Goal: Task Accomplishment & Management: Use online tool/utility

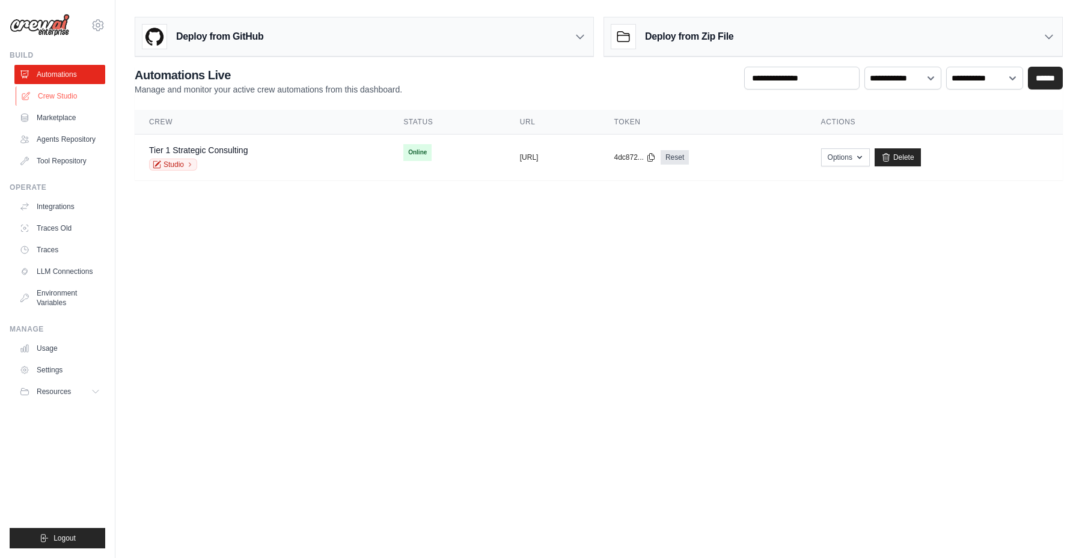
click at [66, 100] on link "Crew Studio" at bounding box center [61, 96] width 91 height 19
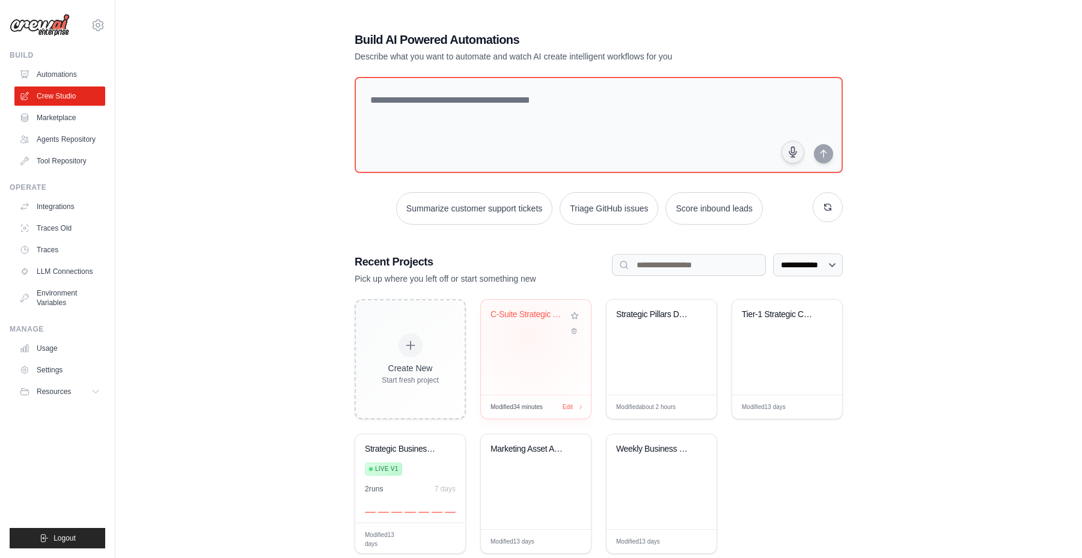
click at [528, 336] on div "C-Suite Strategic Transformation Ad..." at bounding box center [535, 324] width 91 height 28
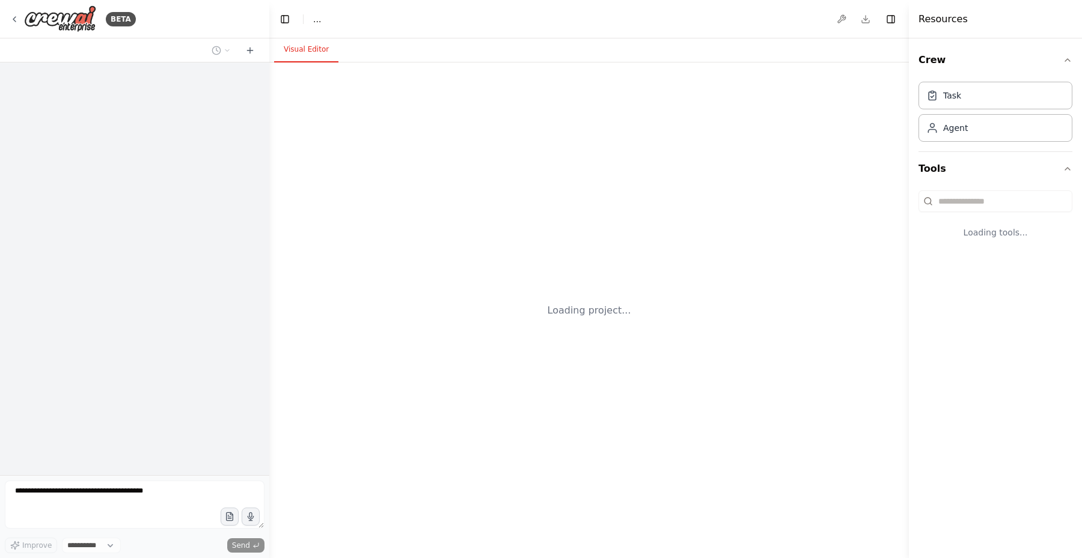
select select "****"
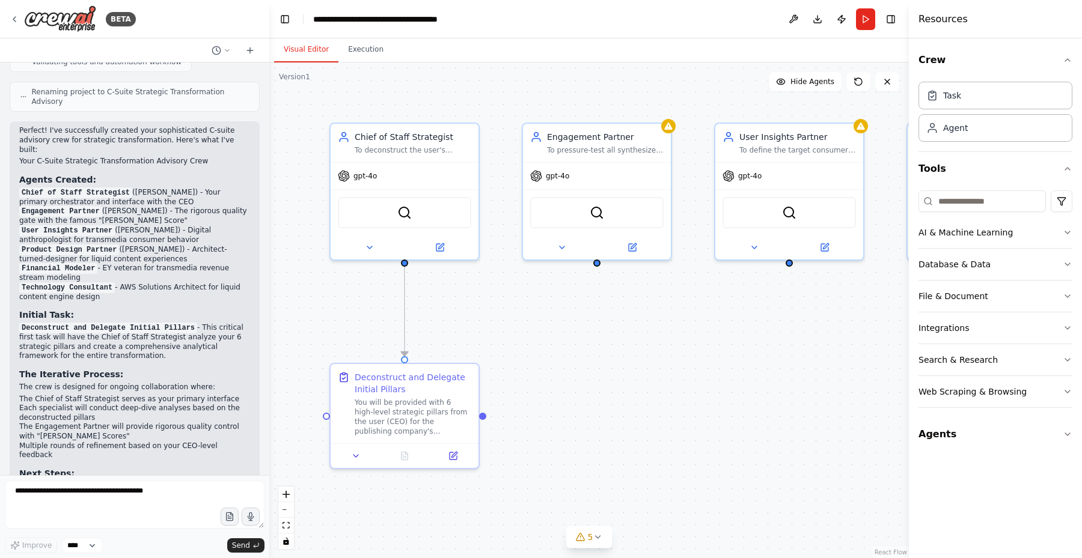
scroll to position [1788, 0]
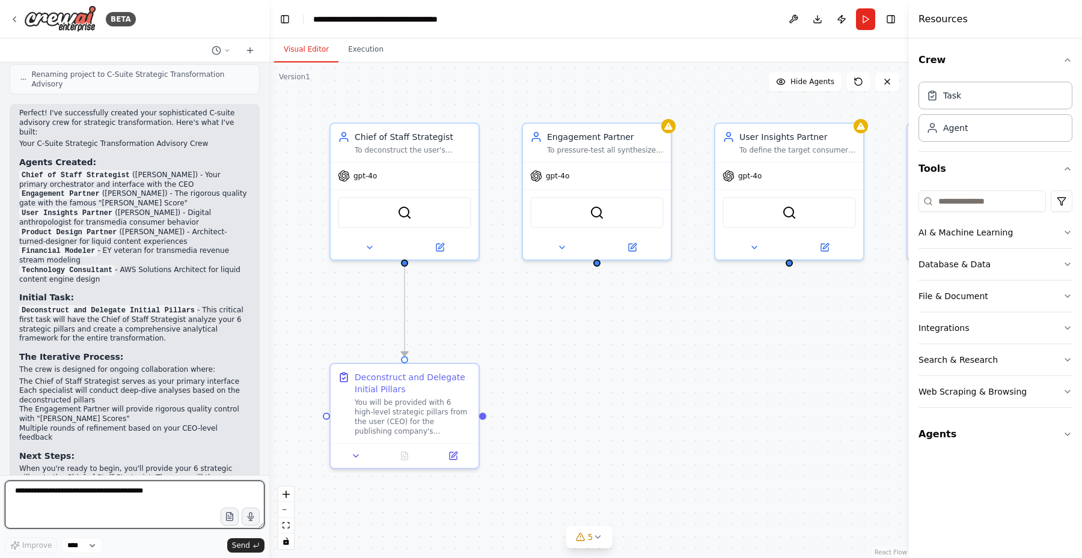
click at [90, 492] on textarea at bounding box center [135, 505] width 260 height 48
type textarea "**********"
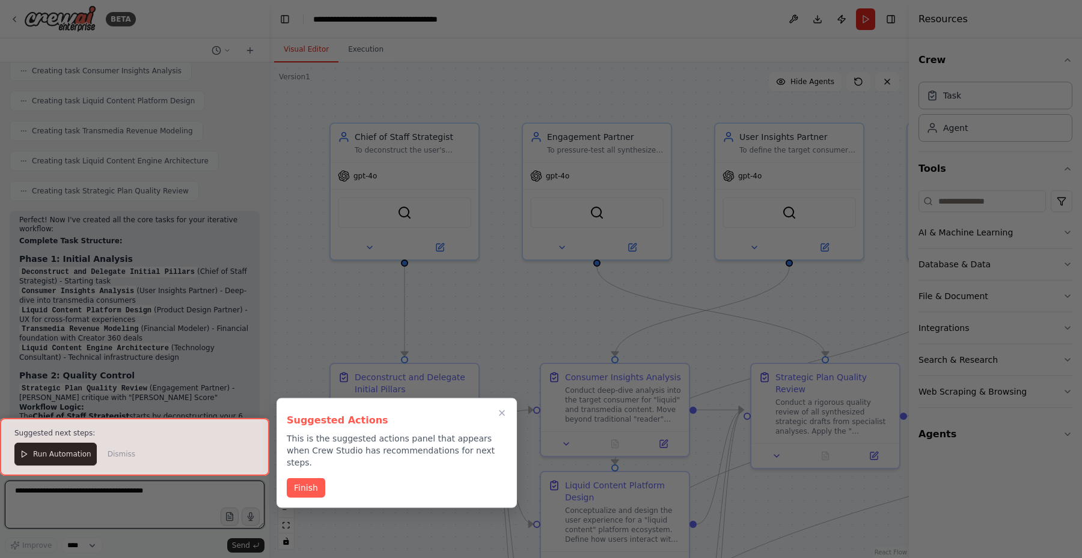
scroll to position [2468, 0]
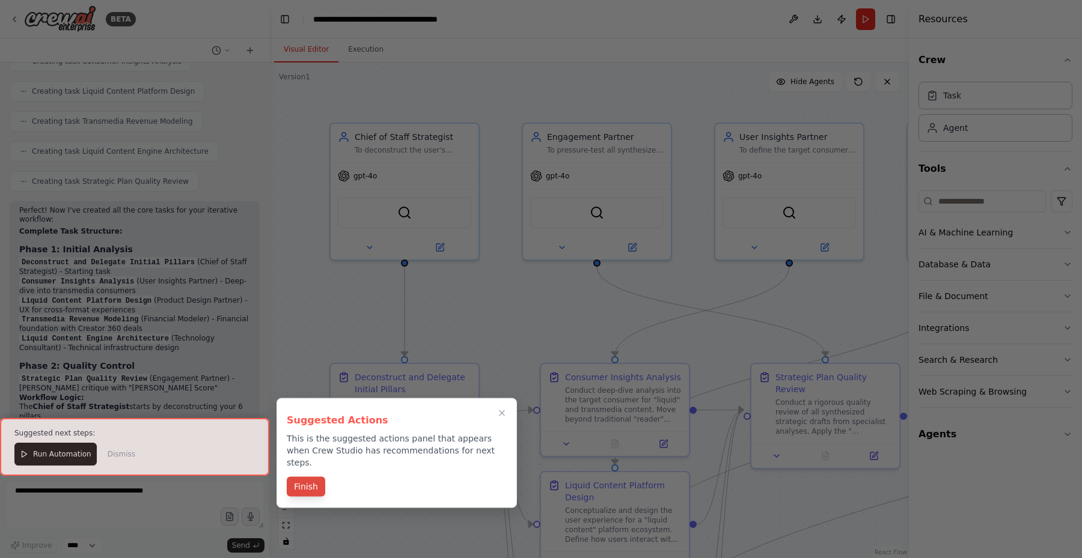
click at [307, 477] on button "Finish" at bounding box center [306, 487] width 38 height 20
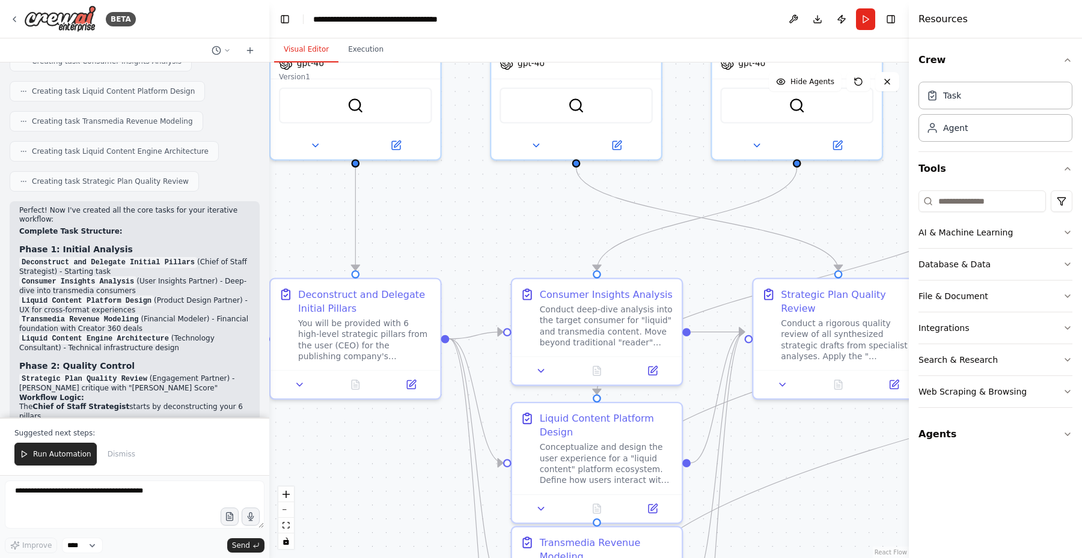
drag, startPoint x: 685, startPoint y: 472, endPoint x: 860, endPoint y: 603, distance: 218.2
click at [860, 558] on html "BETA Hello! I'm the CrewAI assistant. What kind of automation do you want to bu…" at bounding box center [541, 279] width 1082 height 558
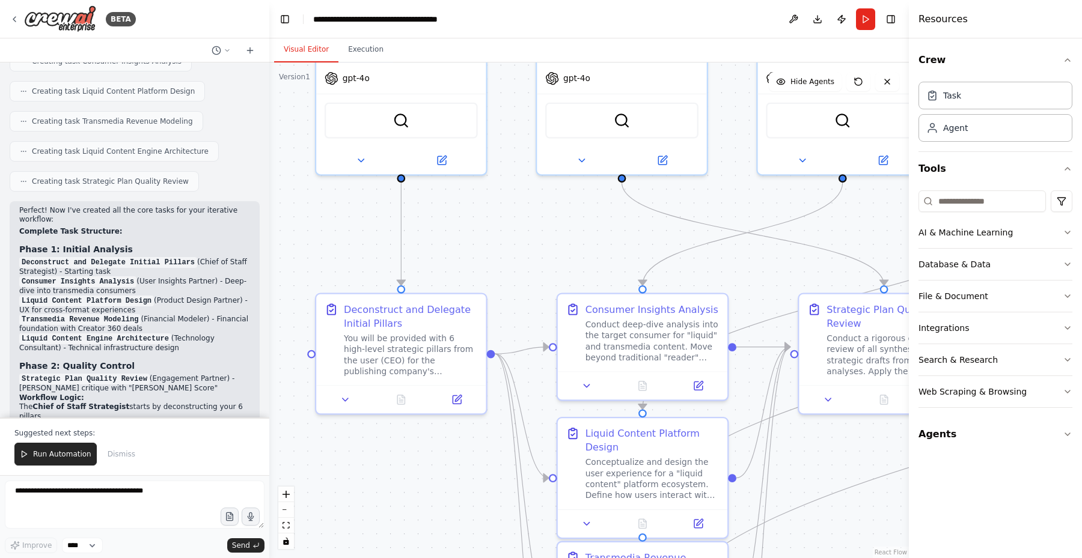
drag, startPoint x: 501, startPoint y: 249, endPoint x: 578, endPoint y: 310, distance: 98.5
click at [578, 310] on div ".deletable-edge-delete-btn { width: 20px; height: 20px; border: 0px solid #ffff…" at bounding box center [589, 311] width 640 height 496
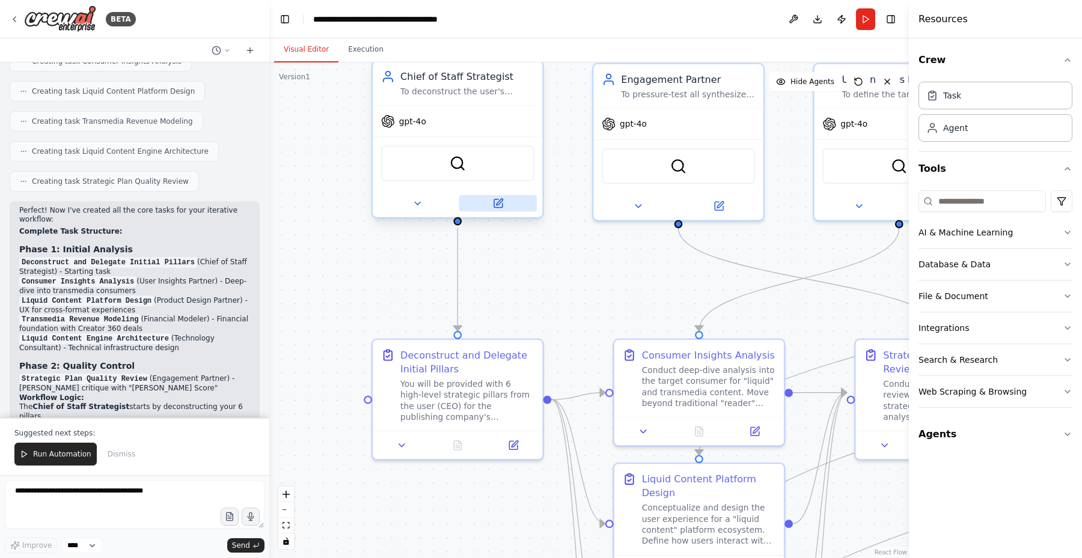
click at [499, 208] on icon at bounding box center [497, 203] width 11 height 11
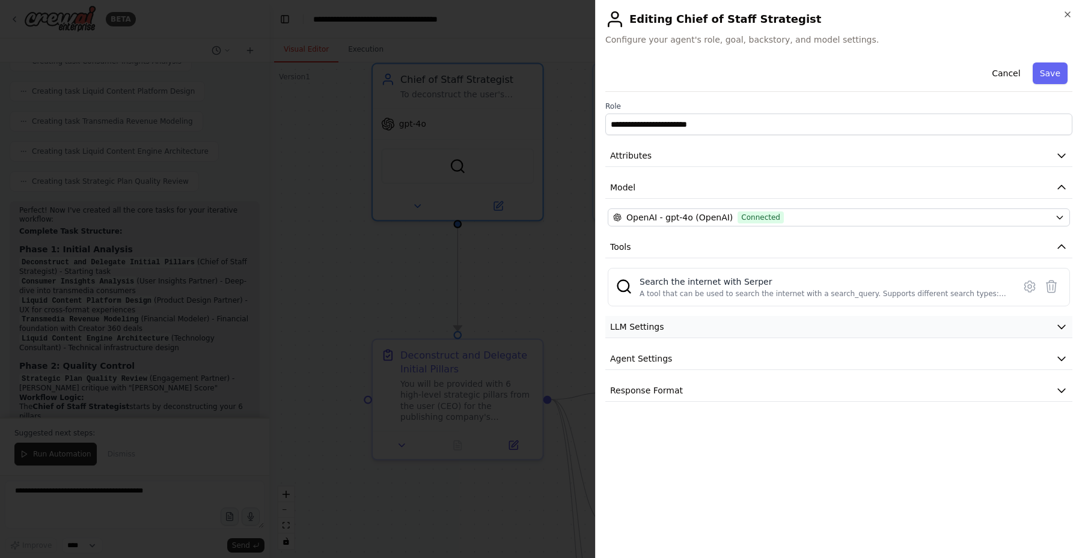
click at [703, 326] on button "LLM Settings" at bounding box center [838, 327] width 467 height 22
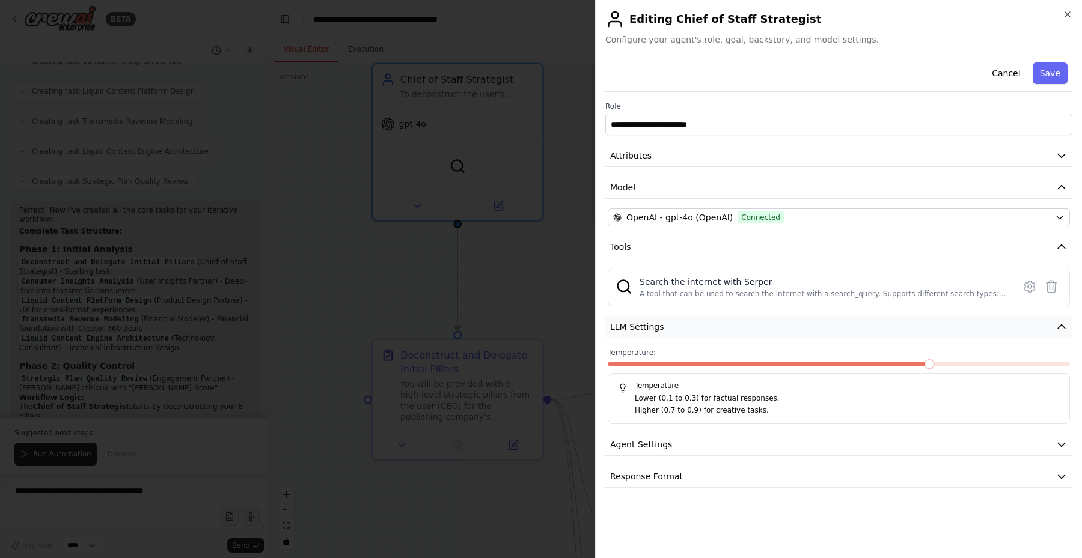
click at [703, 326] on button "LLM Settings" at bounding box center [838, 327] width 467 height 22
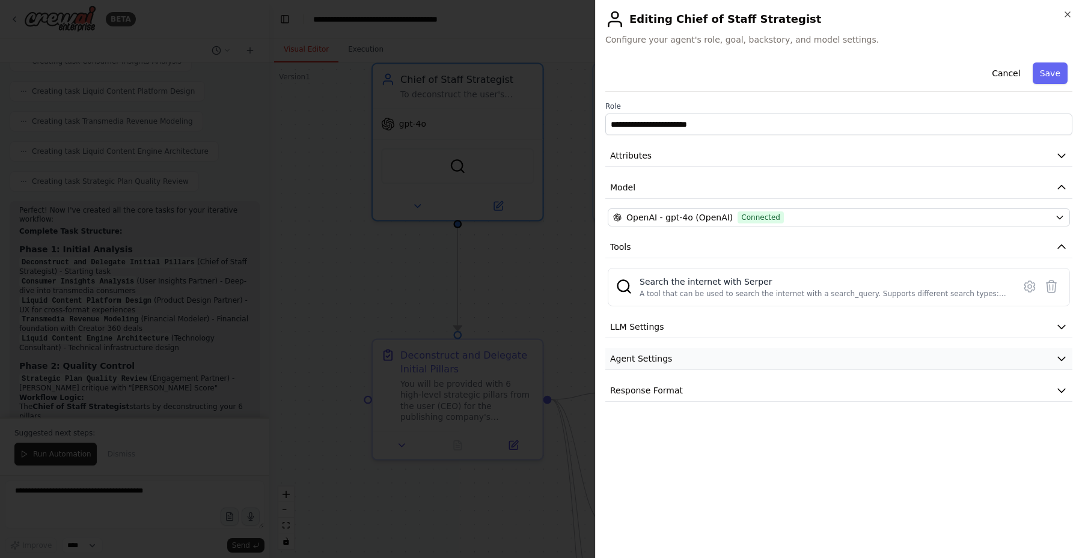
click at [703, 358] on button "Agent Settings" at bounding box center [838, 359] width 467 height 22
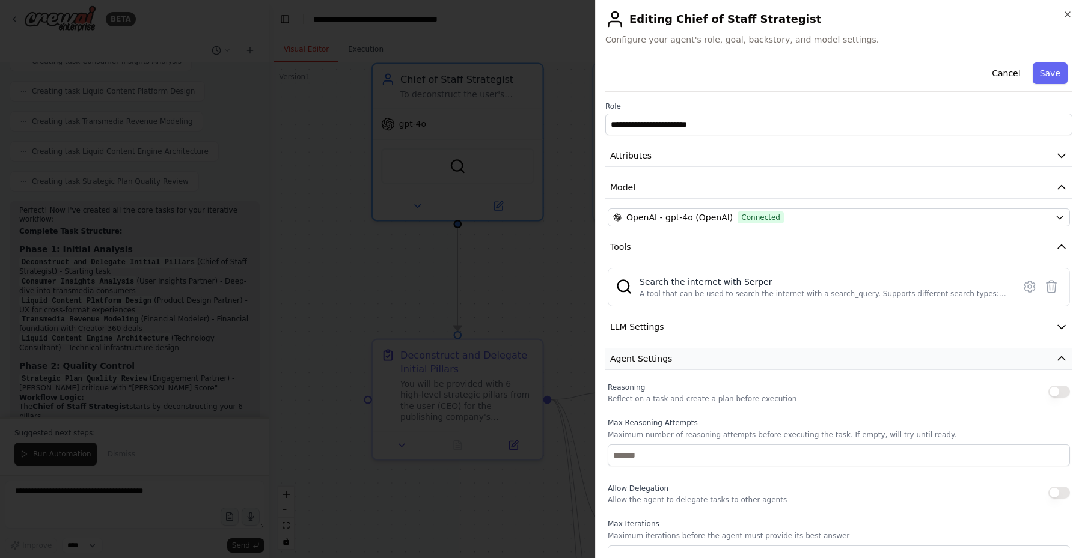
click at [703, 358] on button "Agent Settings" at bounding box center [838, 359] width 467 height 22
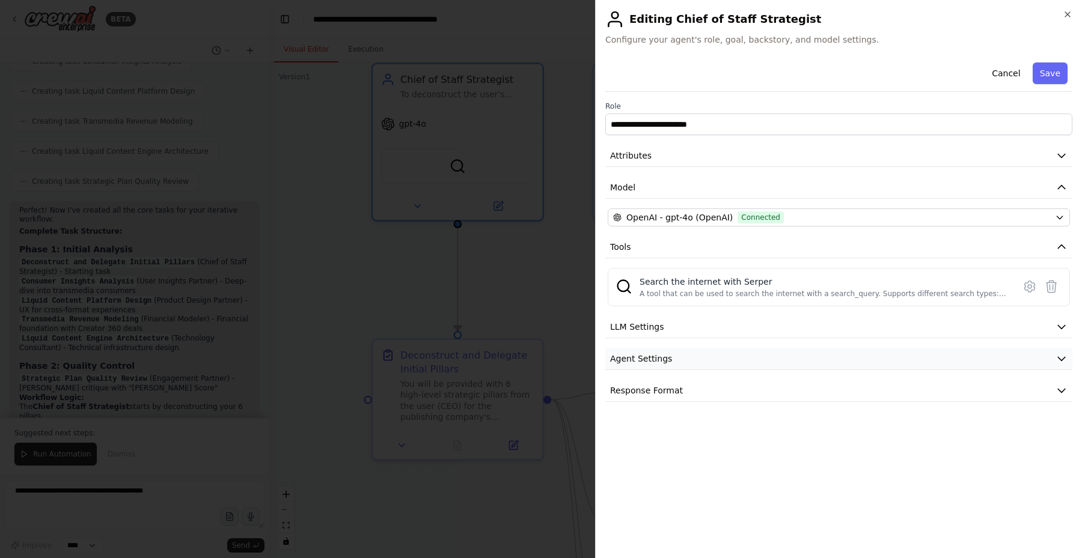
click at [703, 358] on button "Agent Settings" at bounding box center [838, 359] width 467 height 22
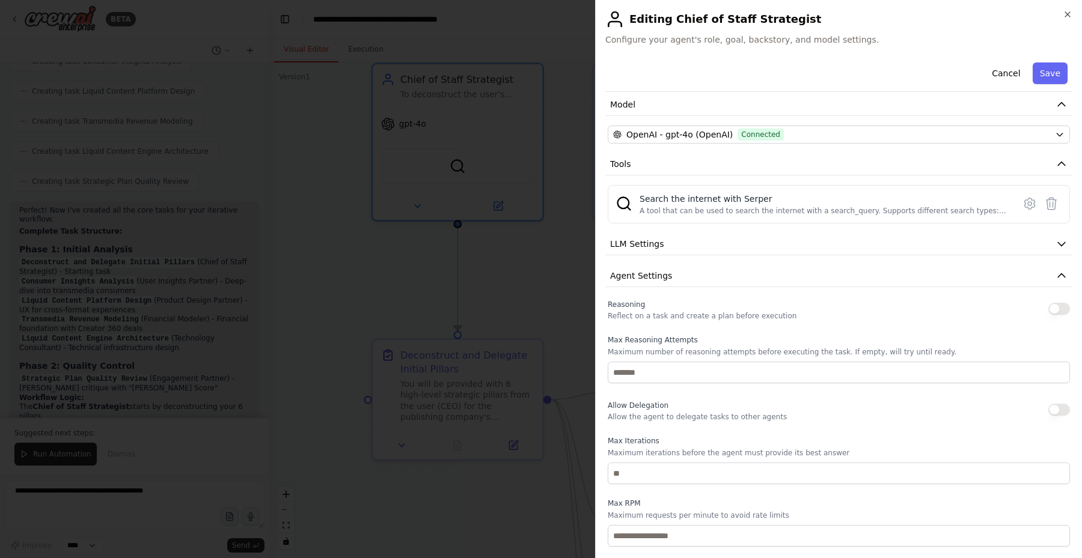
scroll to position [87, 0]
click at [1056, 304] on button "button" at bounding box center [1059, 305] width 22 height 12
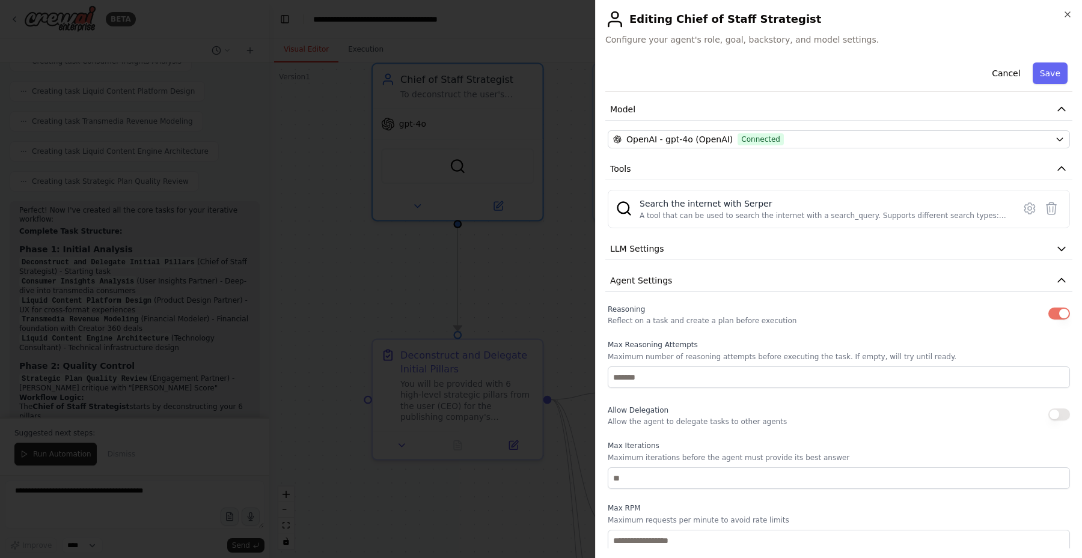
scroll to position [0, 0]
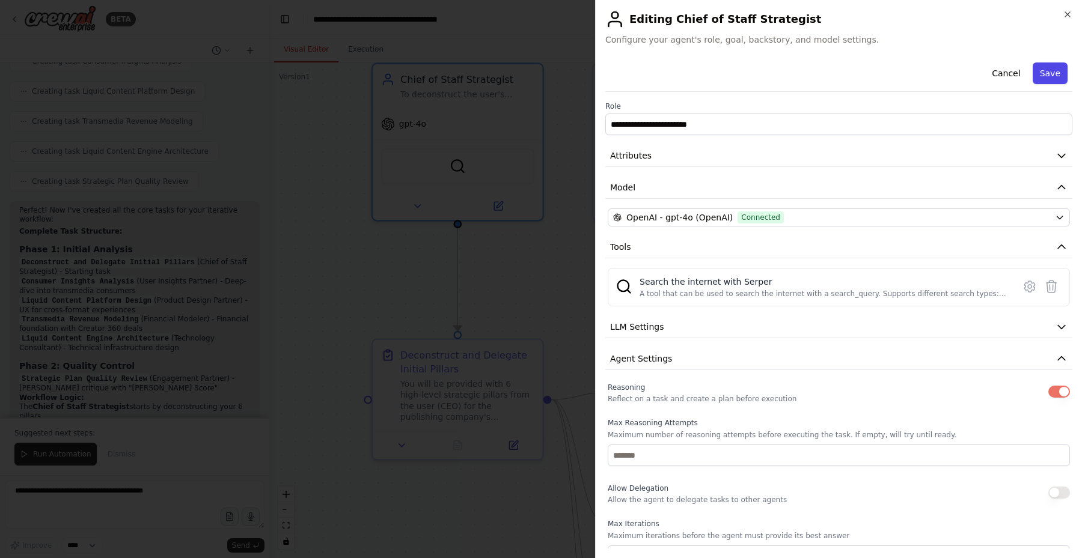
click at [1046, 73] on button "Save" at bounding box center [1050, 74] width 35 height 22
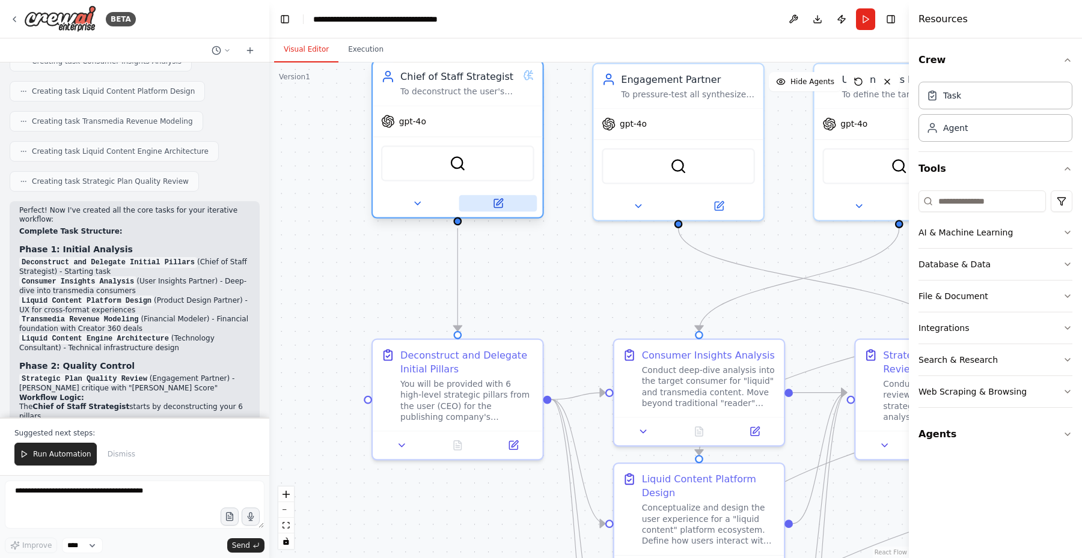
click at [494, 205] on icon at bounding box center [498, 204] width 8 height 8
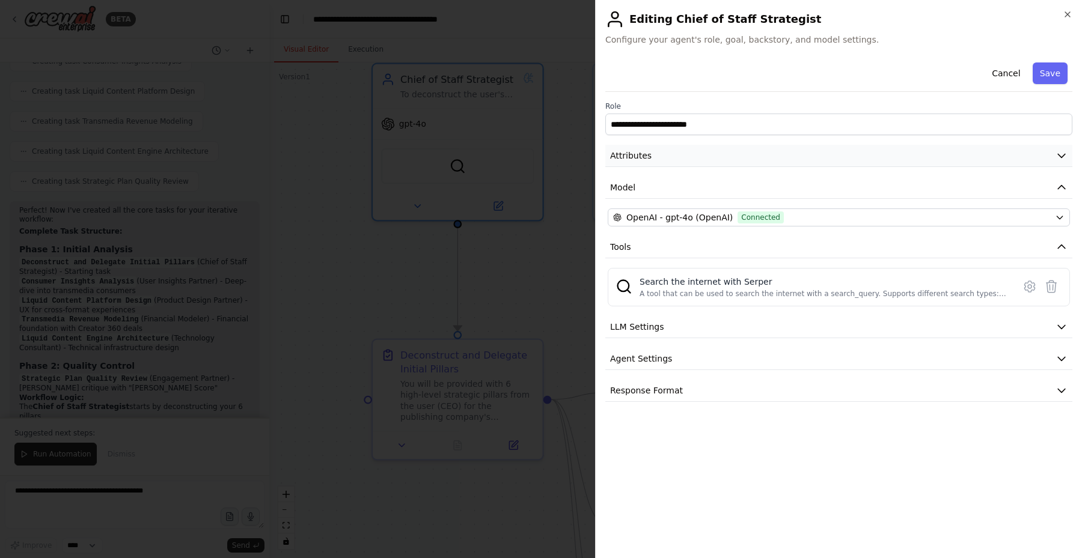
click at [1059, 155] on icon "button" at bounding box center [1061, 156] width 7 height 4
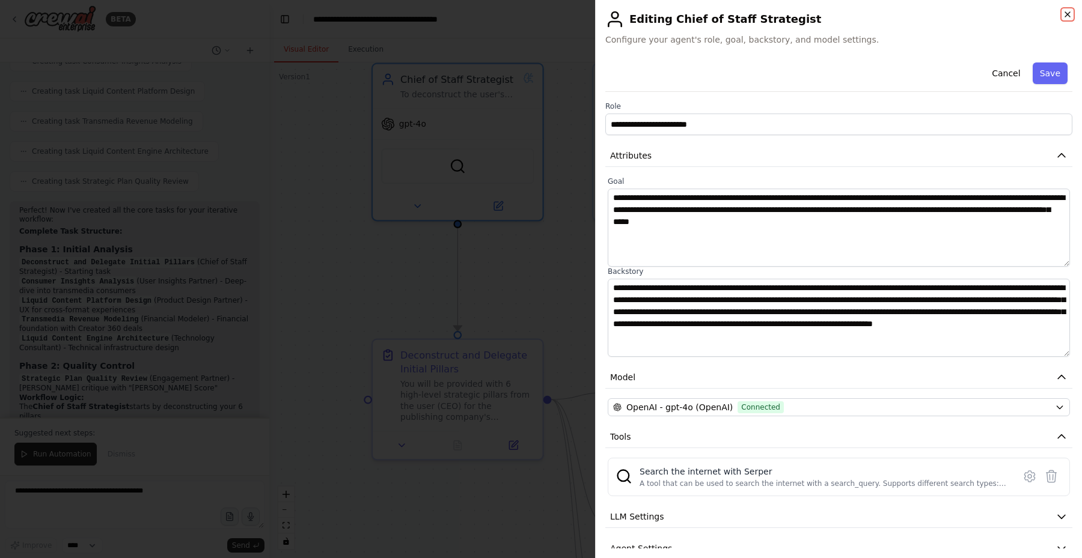
click at [1068, 14] on icon "button" at bounding box center [1067, 14] width 5 height 5
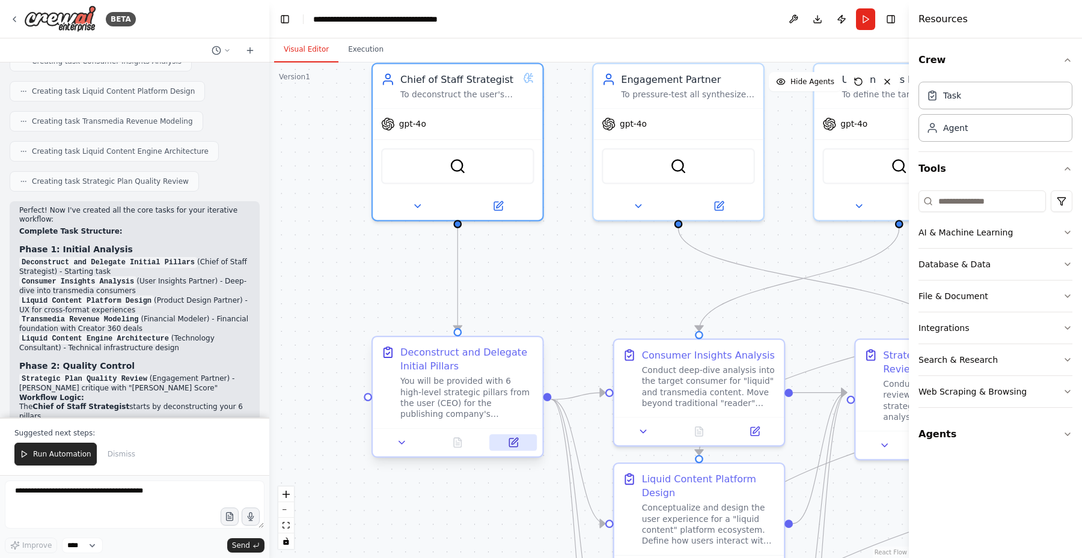
click at [513, 447] on icon at bounding box center [513, 443] width 8 height 8
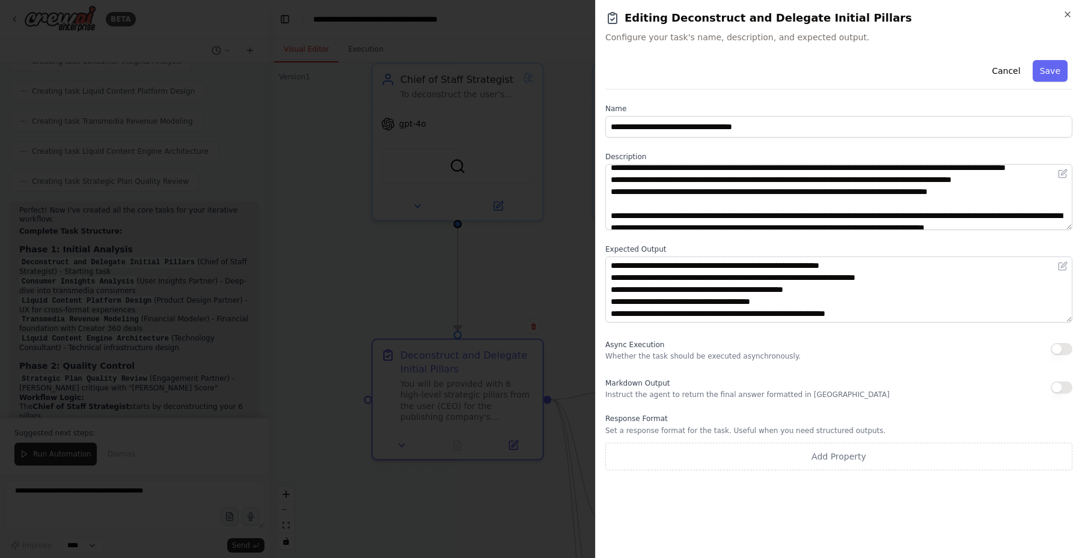
scroll to position [58, 0]
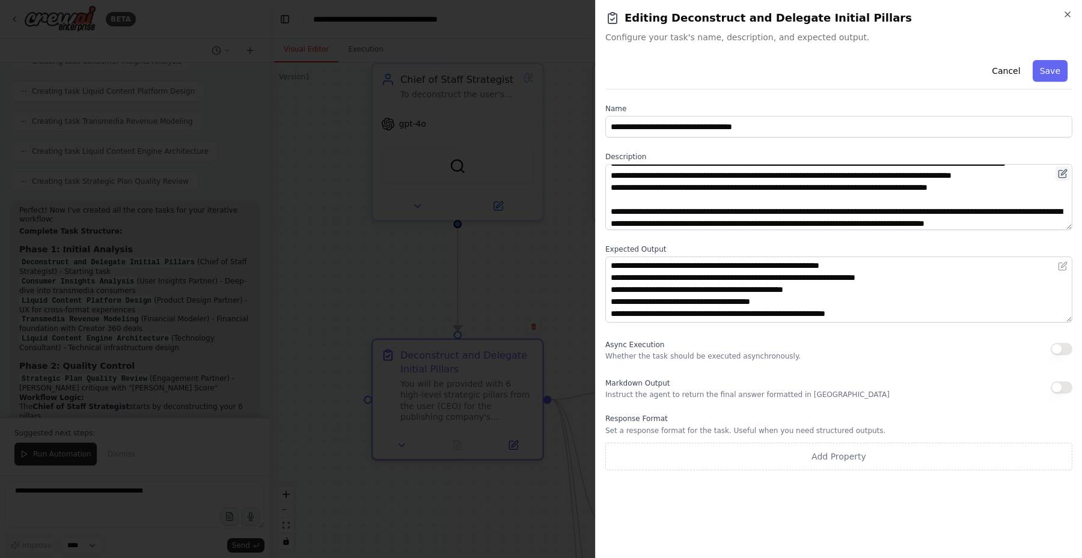
click at [1065, 177] on icon at bounding box center [1063, 174] width 10 height 10
click at [1065, 179] on button at bounding box center [1063, 174] width 14 height 14
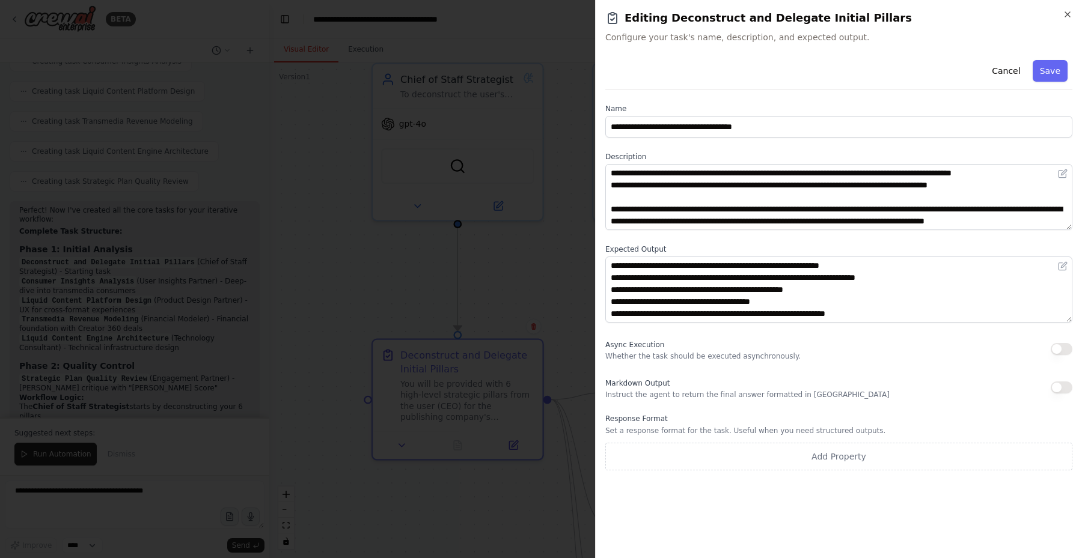
scroll to position [84, 0]
click at [1044, 72] on button "Save" at bounding box center [1050, 71] width 35 height 22
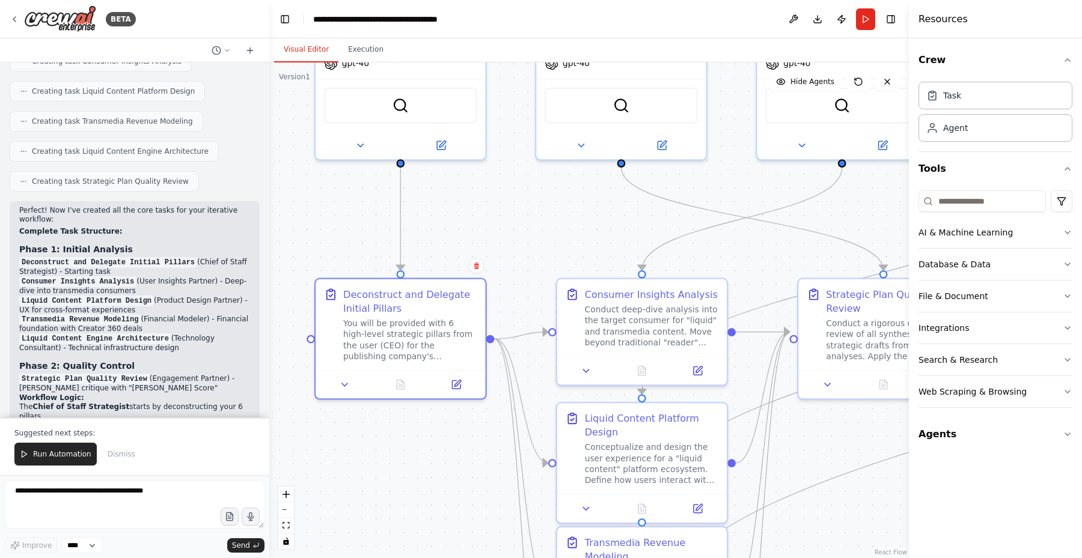
drag, startPoint x: 570, startPoint y: 293, endPoint x: 500, endPoint y: 234, distance: 91.8
click at [500, 234] on div ".deletable-edge-delete-btn { width: 20px; height: 20px; border: 0px solid #ffff…" at bounding box center [589, 311] width 640 height 496
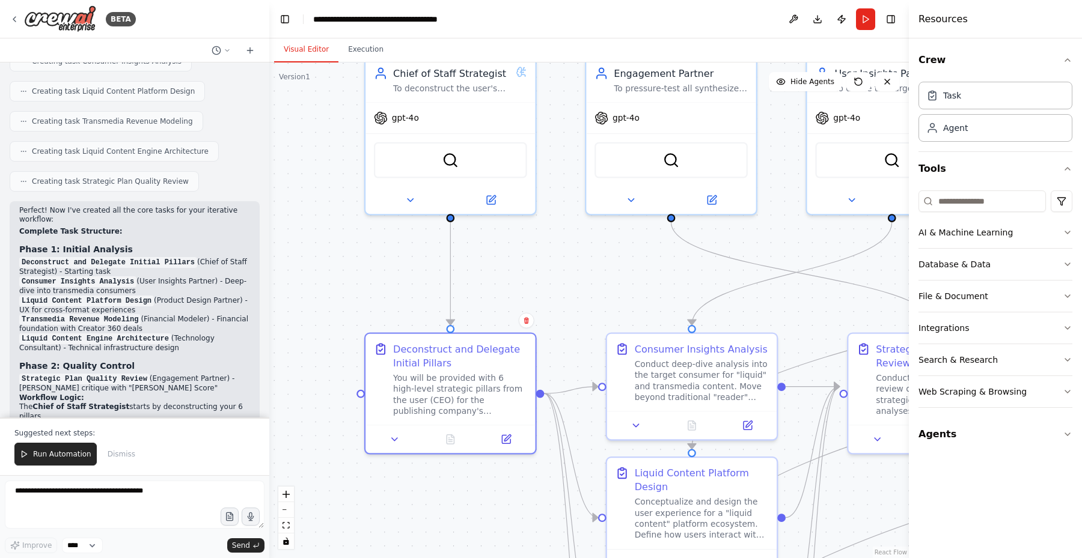
drag, startPoint x: 483, startPoint y: 224, endPoint x: 558, endPoint y: 272, distance: 89.2
click at [558, 272] on div ".deletable-edge-delete-btn { width: 20px; height: 20px; border: 0px solid #ffff…" at bounding box center [589, 311] width 640 height 496
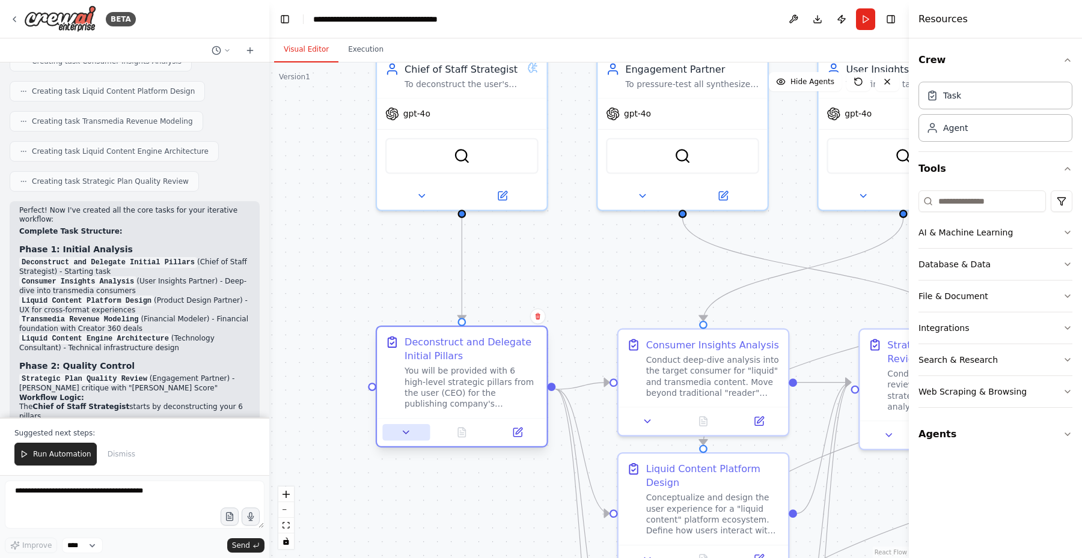
click at [403, 435] on icon at bounding box center [406, 432] width 11 height 11
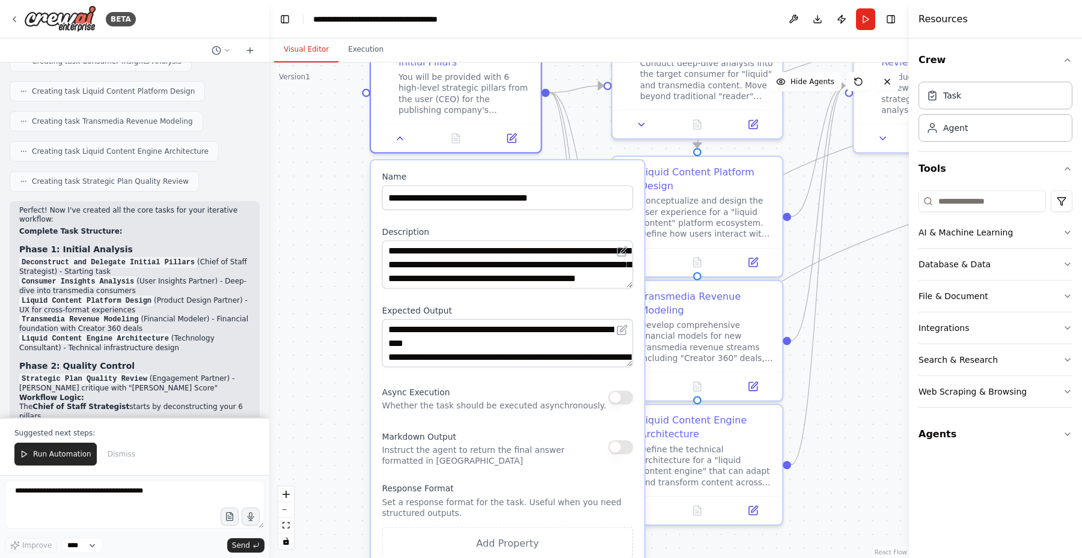
drag, startPoint x: 591, startPoint y: 360, endPoint x: 585, endPoint y: 63, distance: 297.0
click at [585, 63] on div ".deletable-edge-delete-btn { width: 20px; height: 20px; border: 0px solid #ffff…" at bounding box center [589, 311] width 640 height 496
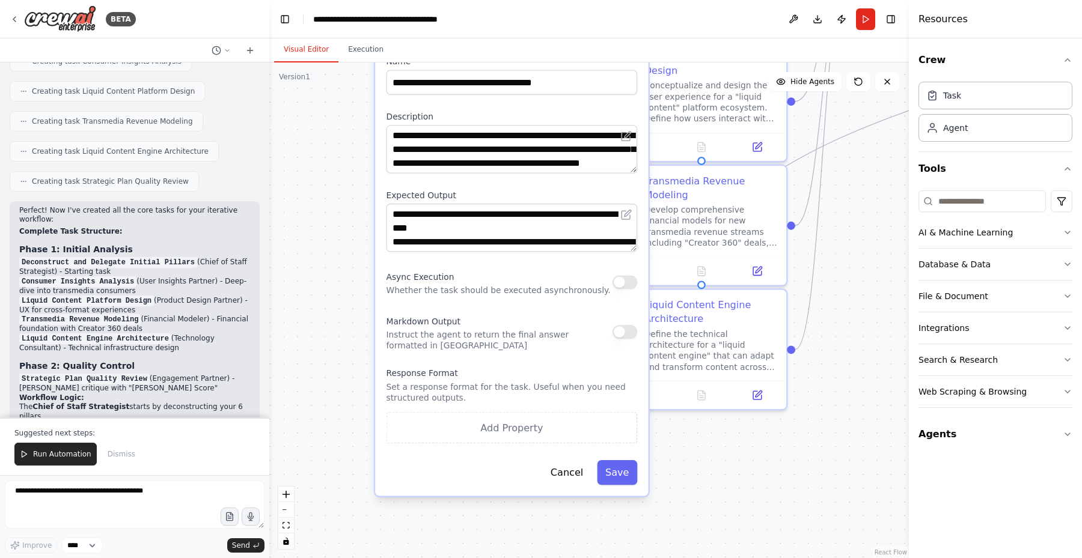
drag, startPoint x: 833, startPoint y: 490, endPoint x: 853, endPoint y: 487, distance: 20.7
click at [838, 408] on div ".deletable-edge-delete-btn { width: 20px; height: 20px; border: 0px solid #ffff…" at bounding box center [589, 311] width 640 height 496
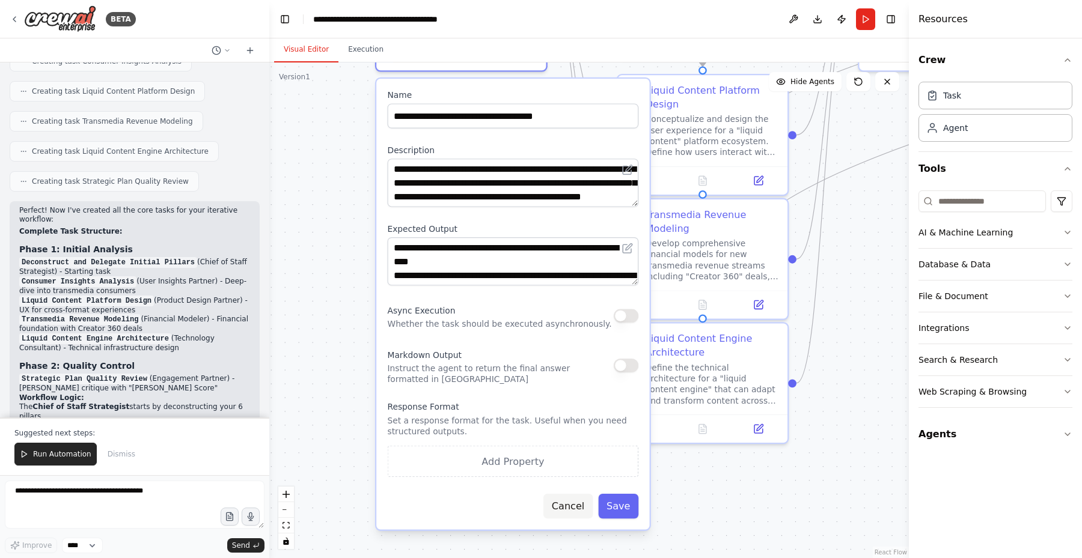
click at [566, 512] on button "Cancel" at bounding box center [567, 506] width 49 height 25
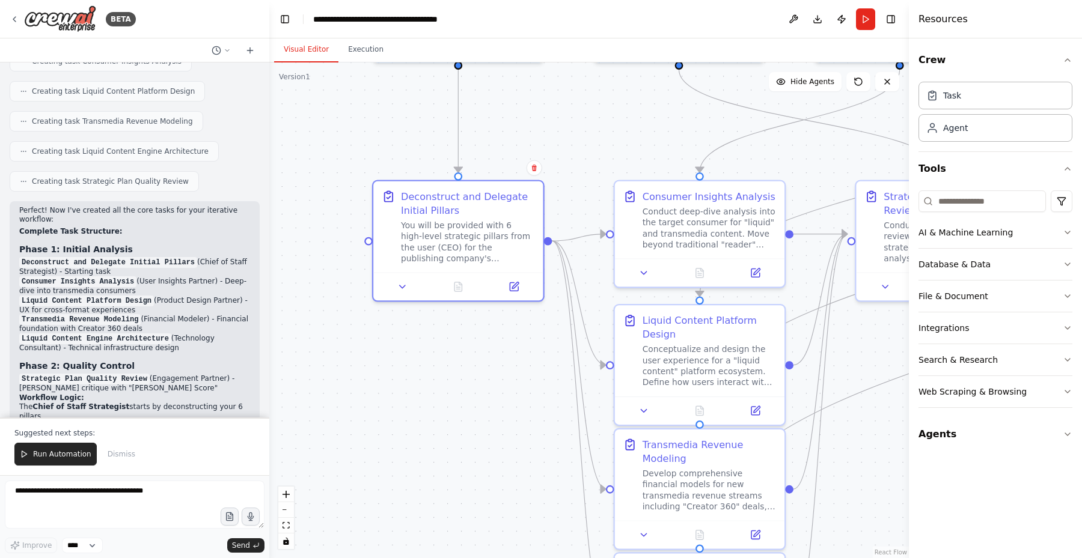
drag, startPoint x: 525, startPoint y: 212, endPoint x: 522, endPoint y: 444, distance: 232.0
click at [522, 444] on div ".deletable-edge-delete-btn { width: 20px; height: 20px; border: 0px solid #ffff…" at bounding box center [589, 311] width 640 height 496
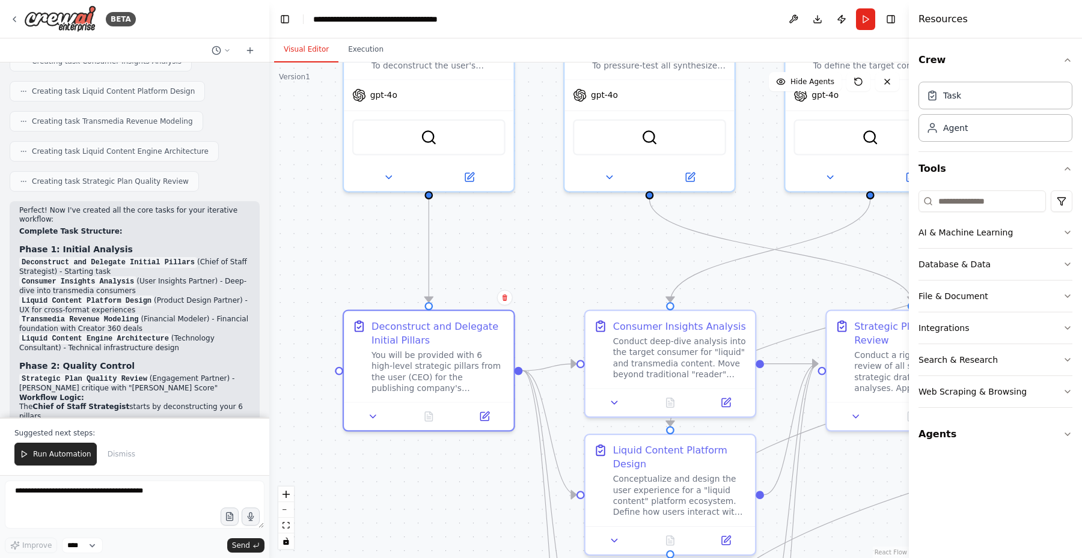
drag, startPoint x: 501, startPoint y: 359, endPoint x: 471, endPoint y: 489, distance: 133.4
click at [471, 489] on div ".deletable-edge-delete-btn { width: 20px; height: 20px; border: 0px solid #ffff…" at bounding box center [589, 311] width 640 height 496
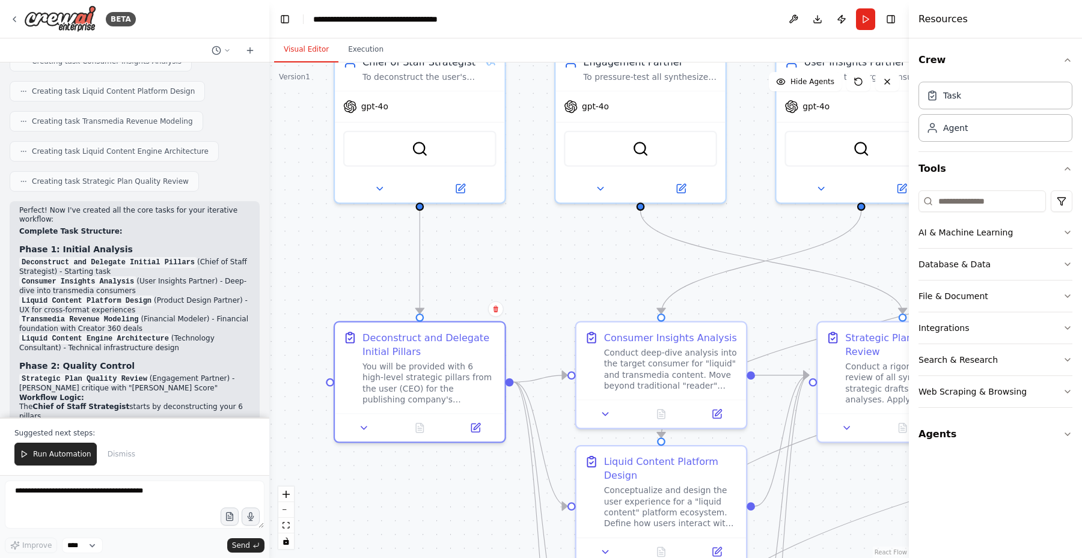
drag, startPoint x: 497, startPoint y: 240, endPoint x: 489, endPoint y: 250, distance: 12.4
click at [489, 250] on div ".deletable-edge-delete-btn { width: 20px; height: 20px; border: 0px solid #ffff…" at bounding box center [589, 311] width 640 height 496
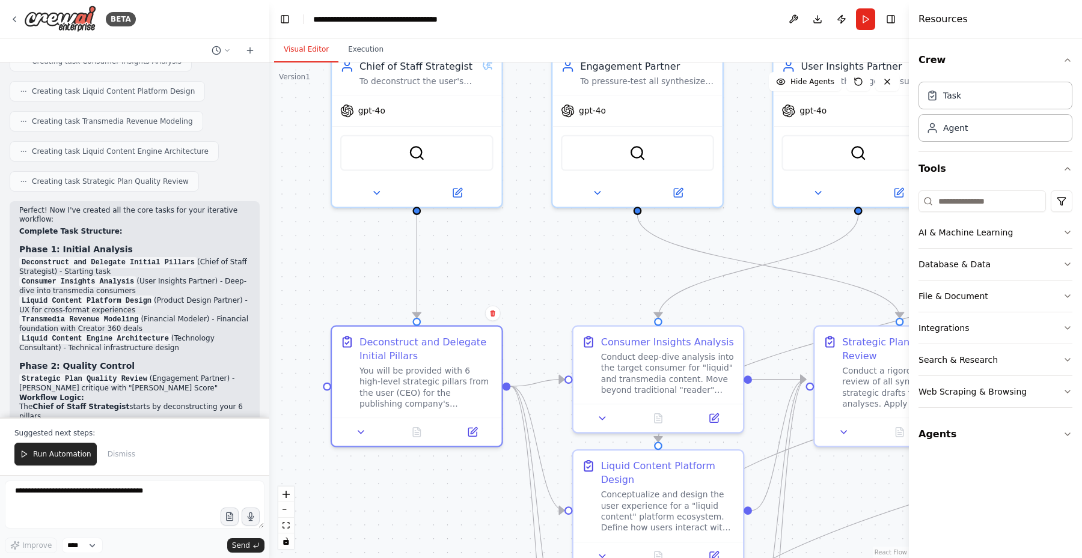
drag, startPoint x: 521, startPoint y: 250, endPoint x: 518, endPoint y: 239, distance: 11.8
click at [518, 239] on div ".deletable-edge-delete-btn { width: 20px; height: 20px; border: 0px solid #ffff…" at bounding box center [589, 311] width 640 height 496
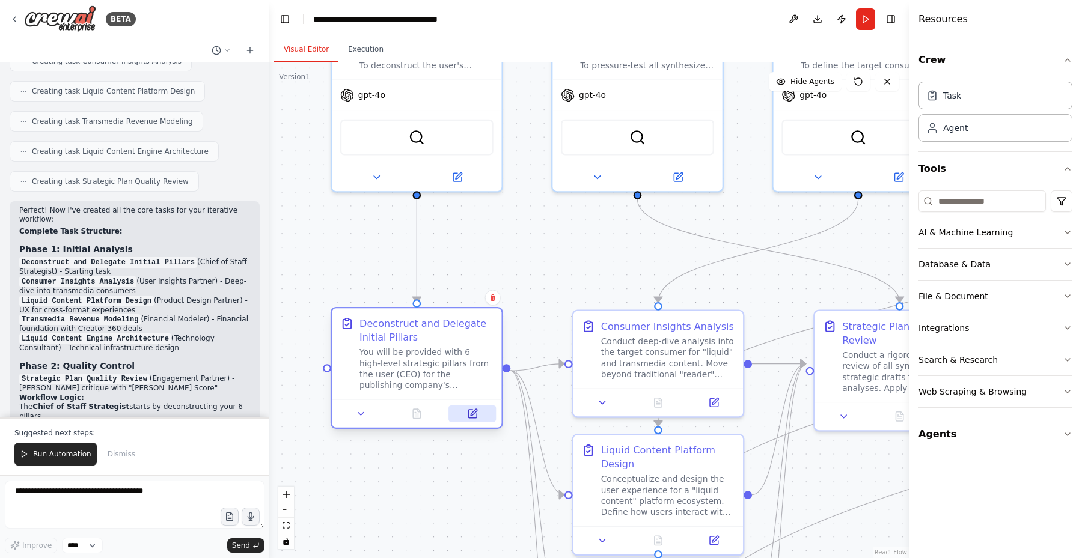
click at [469, 414] on icon at bounding box center [472, 414] width 8 height 8
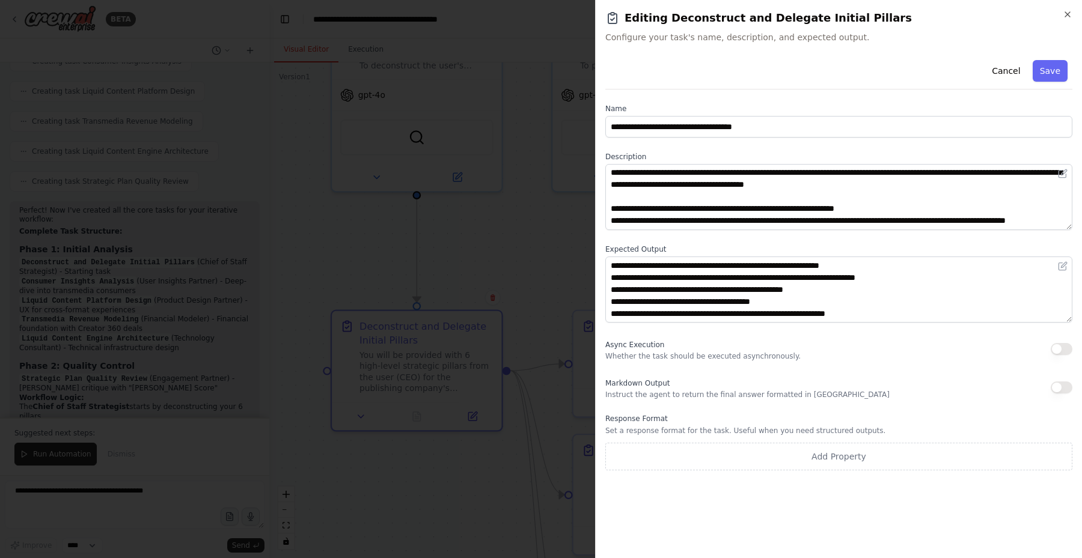
scroll to position [0, 0]
click at [1065, 17] on icon "button" at bounding box center [1067, 14] width 5 height 5
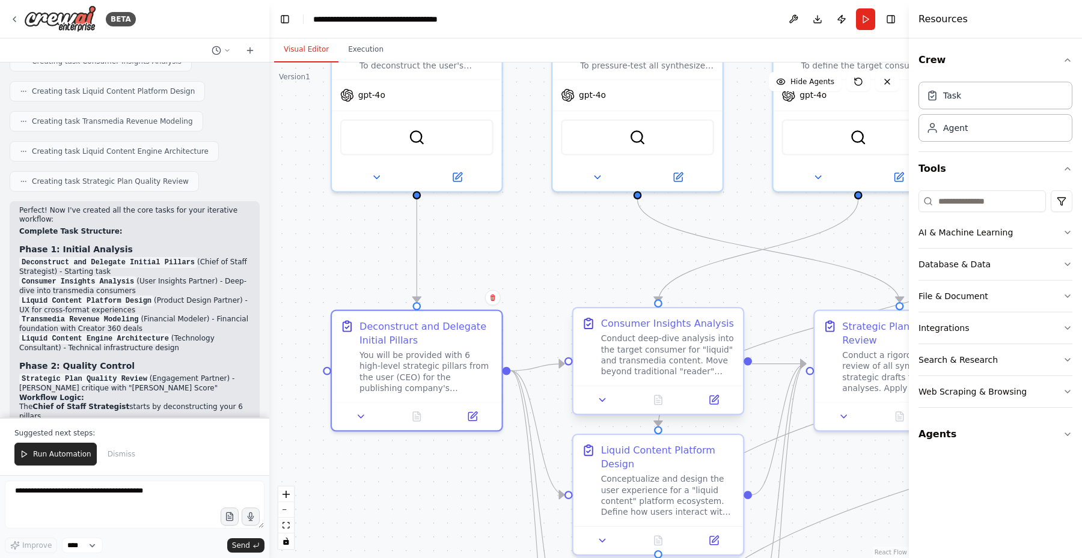
click at [643, 361] on div "Conduct deep-dive analysis into the target consumer for "liquid" and transmedia…" at bounding box center [668, 356] width 134 height 44
click at [710, 400] on icon at bounding box center [714, 400] width 8 height 8
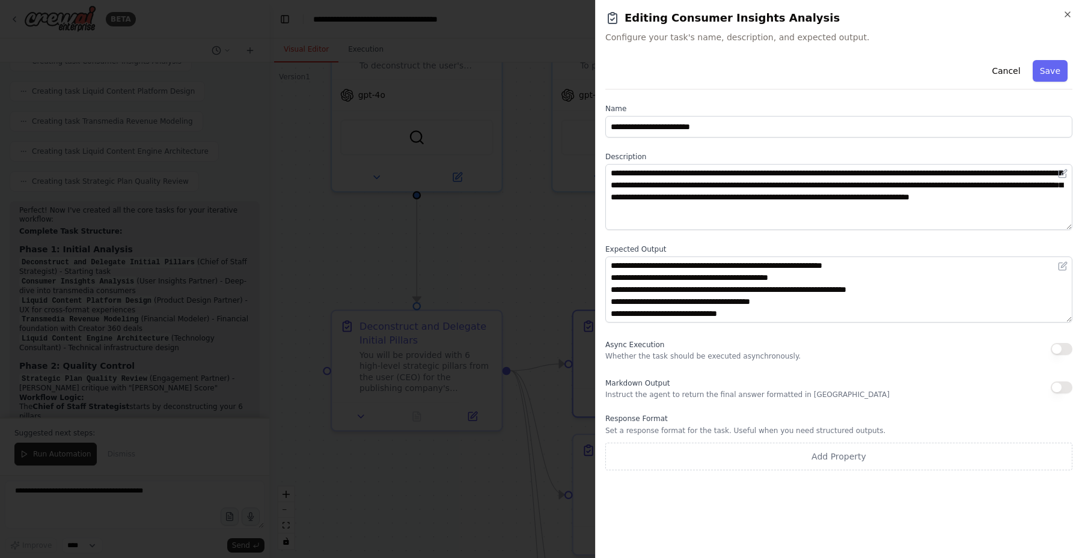
click at [1068, 19] on h2 "Editing Consumer Insights Analysis" at bounding box center [838, 18] width 467 height 17
click at [1071, 14] on icon "button" at bounding box center [1068, 15] width 10 height 10
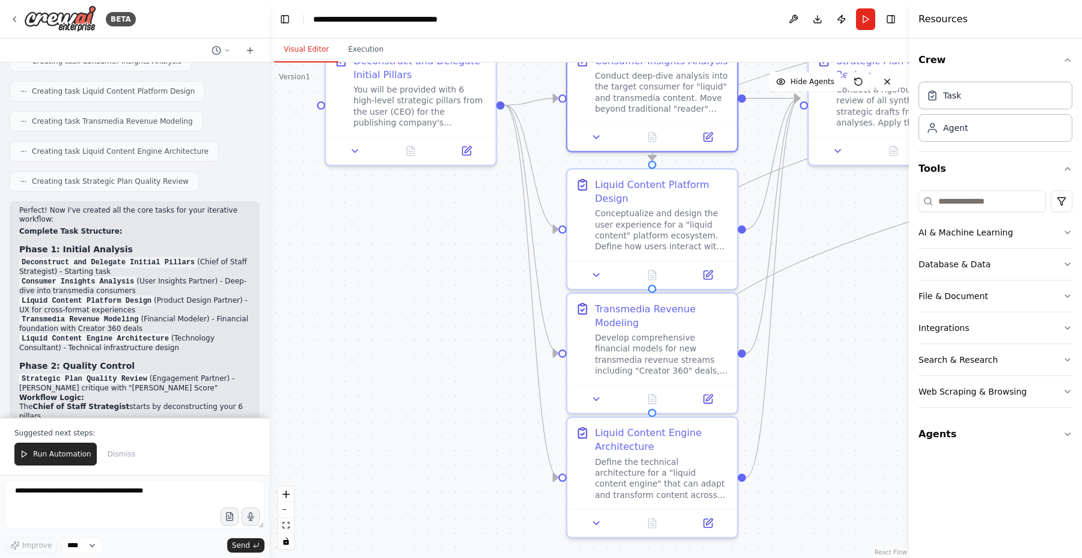
drag, startPoint x: 755, startPoint y: 411, endPoint x: 749, endPoint y: 145, distance: 265.7
click at [749, 145] on div ".deletable-edge-delete-btn { width: 20px; height: 20px; border: 0px solid #ffff…" at bounding box center [589, 311] width 640 height 496
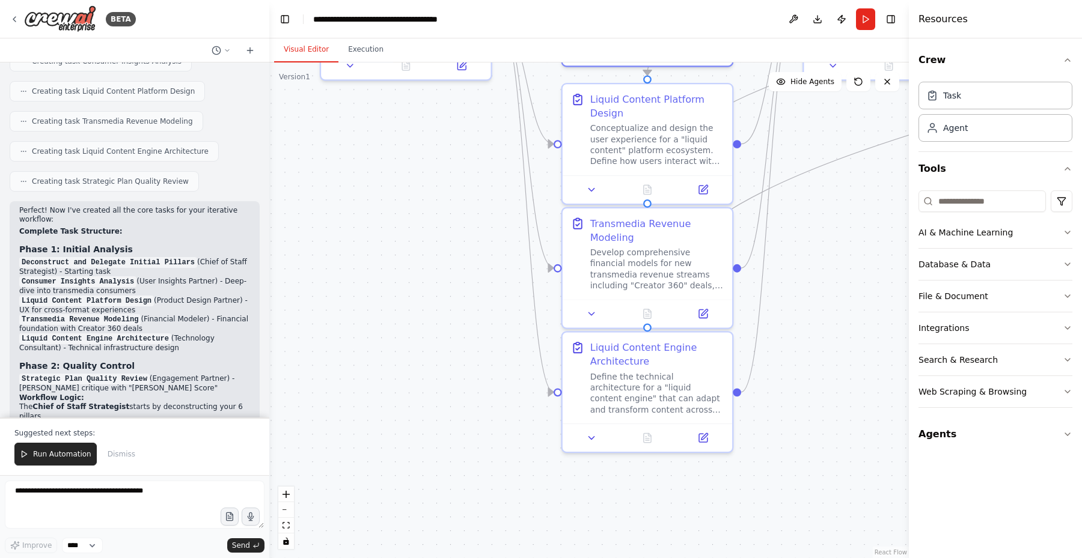
drag, startPoint x: 813, startPoint y: 421, endPoint x: 808, endPoint y: 429, distance: 8.4
click at [808, 402] on div ".deletable-edge-delete-btn { width: 20px; height: 20px; border: 0px solid #ffff…" at bounding box center [589, 311] width 640 height 496
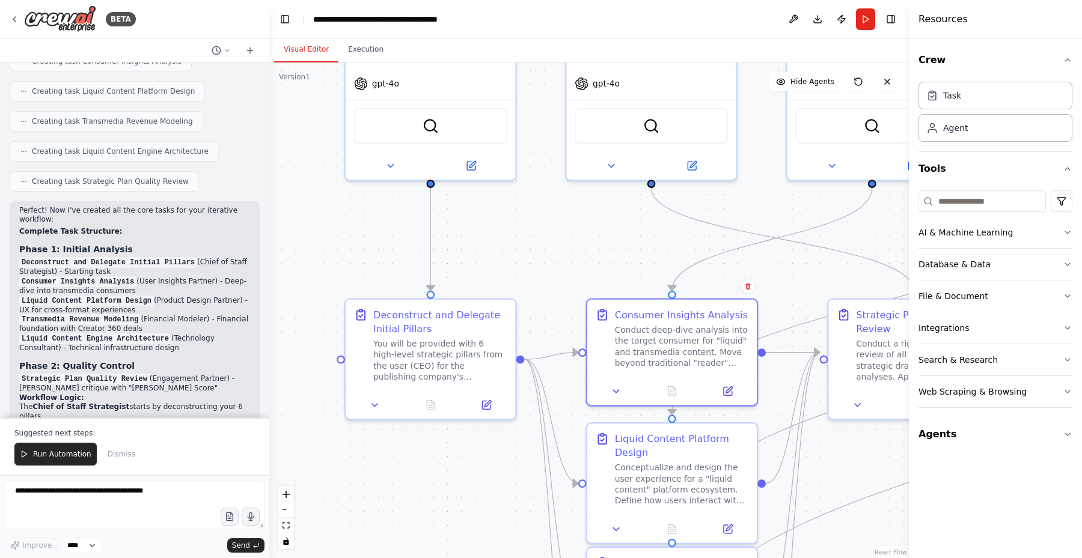
drag, startPoint x: 822, startPoint y: 280, endPoint x: 878, endPoint y: 578, distance: 303.2
click at [878, 558] on html "BETA Hello! I'm the CrewAI assistant. What kind of automation do you want to bu…" at bounding box center [541, 279] width 1082 height 558
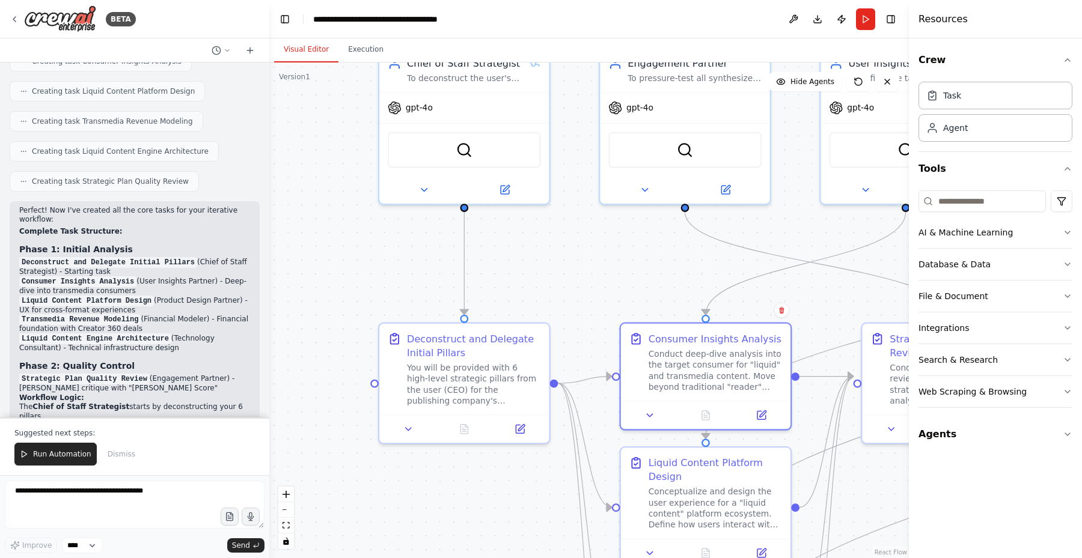
drag, startPoint x: 640, startPoint y: 265, endPoint x: 727, endPoint y: 240, distance: 90.2
click at [726, 240] on div ".deletable-edge-delete-btn { width: 20px; height: 20px; border: 0px solid #ffff…" at bounding box center [589, 311] width 640 height 496
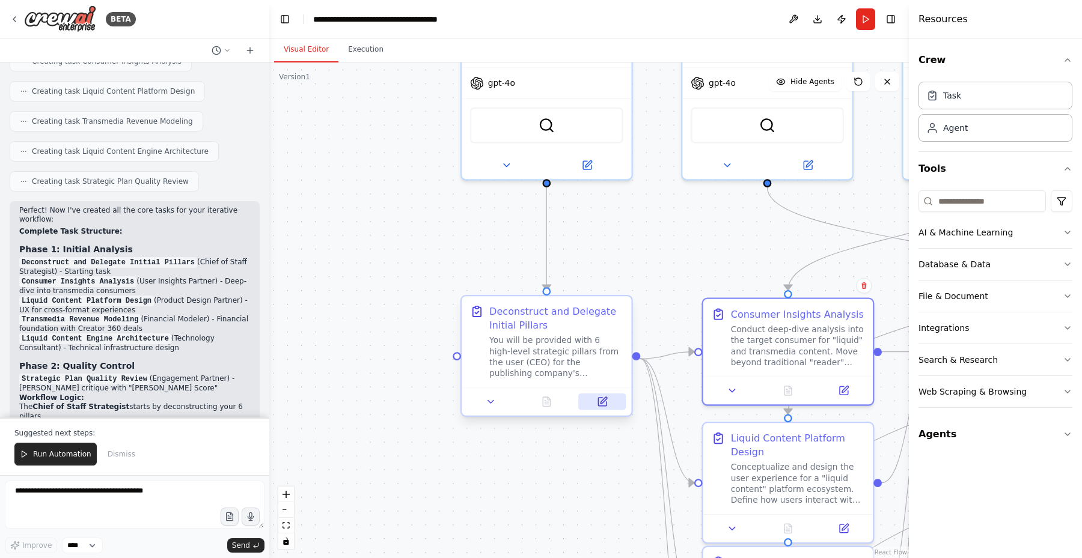
click at [602, 402] on icon at bounding box center [603, 400] width 7 height 7
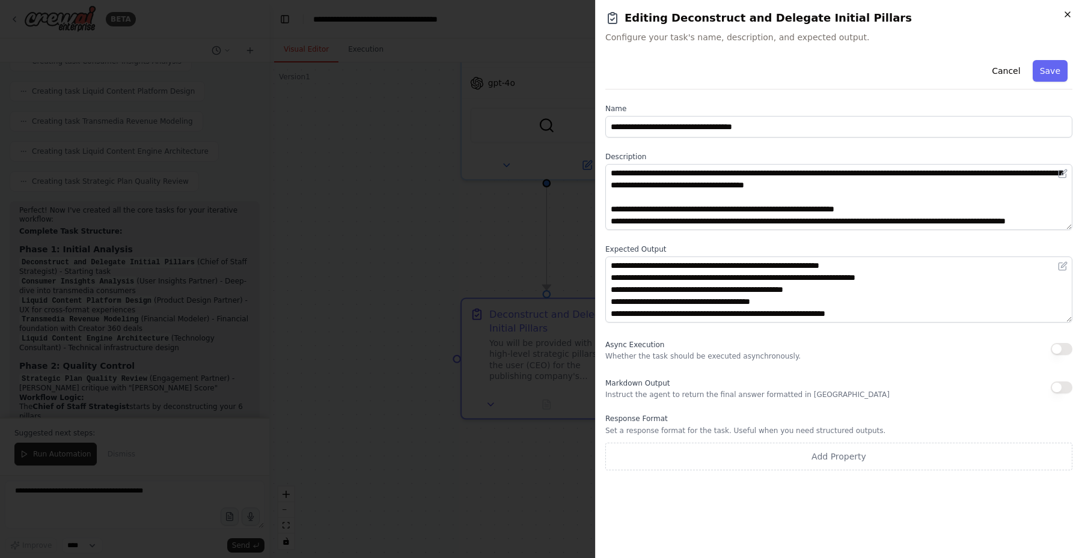
click at [1066, 14] on icon "button" at bounding box center [1068, 15] width 10 height 10
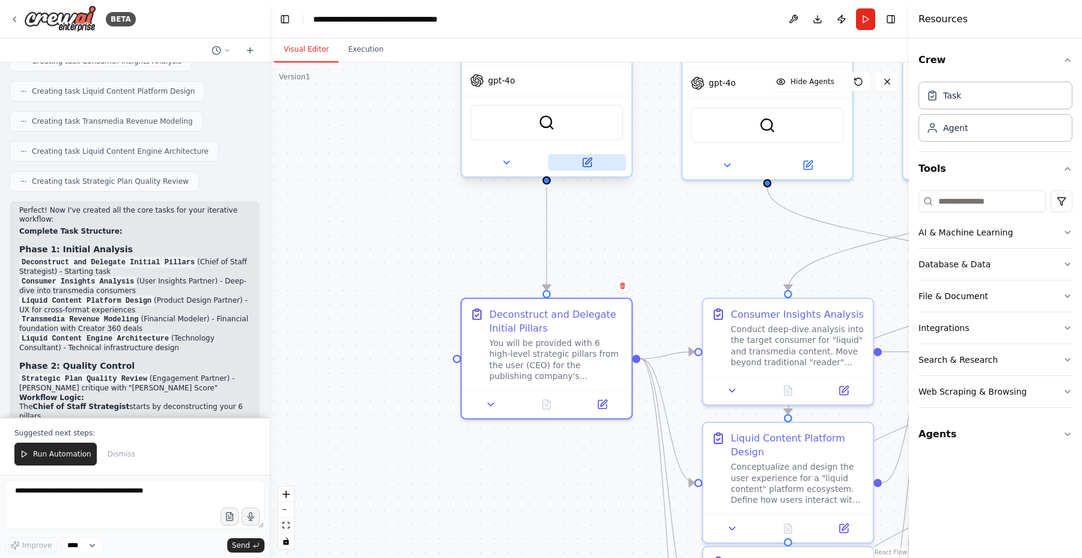
click at [582, 165] on icon at bounding box center [586, 162] width 11 height 11
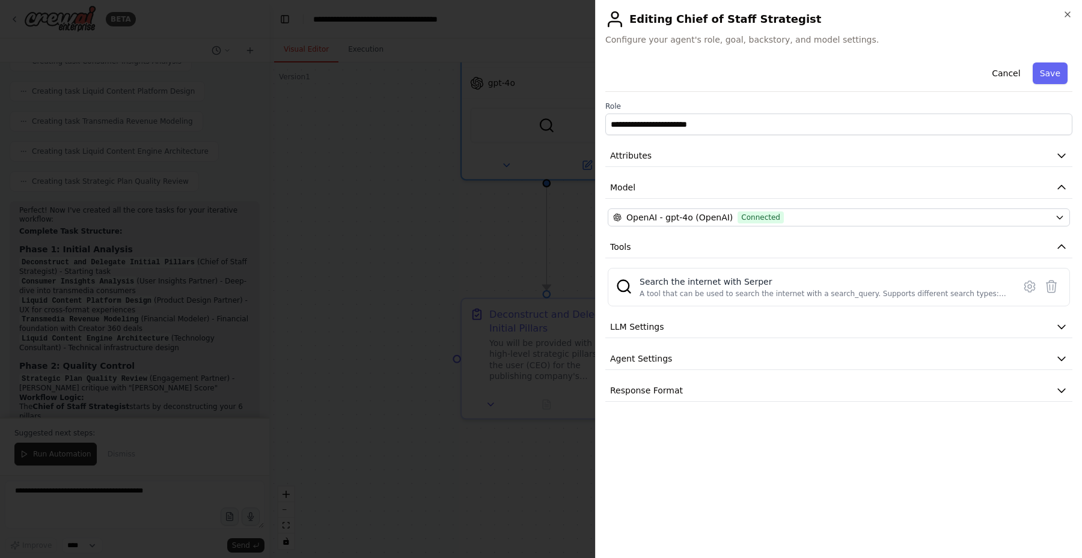
click at [456, 236] on div at bounding box center [541, 279] width 1082 height 558
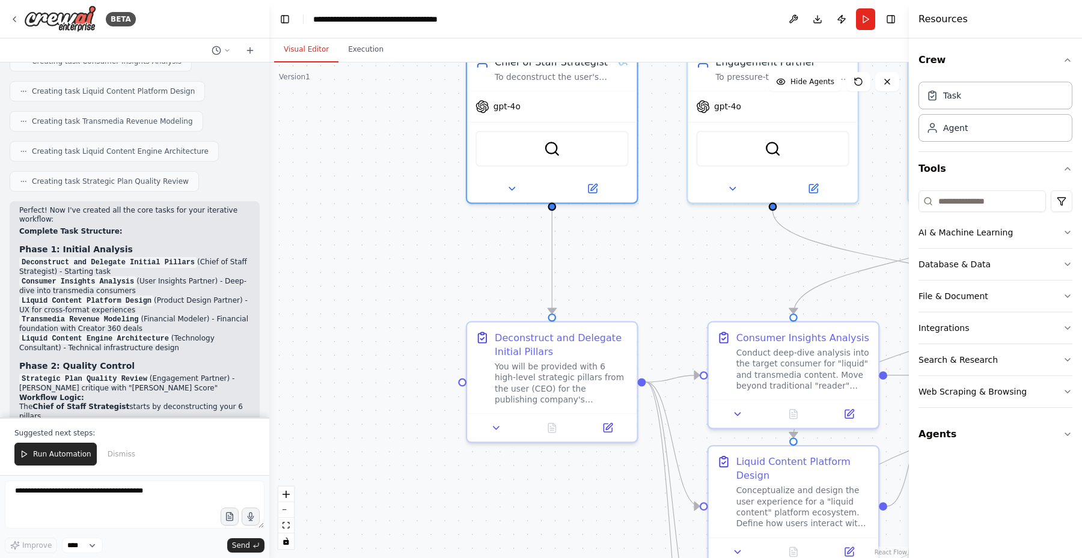
drag, startPoint x: 613, startPoint y: 230, endPoint x: 622, endPoint y: 300, distance: 70.9
click at [622, 300] on div ".deletable-edge-delete-btn { width: 20px; height: 20px; border: 0px solid #ffff…" at bounding box center [589, 311] width 640 height 496
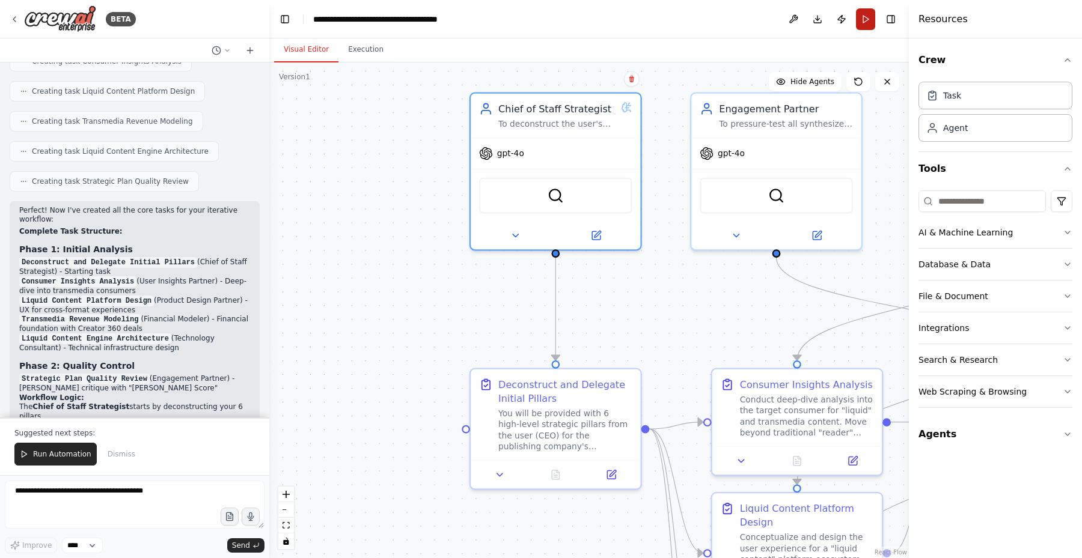
click at [866, 21] on button "Run" at bounding box center [865, 19] width 19 height 22
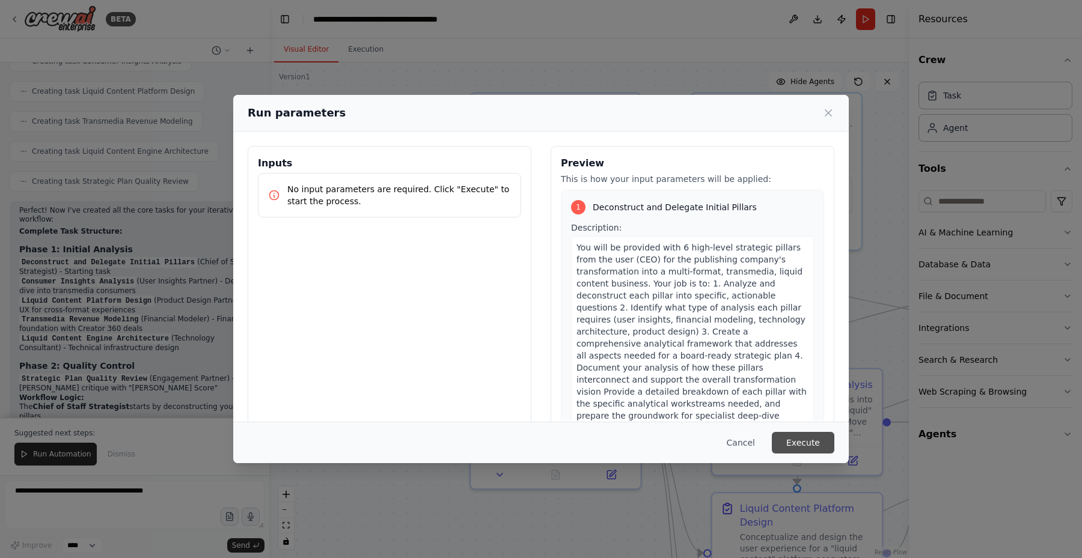
click at [787, 433] on button "Execute" at bounding box center [803, 443] width 63 height 22
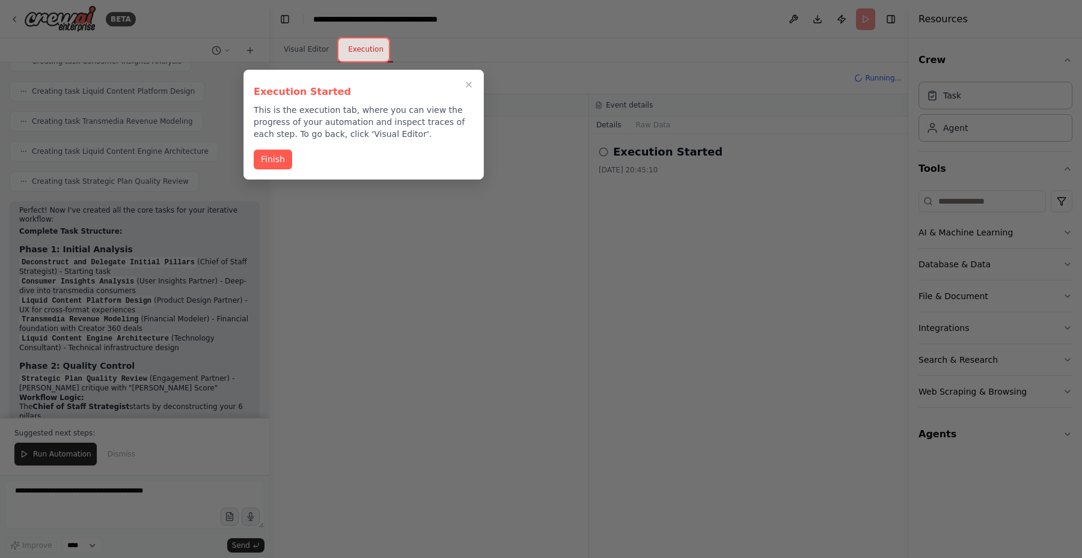
click at [290, 170] on div "Execution Started This is the execution tab, where you can view the progress of…" at bounding box center [363, 125] width 240 height 110
click at [286, 167] on button "Finish" at bounding box center [273, 158] width 38 height 20
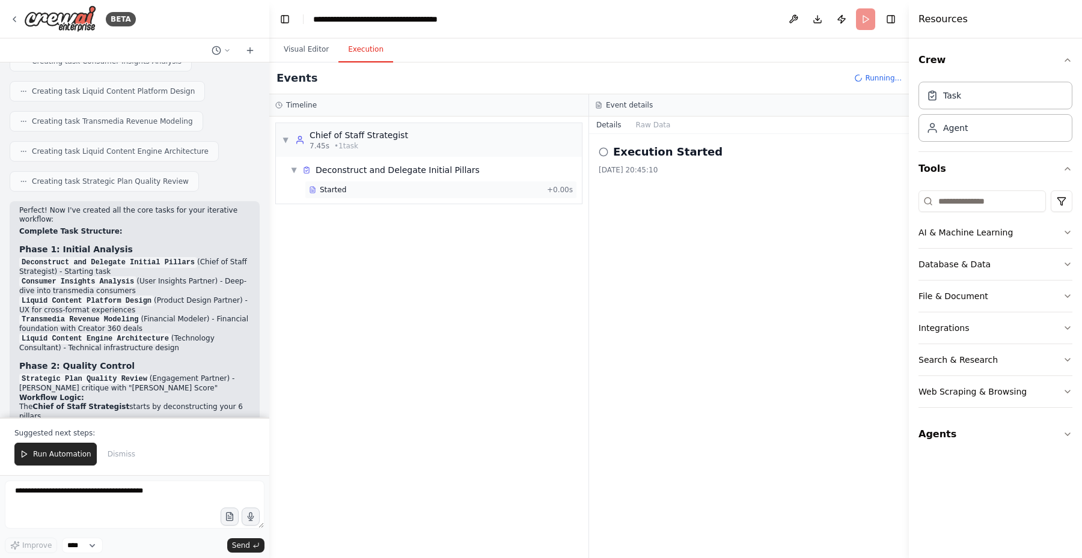
click at [402, 188] on div "Started" at bounding box center [425, 190] width 233 height 10
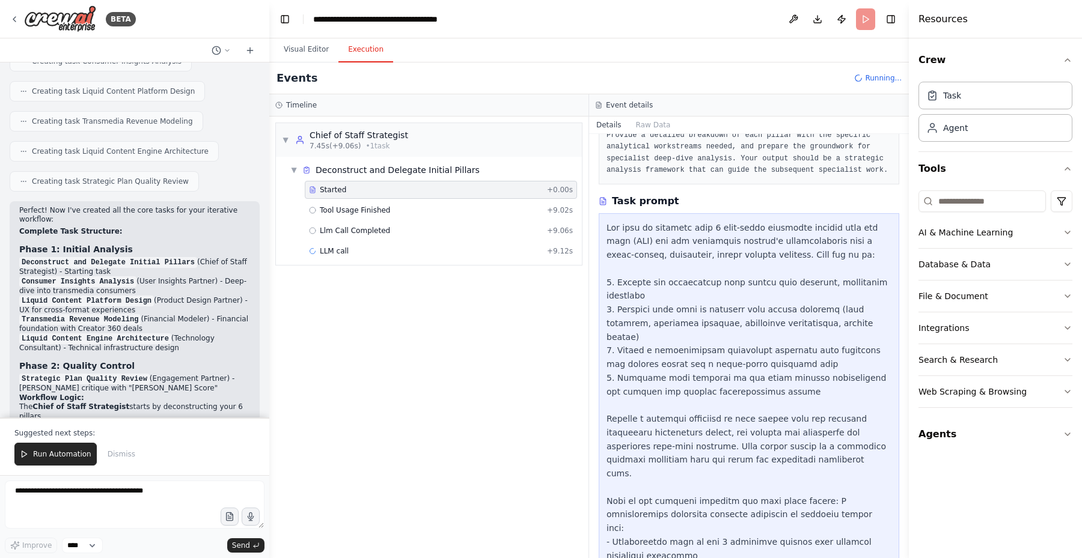
scroll to position [314, 0]
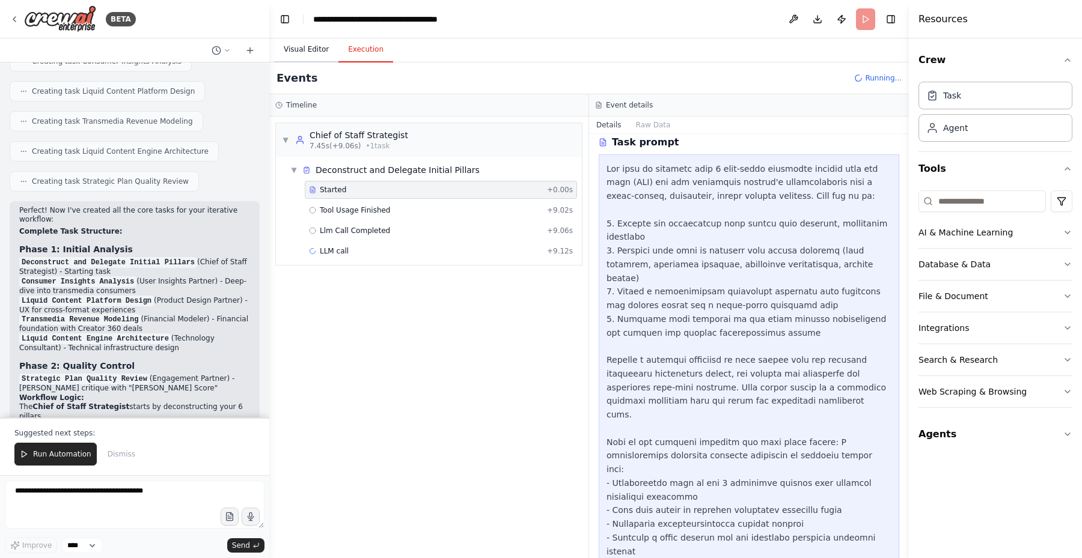
click at [307, 50] on button "Visual Editor" at bounding box center [306, 49] width 64 height 25
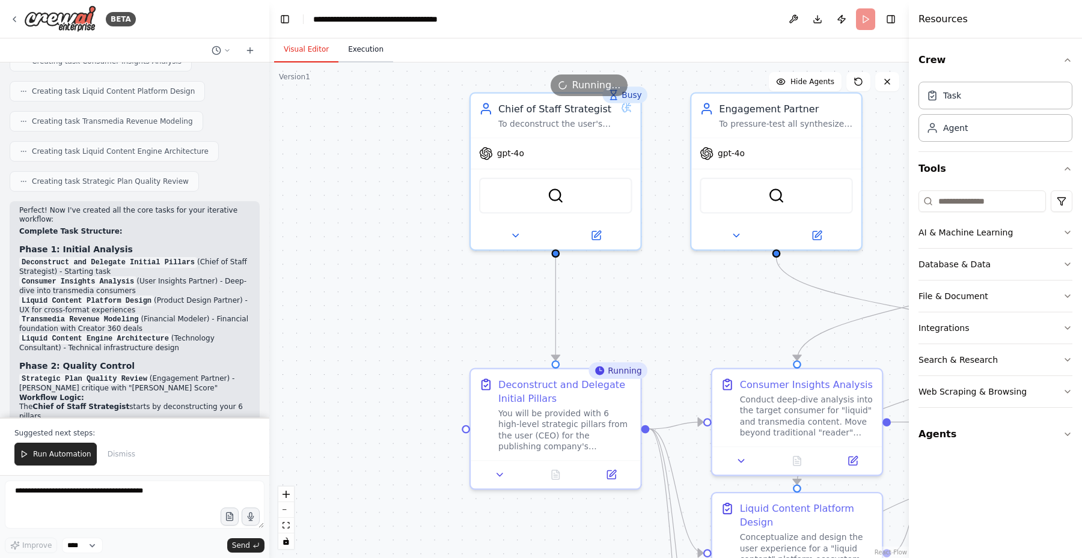
click at [373, 47] on button "Execution" at bounding box center [365, 49] width 55 height 25
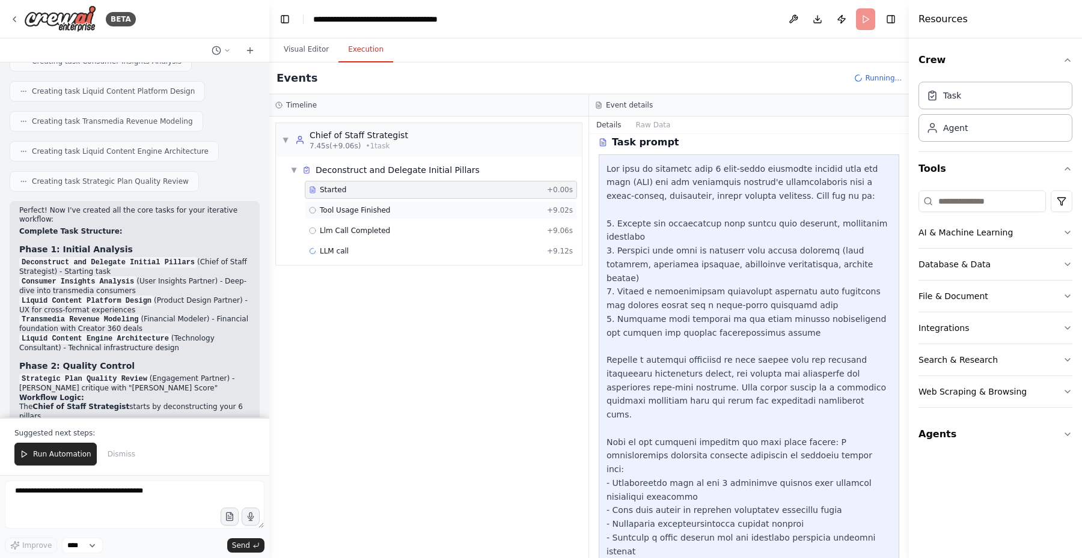
click at [367, 207] on span "Tool Usage Finished" at bounding box center [355, 211] width 71 height 10
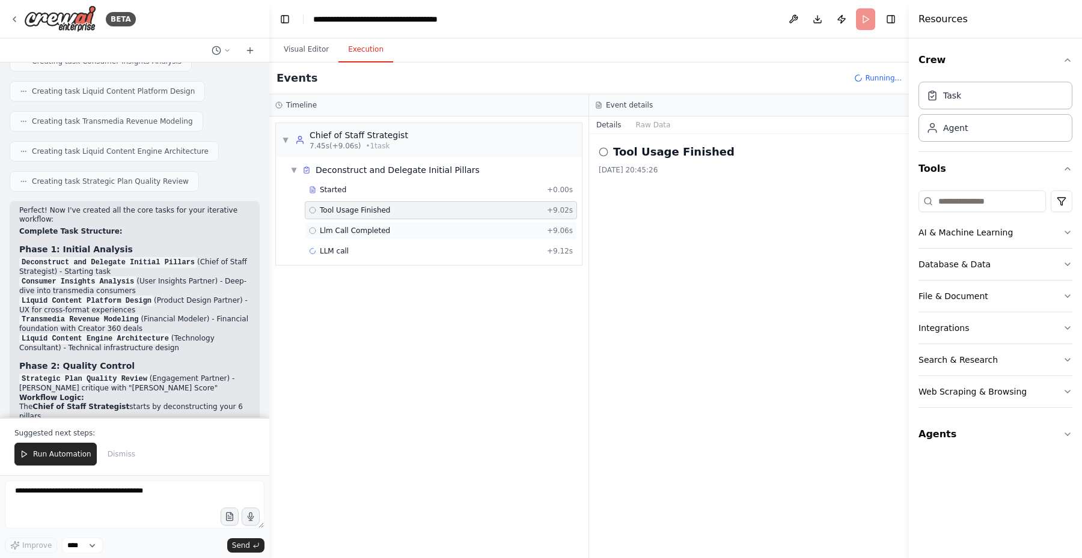
click at [368, 228] on span "Llm Call Completed" at bounding box center [355, 231] width 70 height 10
click at [369, 251] on div "LLM call + 9.12s" at bounding box center [441, 251] width 264 height 10
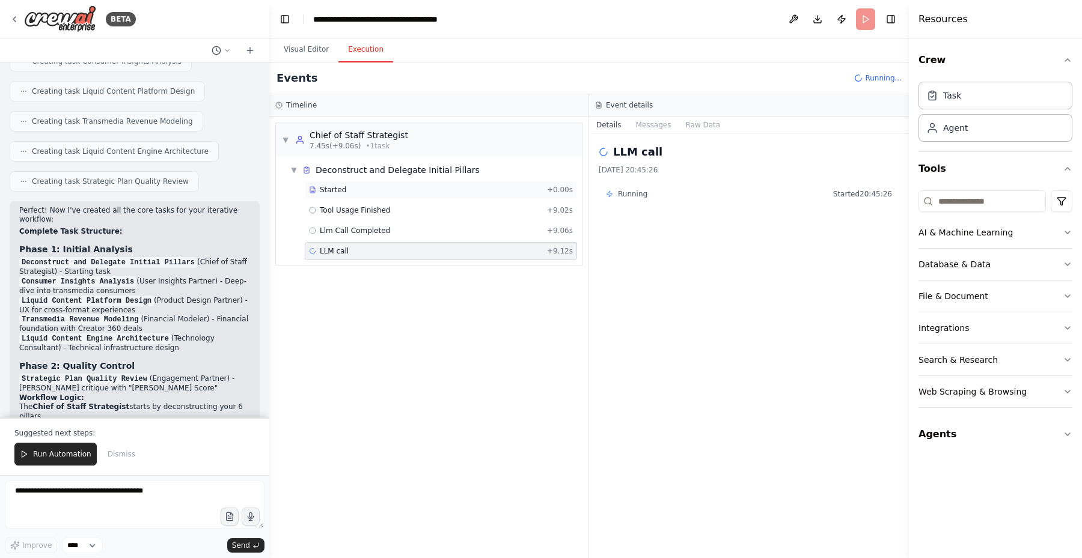
click at [372, 191] on div "Started" at bounding box center [425, 190] width 233 height 10
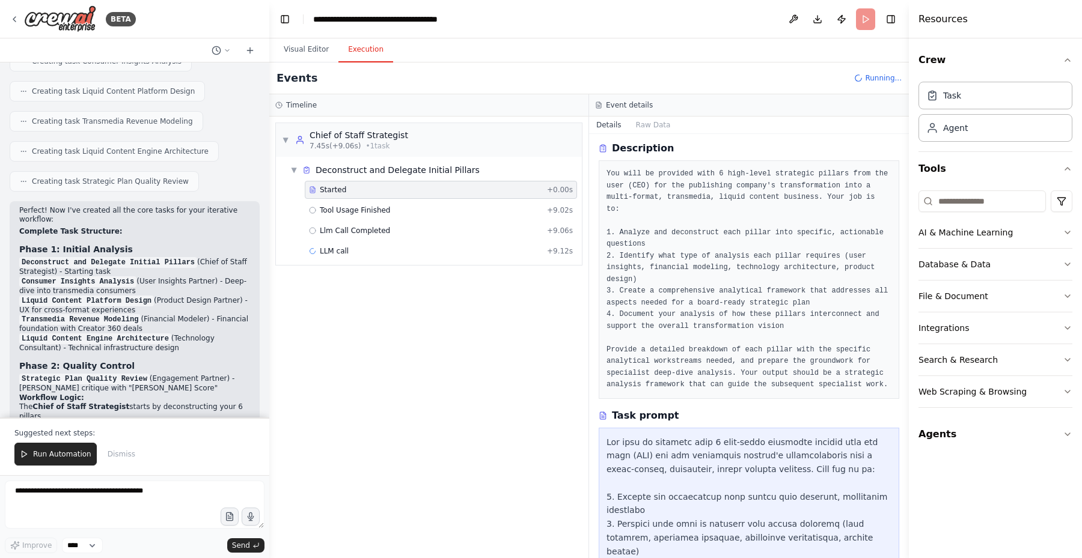
scroll to position [0, 0]
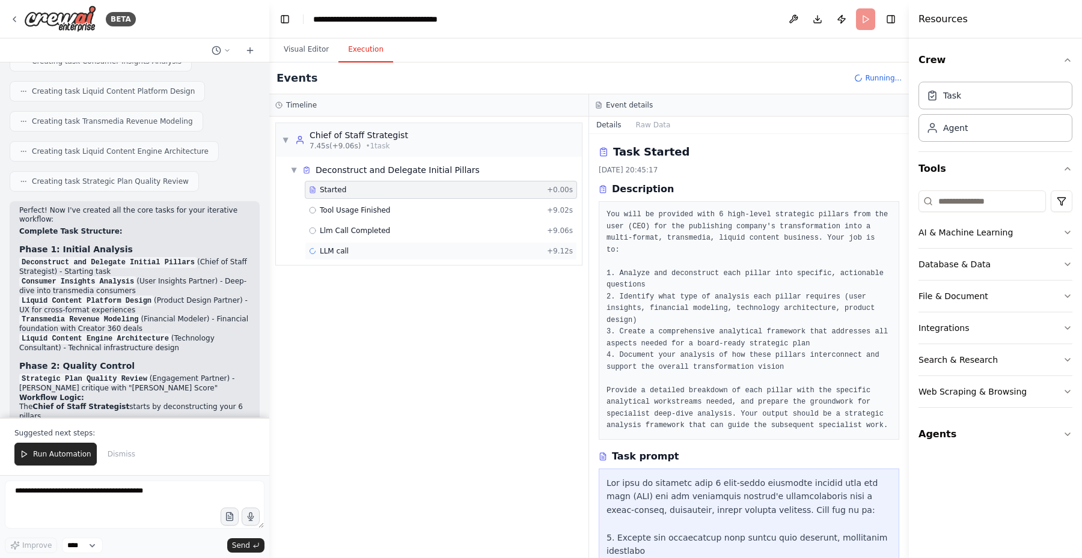
click at [411, 250] on div "LLM call + 9.12s" at bounding box center [441, 251] width 264 height 10
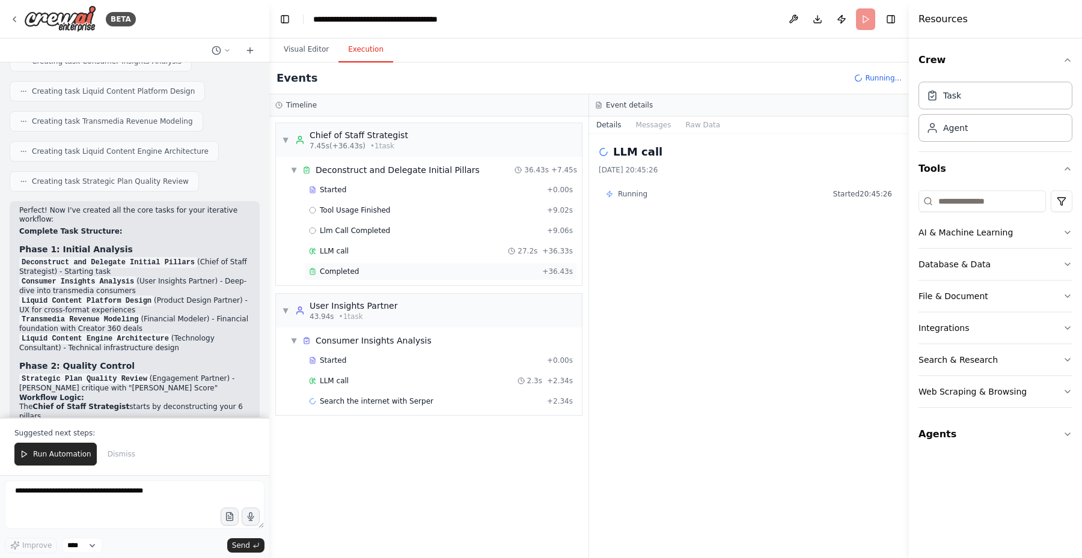
click at [362, 273] on div "Completed" at bounding box center [423, 272] width 228 height 10
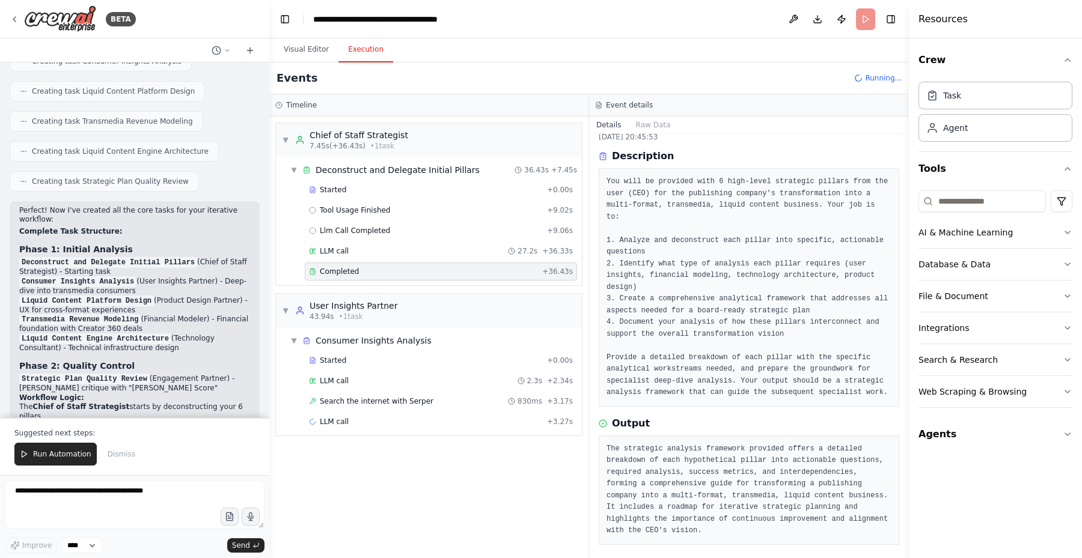
scroll to position [38, 0]
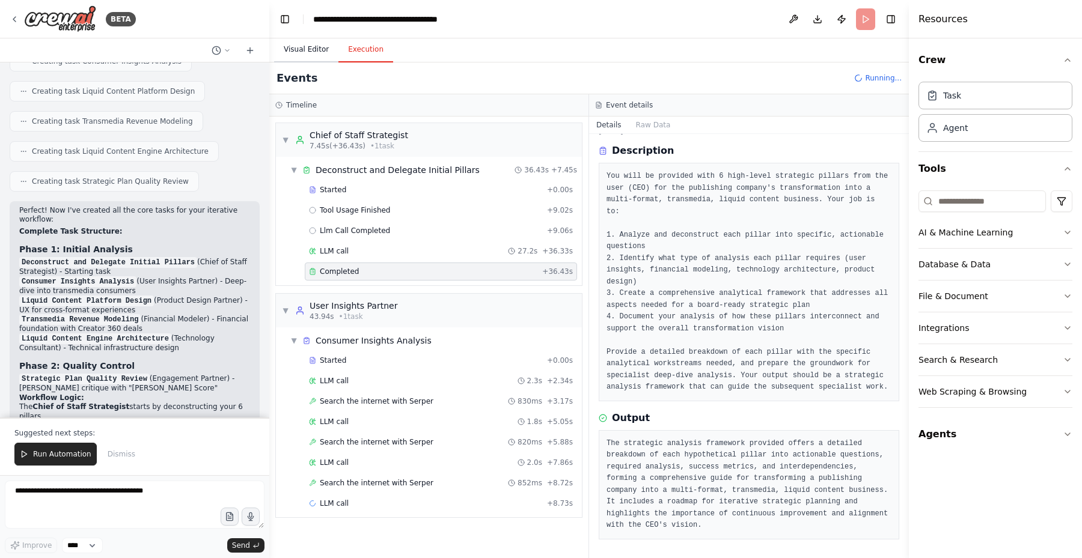
click at [299, 46] on button "Visual Editor" at bounding box center [306, 49] width 64 height 25
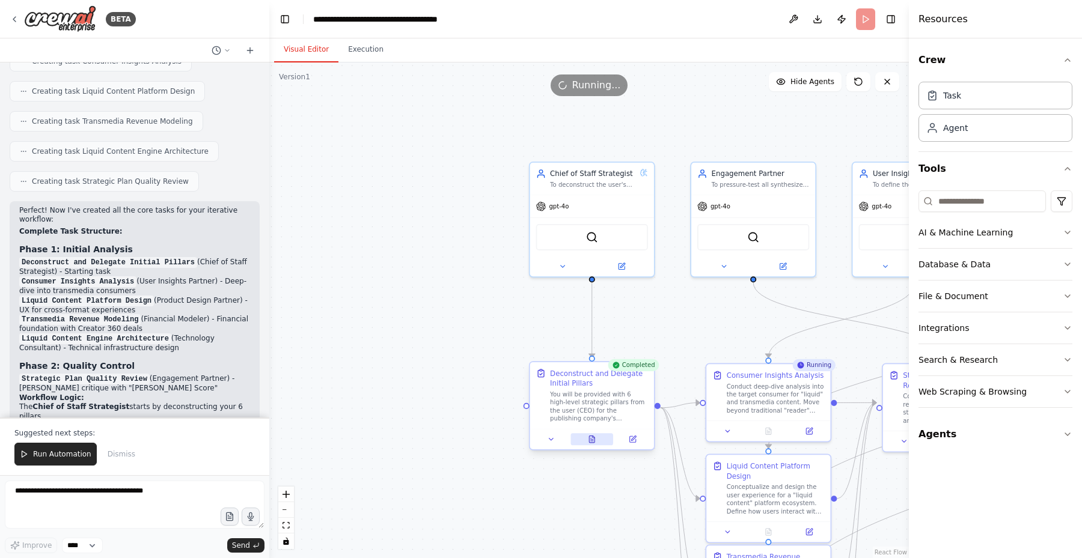
click at [593, 444] on button at bounding box center [591, 439] width 43 height 12
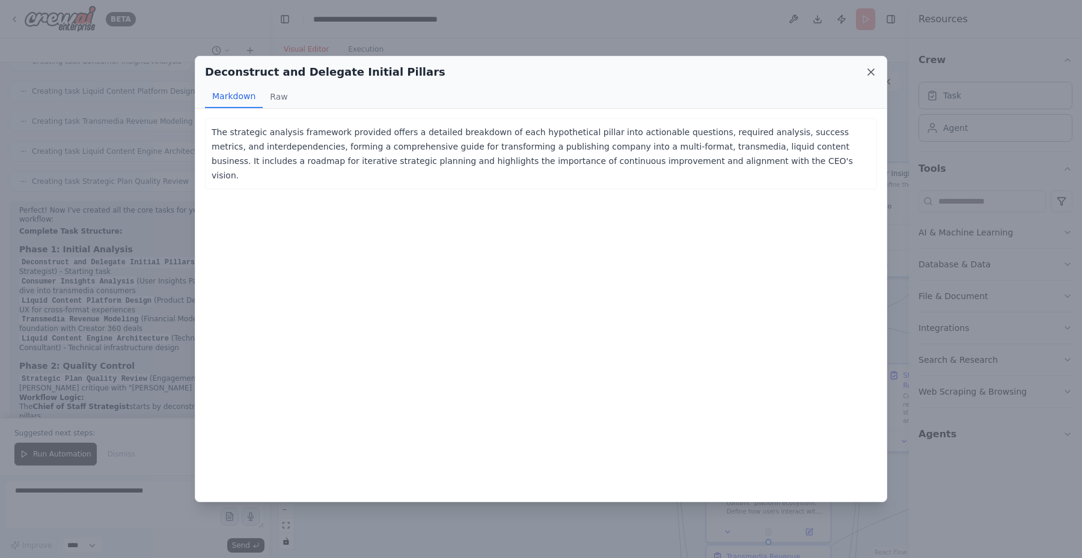
click at [871, 73] on icon at bounding box center [871, 72] width 12 height 12
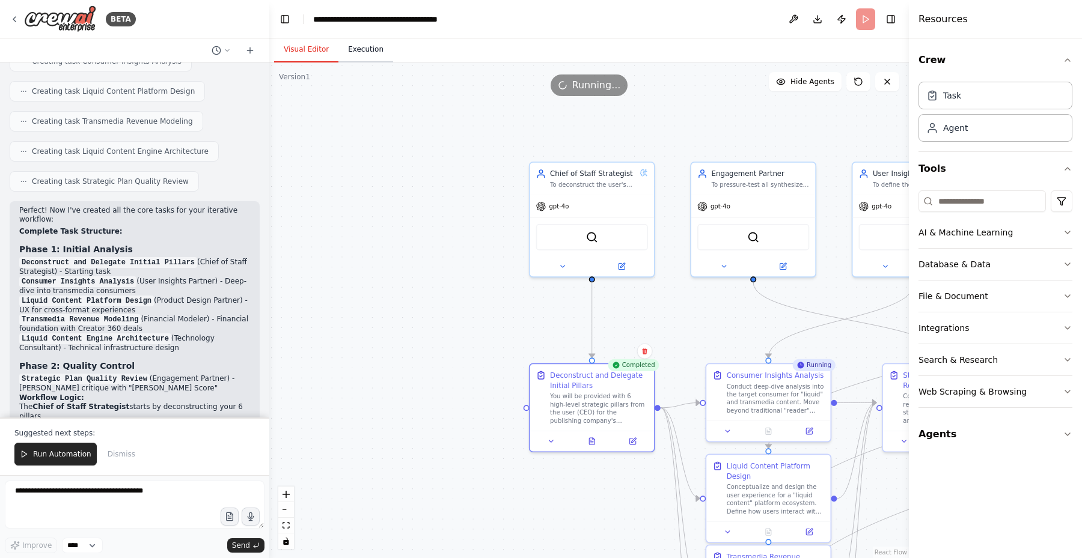
click at [358, 47] on button "Execution" at bounding box center [365, 49] width 55 height 25
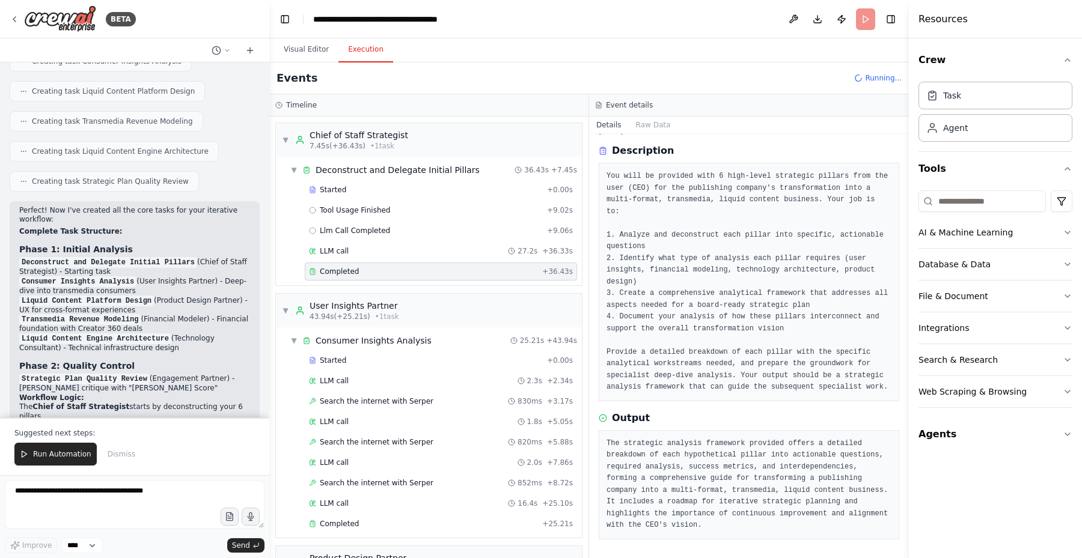
click at [869, 72] on div "Events Running..." at bounding box center [589, 79] width 640 height 32
click at [863, 16] on header "**********" at bounding box center [589, 19] width 640 height 38
click at [790, 17] on button at bounding box center [793, 19] width 19 height 22
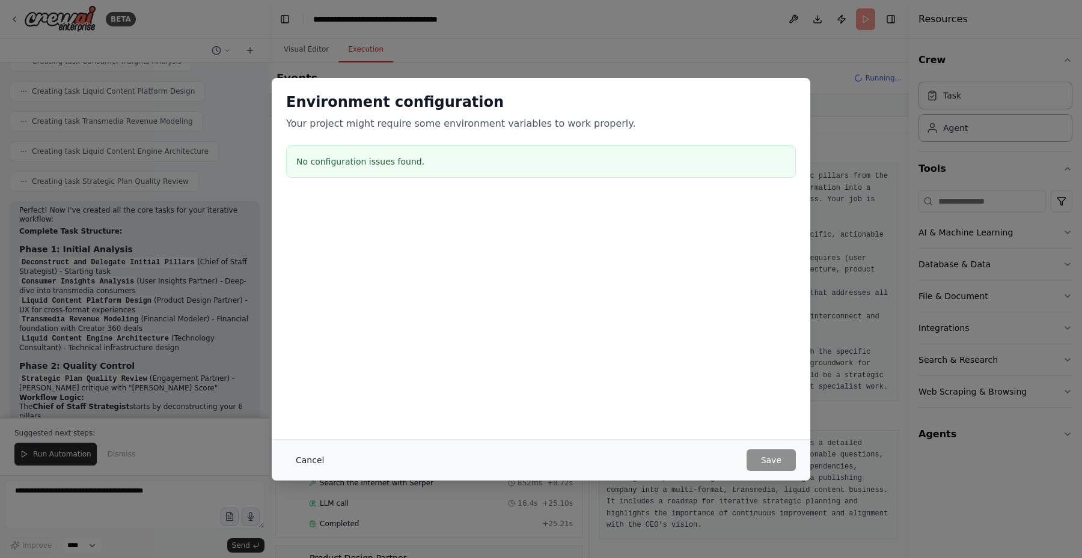
click at [318, 453] on button "Cancel" at bounding box center [309, 461] width 47 height 22
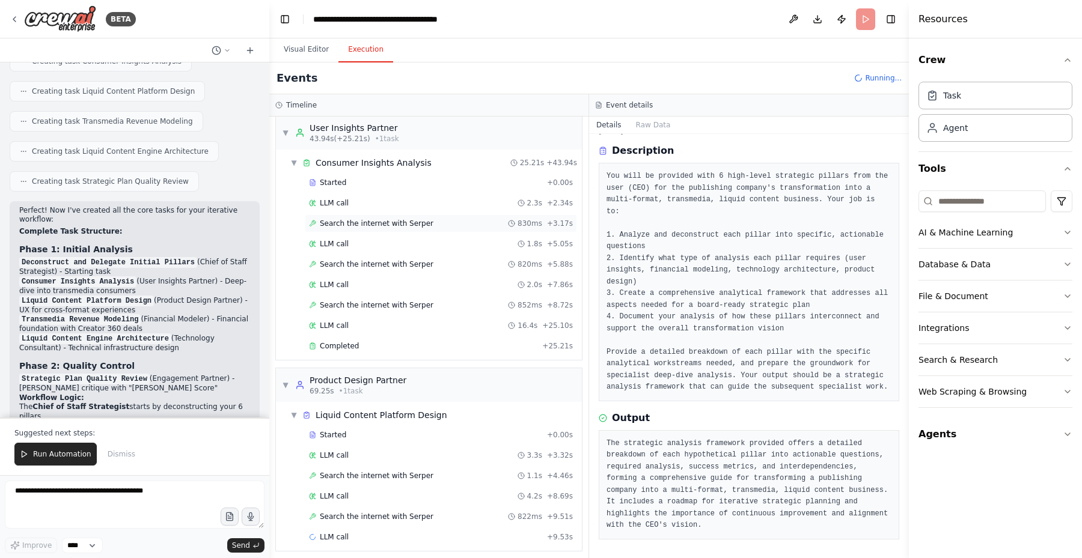
scroll to position [185, 0]
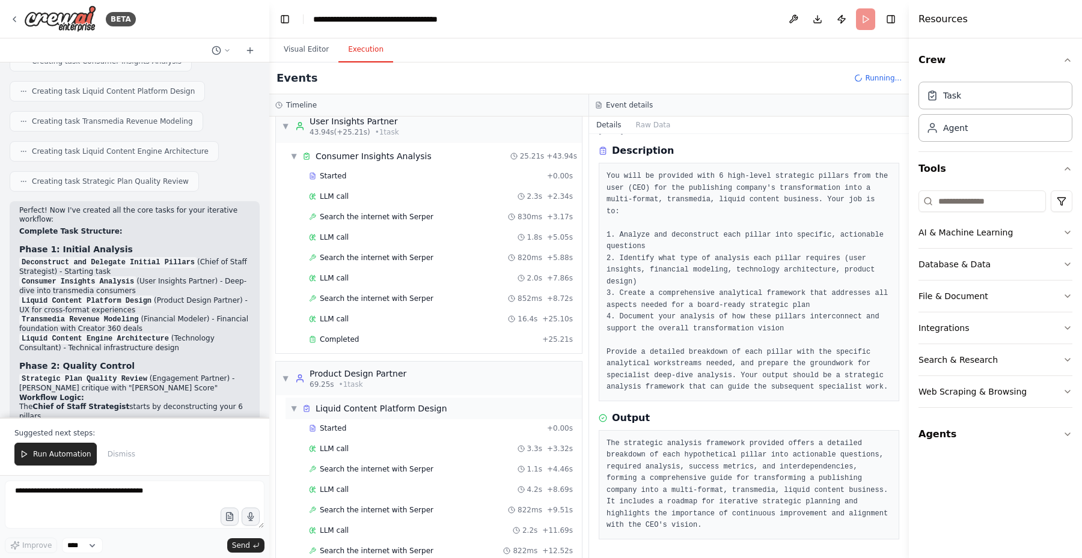
click at [295, 406] on span "▼" at bounding box center [293, 409] width 7 height 10
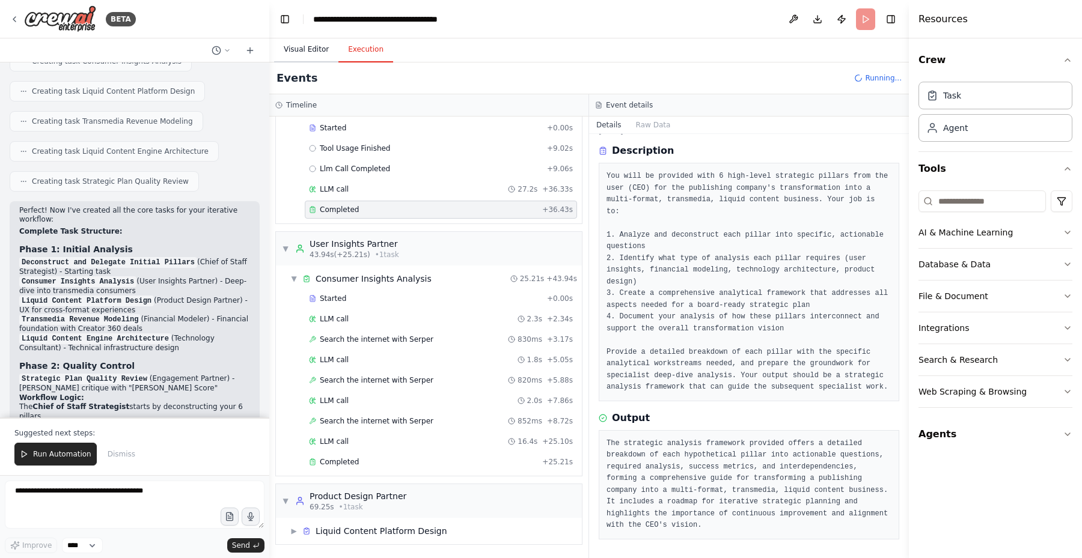
click at [298, 47] on button "Visual Editor" at bounding box center [306, 49] width 64 height 25
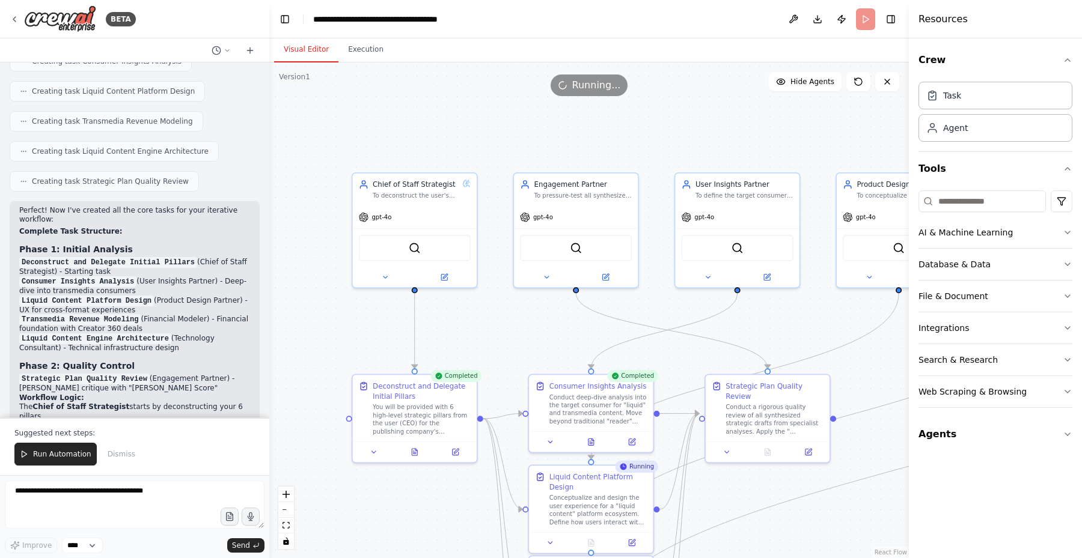
drag, startPoint x: 738, startPoint y: 136, endPoint x: 561, endPoint y: 147, distance: 177.6
click at [561, 147] on div ".deletable-edge-delete-btn { width: 20px; height: 20px; border: 0px solid #ffff…" at bounding box center [589, 311] width 640 height 496
click at [854, 83] on icon at bounding box center [859, 82] width 10 height 10
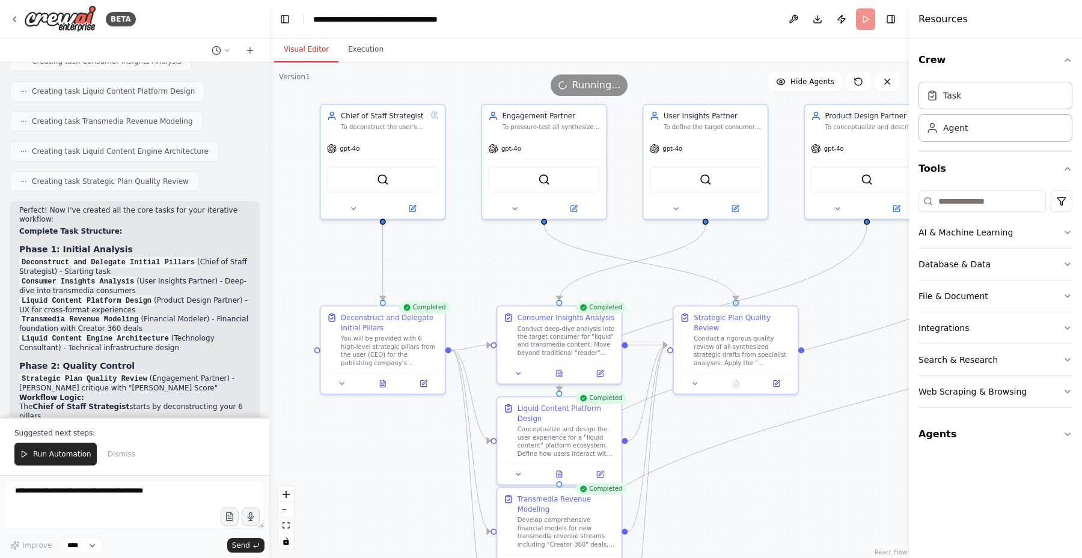
drag, startPoint x: 680, startPoint y: 318, endPoint x: 646, endPoint y: 248, distance: 78.0
click at [646, 248] on div ".deletable-edge-delete-btn { width: 20px; height: 20px; border: 0px solid #ffff…" at bounding box center [589, 311] width 640 height 496
click at [420, 381] on icon at bounding box center [421, 379] width 5 height 5
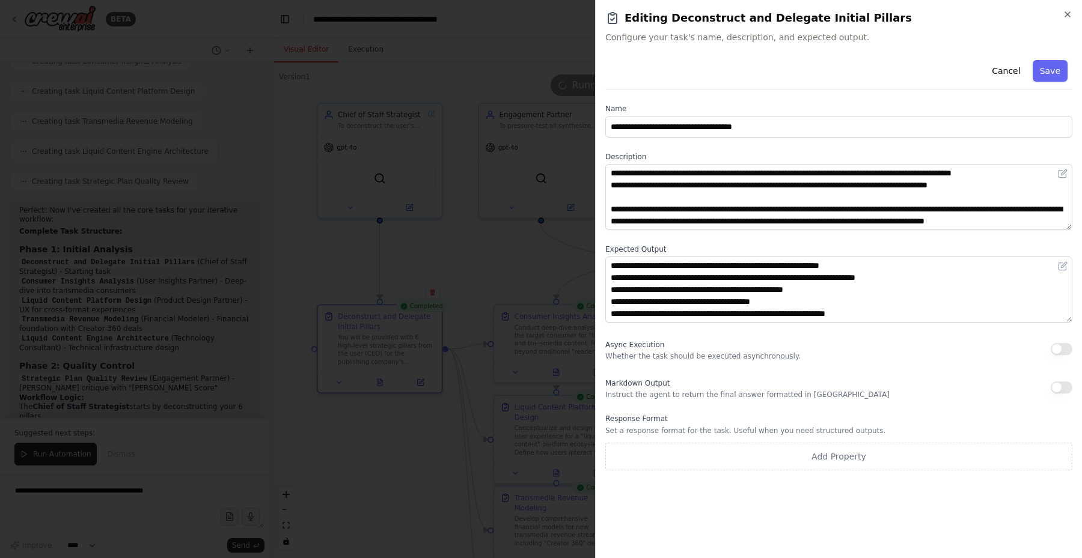
scroll to position [84, 0]
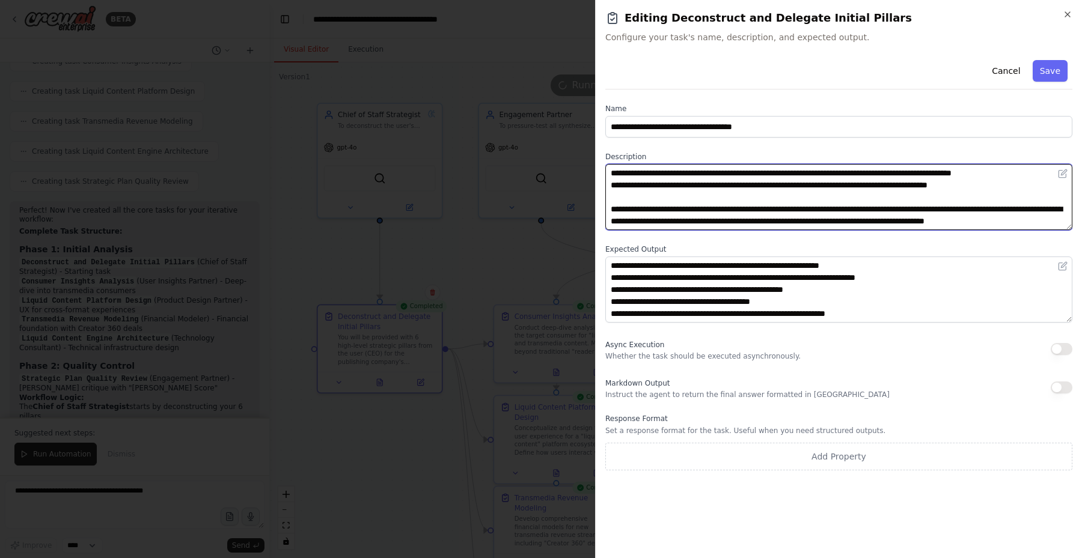
click at [757, 224] on textarea "**********" at bounding box center [838, 197] width 467 height 66
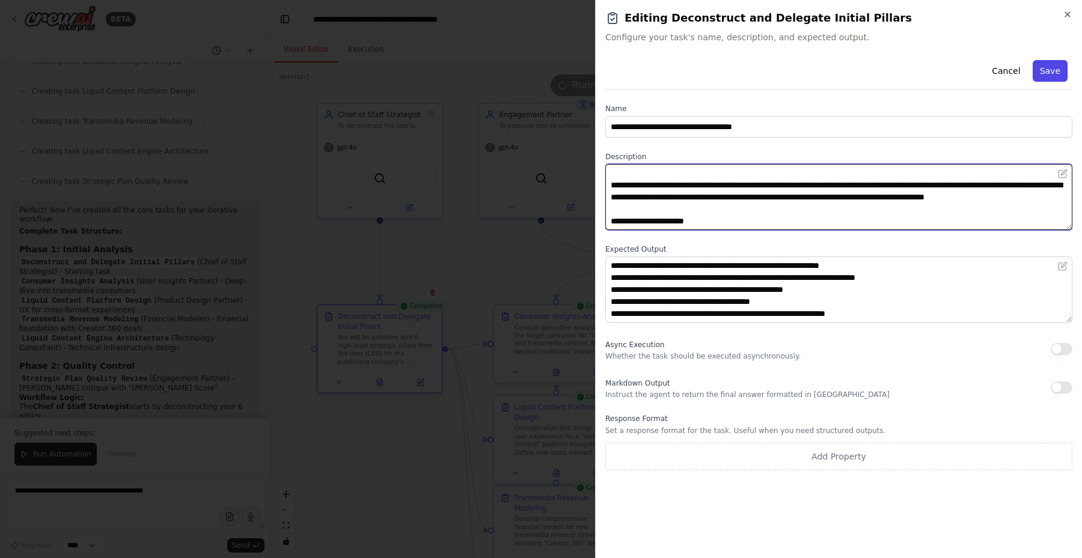
type textarea "**********"
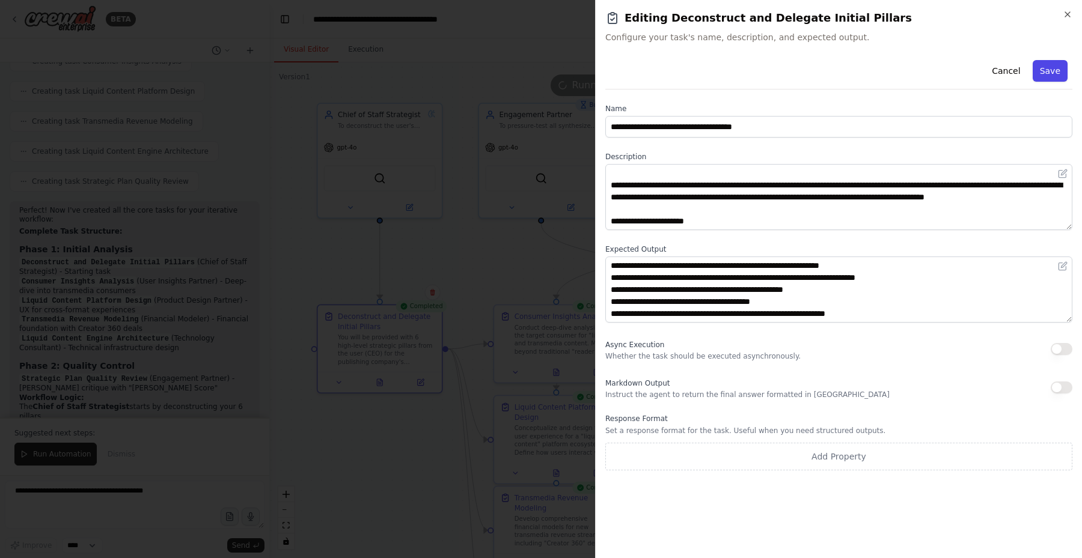
click at [1045, 72] on button "Save" at bounding box center [1050, 71] width 35 height 22
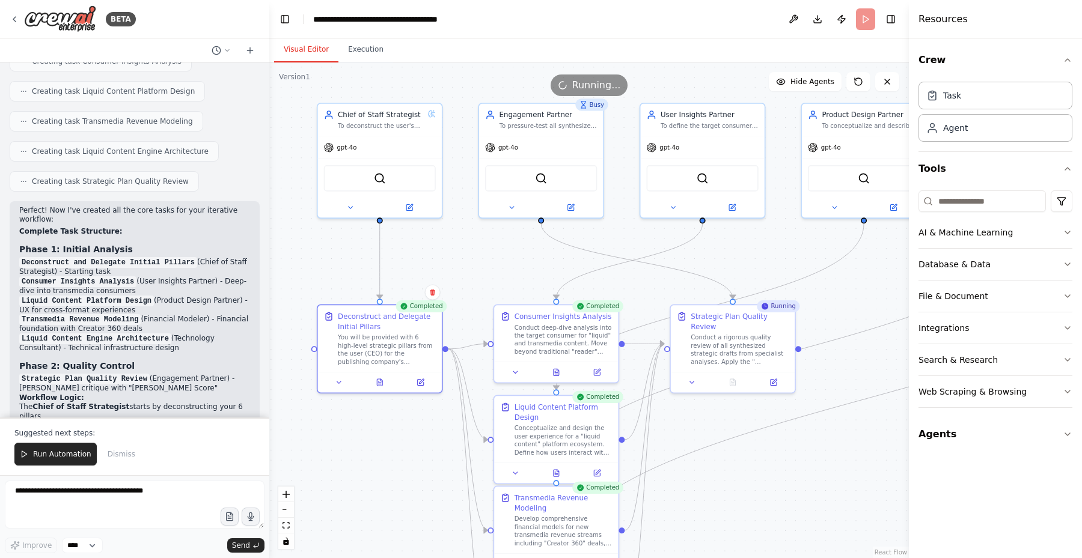
click at [587, 88] on span "Running..." at bounding box center [596, 85] width 49 height 14
click at [227, 55] on button at bounding box center [221, 50] width 29 height 14
click at [363, 55] on button "Execution" at bounding box center [365, 49] width 55 height 25
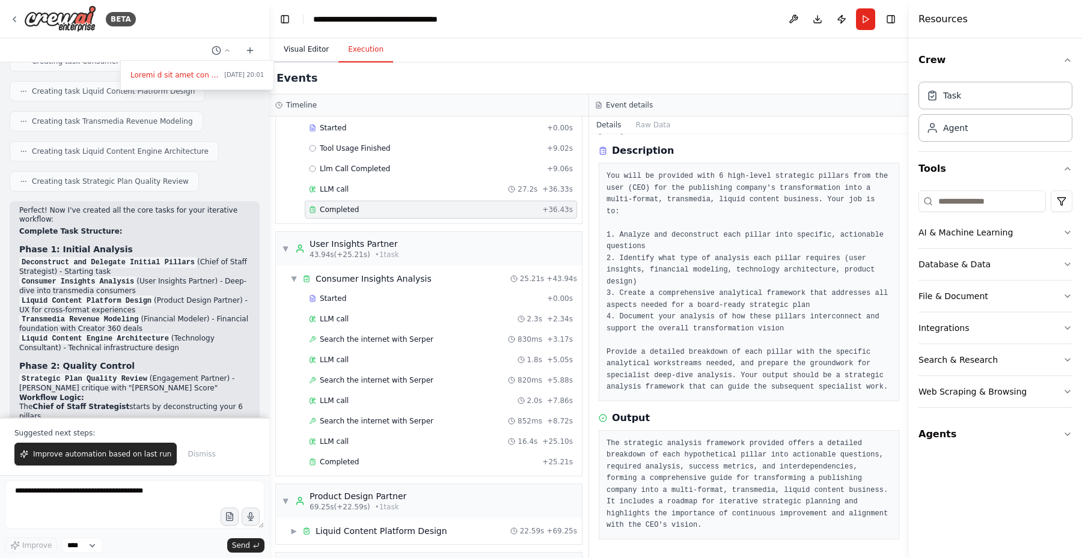
click at [310, 47] on button "Visual Editor" at bounding box center [306, 49] width 64 height 25
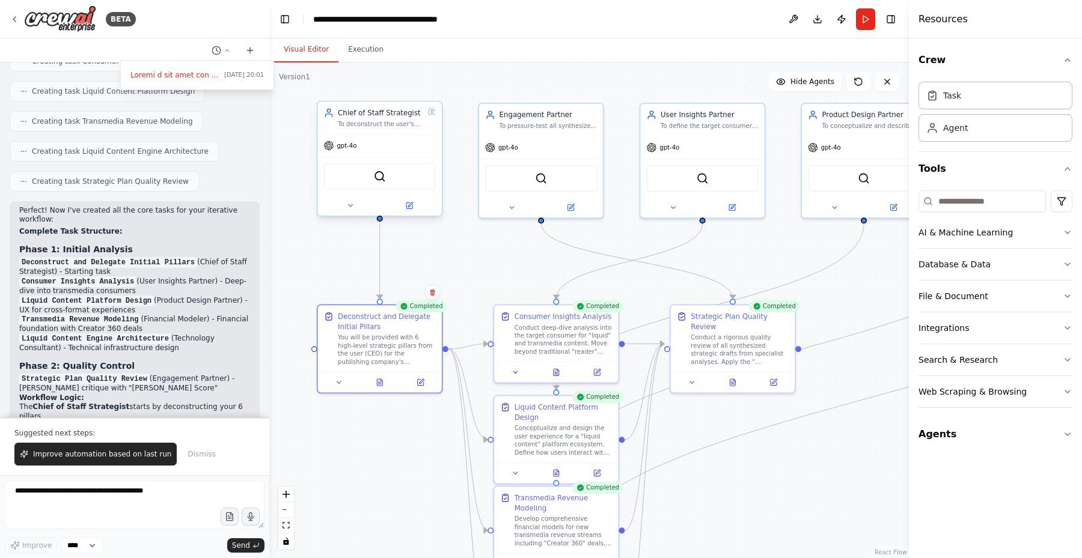
click at [391, 140] on div "gpt-4o" at bounding box center [380, 146] width 124 height 22
click at [120, 456] on div at bounding box center [134, 279] width 269 height 558
click at [116, 455] on span "Improve automation based on last run" at bounding box center [102, 455] width 138 height 10
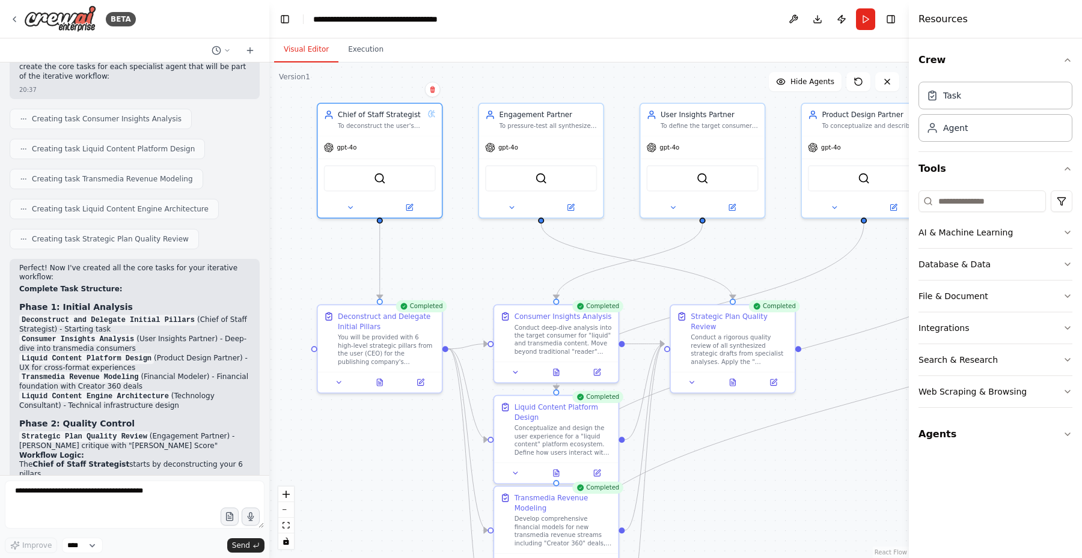
scroll to position [2442, 0]
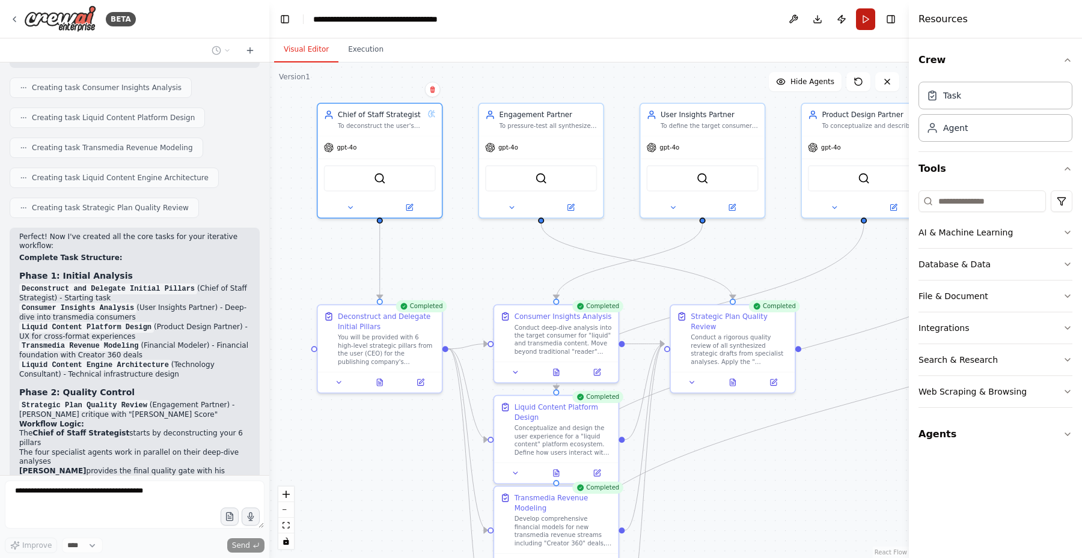
click at [861, 14] on button "Run" at bounding box center [865, 19] width 19 height 22
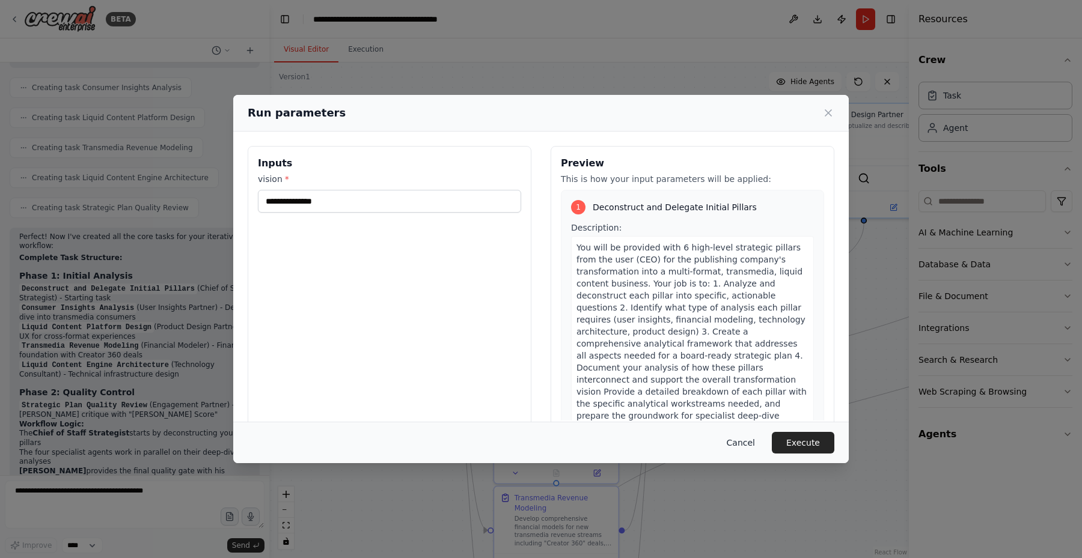
click at [738, 438] on button "Cancel" at bounding box center [740, 443] width 47 height 22
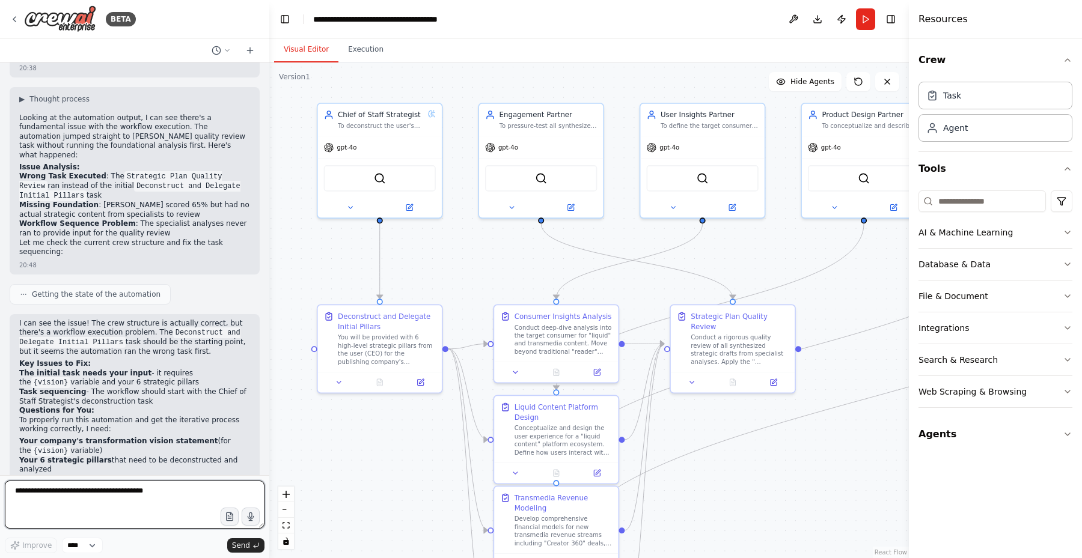
scroll to position [2940, 0]
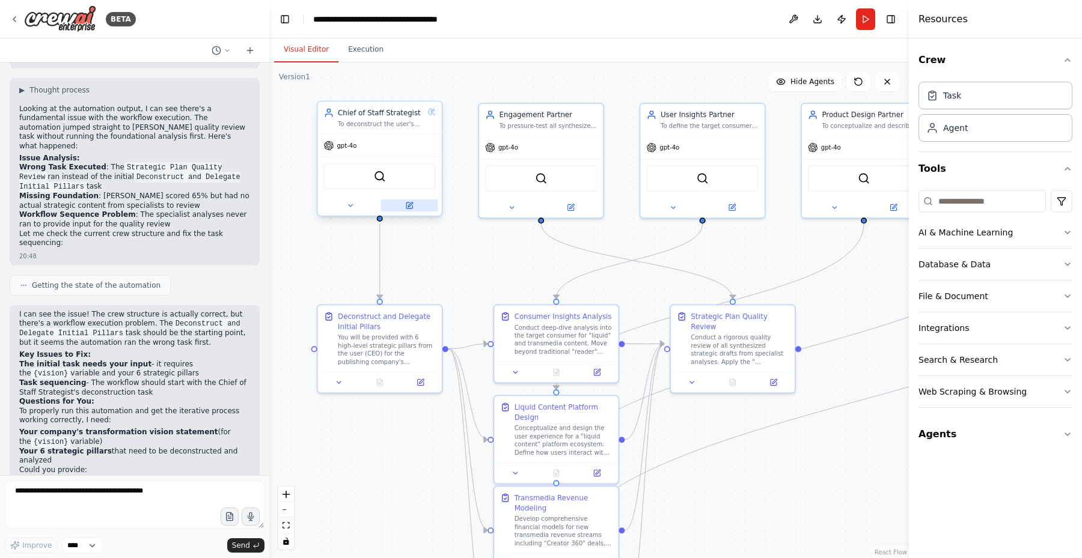
click at [408, 210] on button at bounding box center [408, 206] width 57 height 12
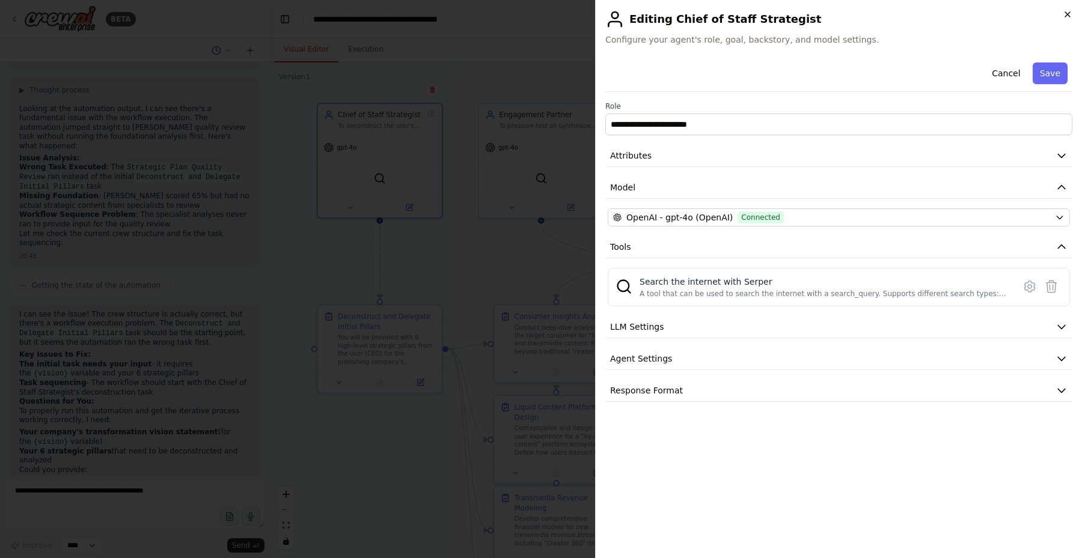
click at [1069, 16] on icon "button" at bounding box center [1067, 14] width 5 height 5
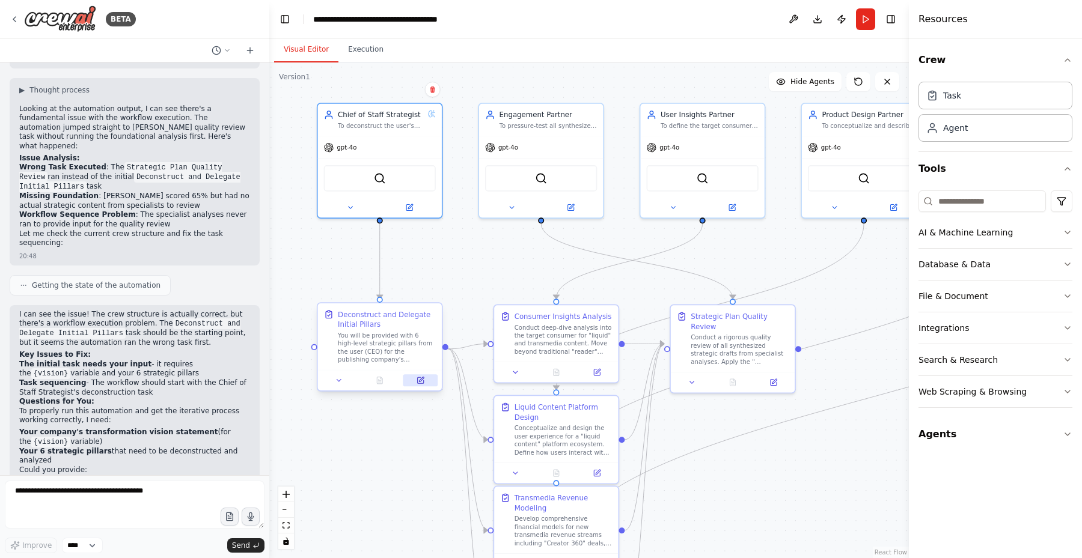
click at [417, 376] on button at bounding box center [420, 380] width 35 height 12
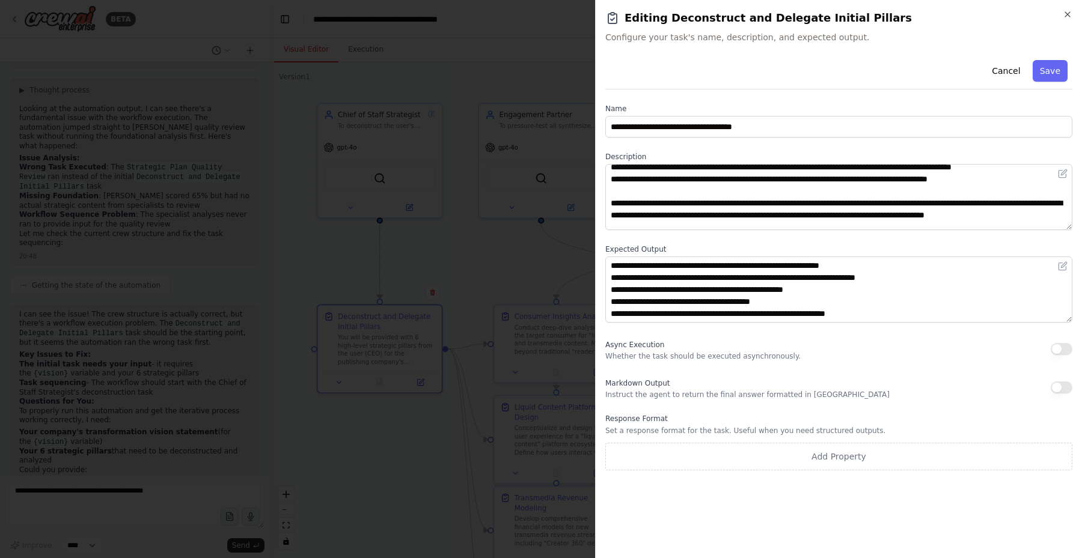
scroll to position [108, 0]
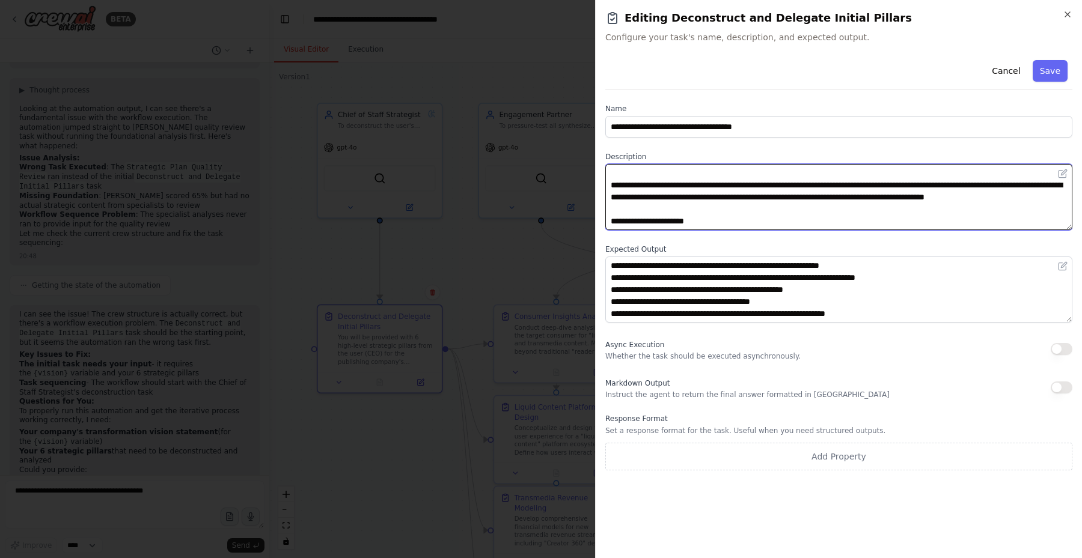
click at [730, 217] on textarea "**********" at bounding box center [838, 197] width 467 height 66
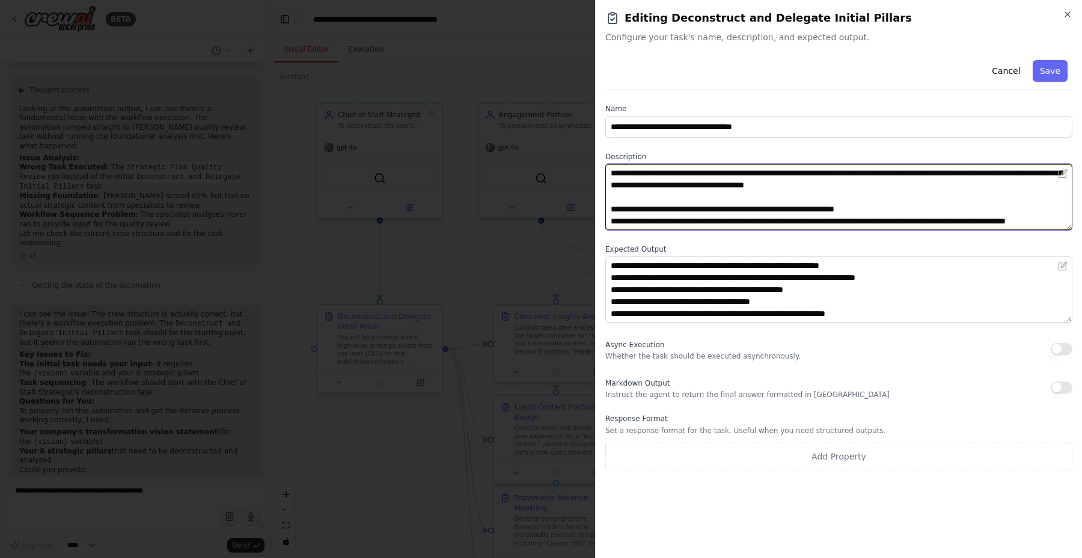
scroll to position [156, 0]
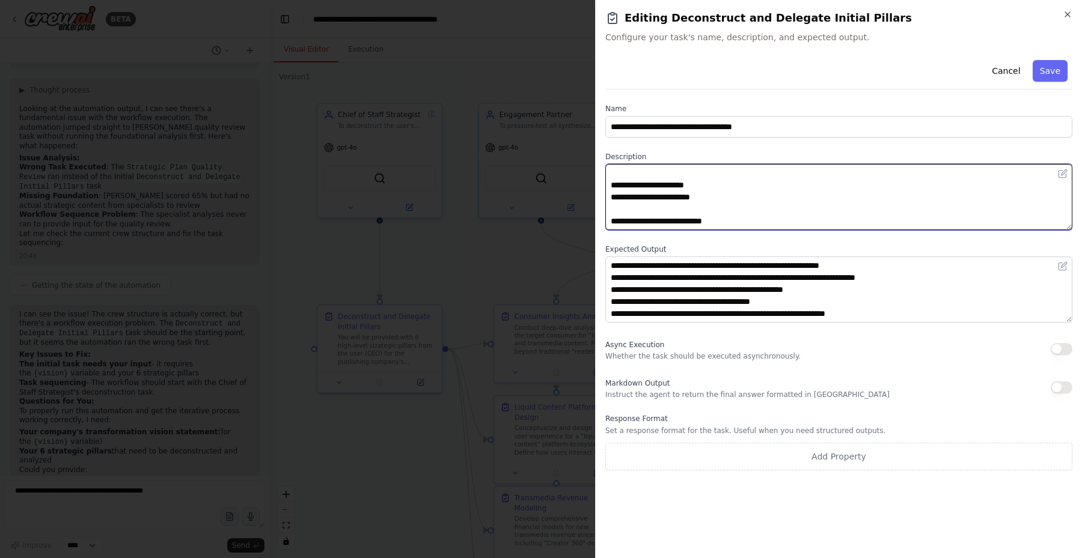
paste textarea "**********"
click at [746, 216] on textarea "**********" at bounding box center [838, 197] width 467 height 66
type textarea "**********"
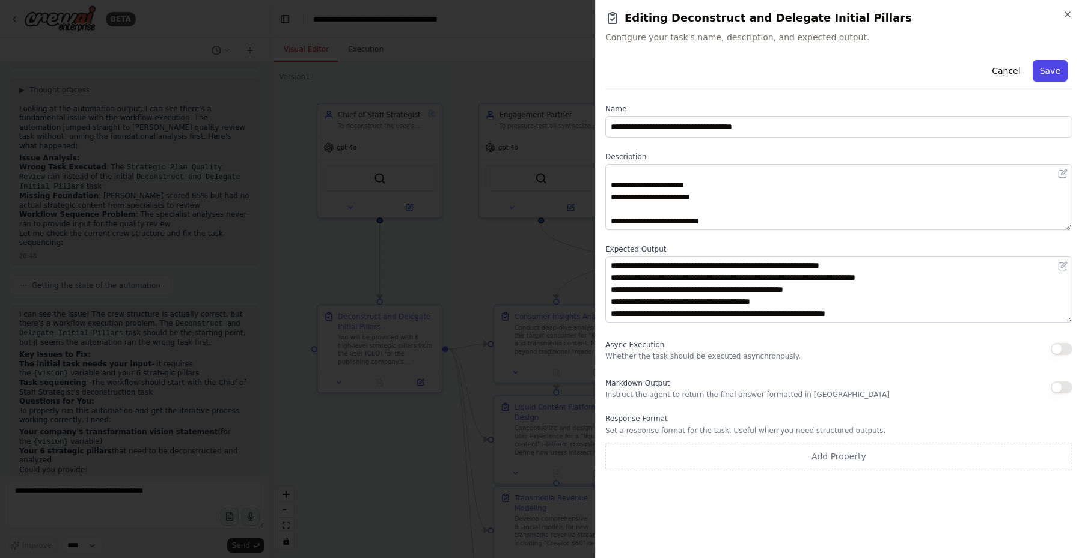
click at [1062, 71] on button "Save" at bounding box center [1050, 71] width 35 height 22
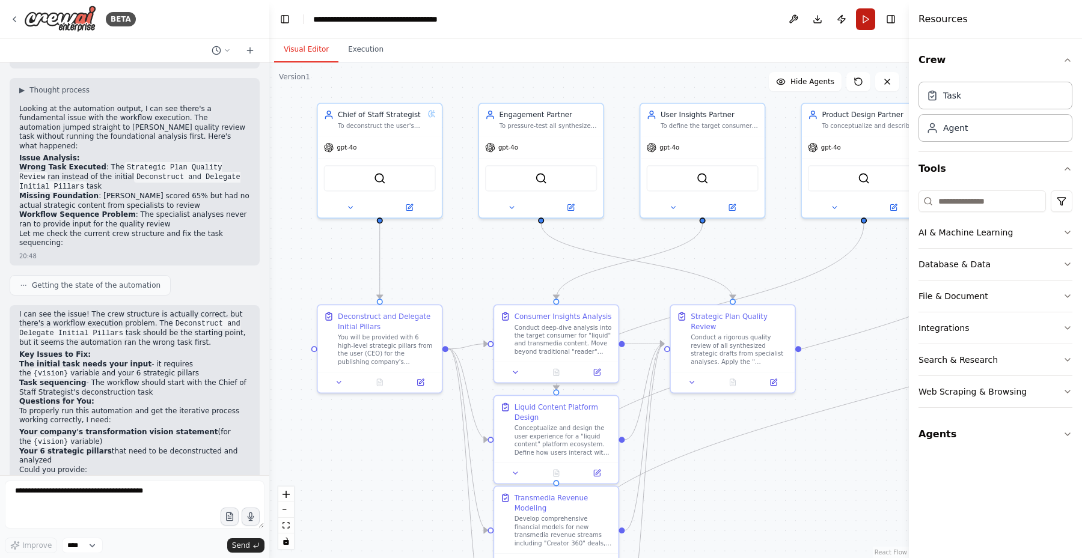
click at [871, 17] on button "Run" at bounding box center [865, 19] width 19 height 22
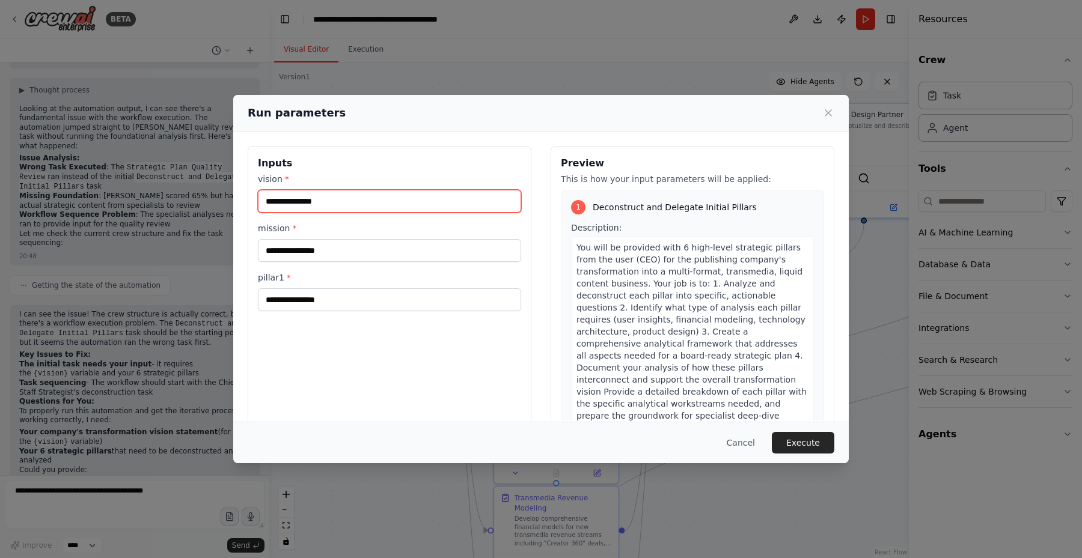
click at [319, 203] on input "vision *" at bounding box center [389, 201] width 263 height 23
type input "**********"
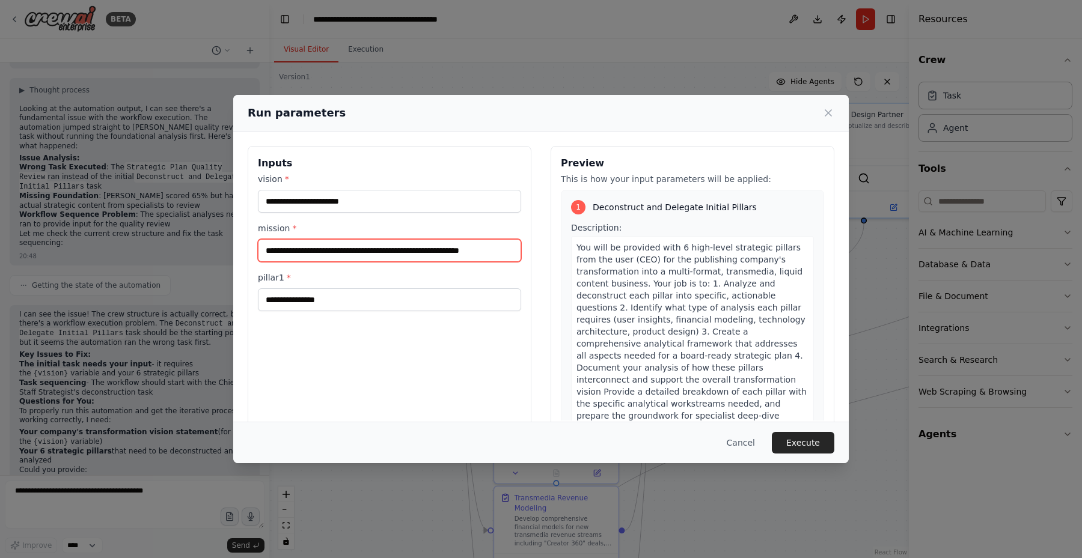
scroll to position [0, 2]
type input "**********"
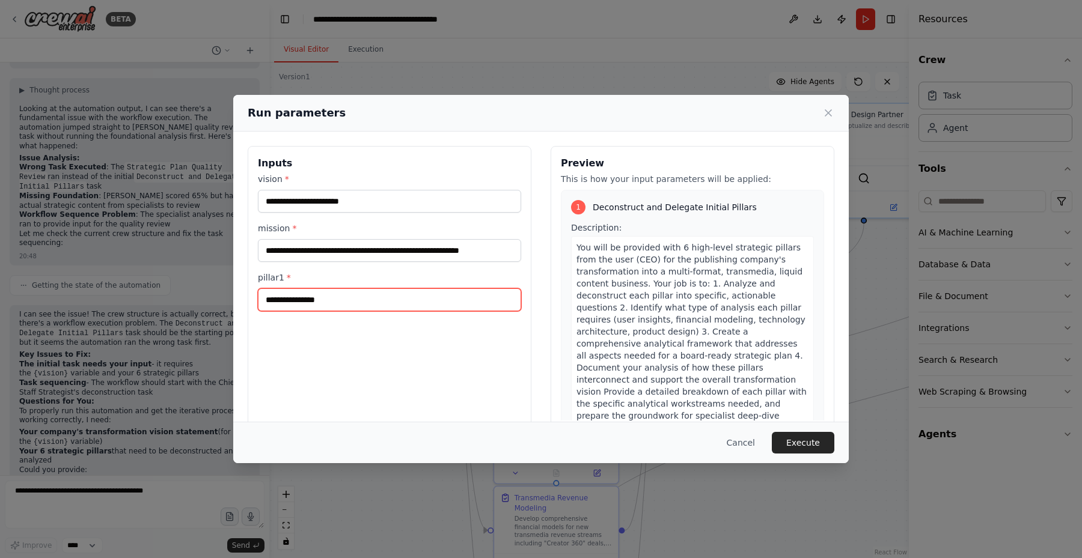
click at [335, 301] on input "pillar1 *" at bounding box center [389, 300] width 263 height 23
paste input "**********"
click at [418, 298] on input "**********" at bounding box center [389, 300] width 263 height 23
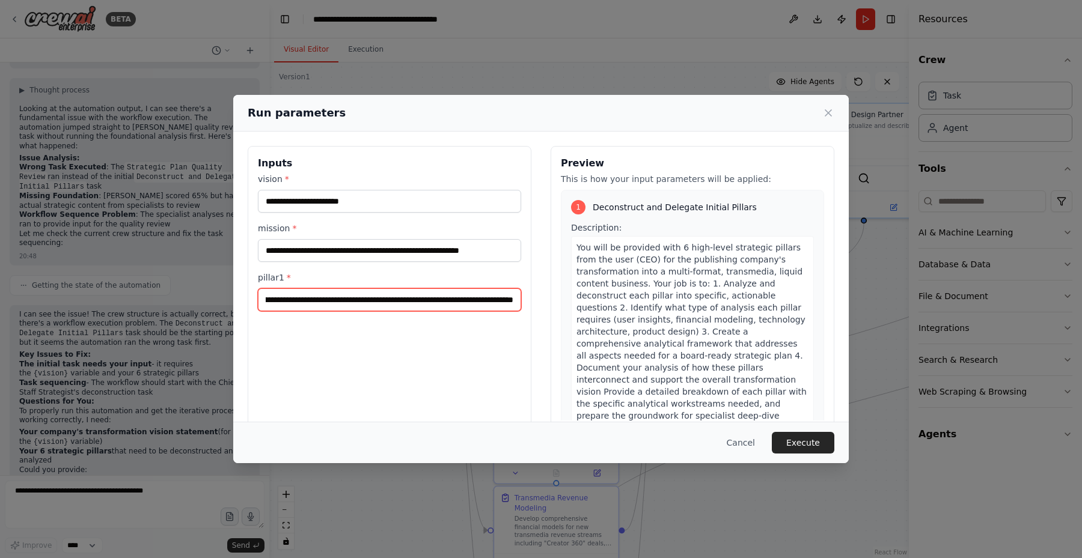
scroll to position [0, 156]
type input "**********"
click at [808, 444] on button "Execute" at bounding box center [803, 443] width 63 height 22
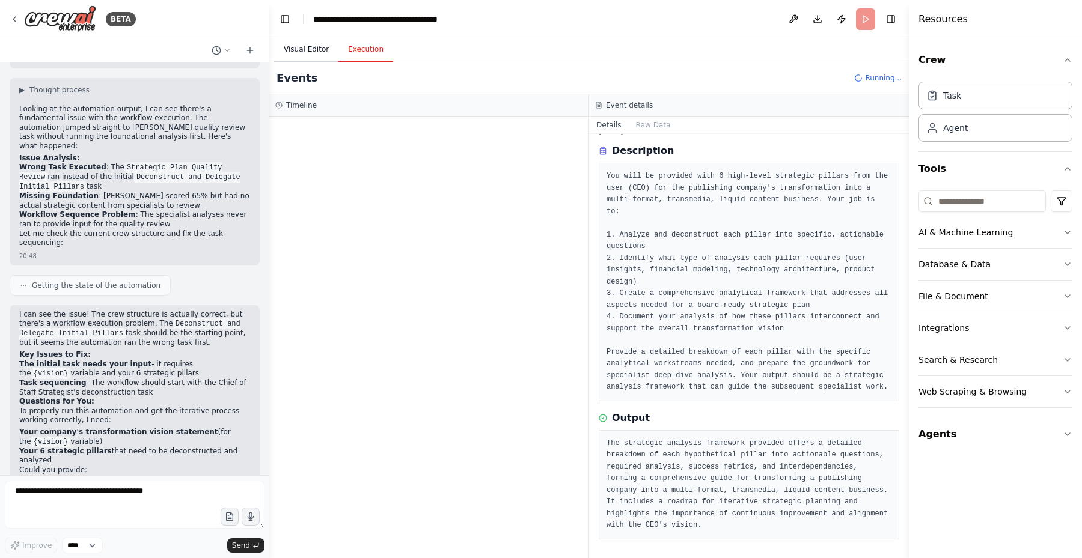
click at [304, 55] on button "Visual Editor" at bounding box center [306, 49] width 64 height 25
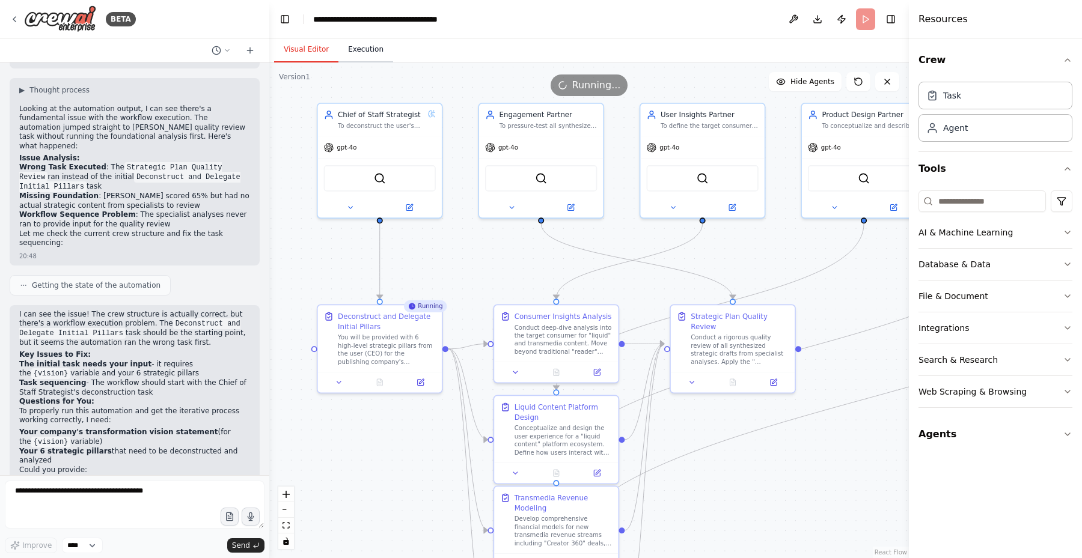
click at [365, 46] on button "Execution" at bounding box center [365, 49] width 55 height 25
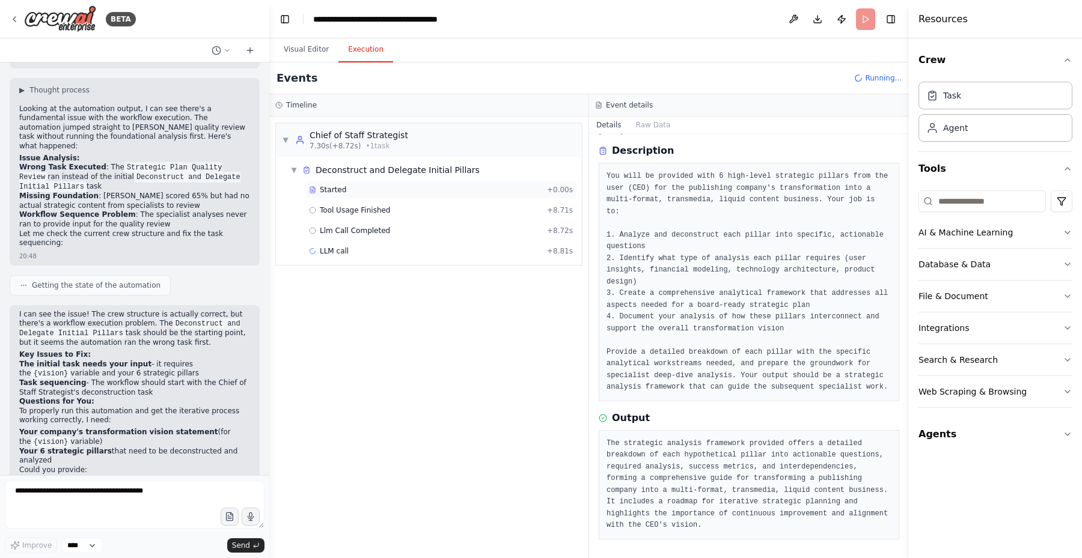
click at [351, 192] on div "Started" at bounding box center [425, 190] width 233 height 10
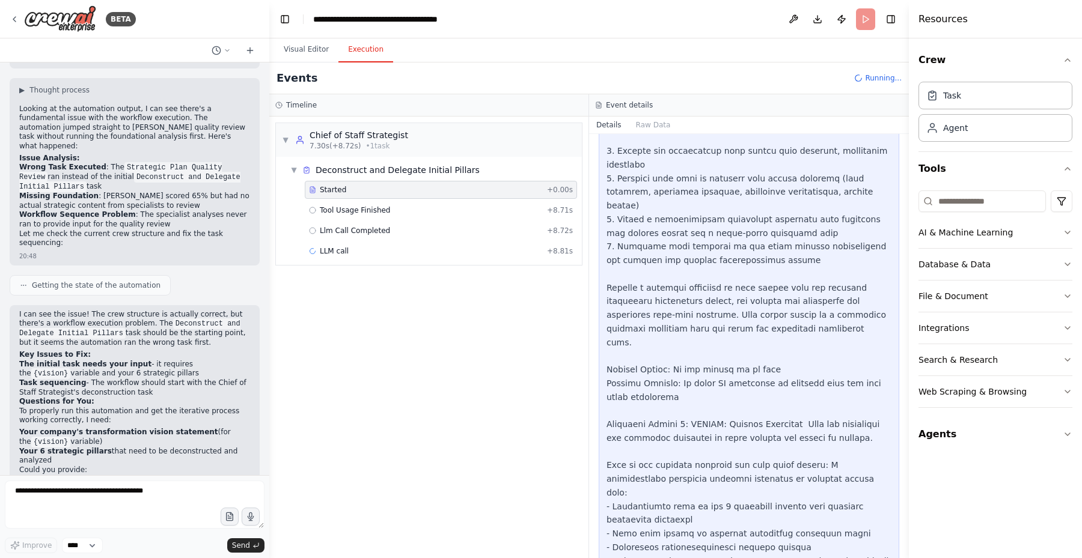
scroll to position [468, 0]
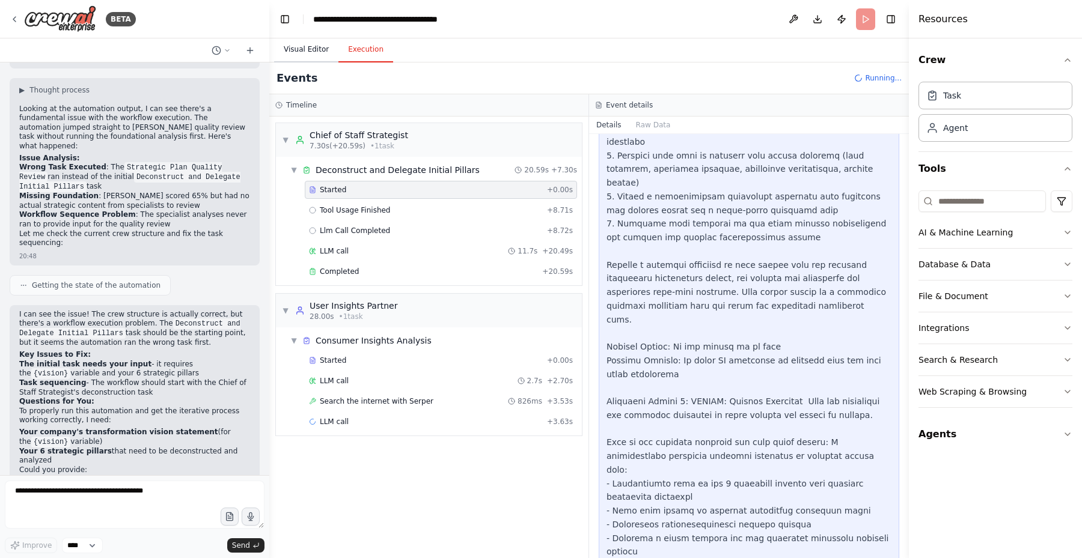
click at [316, 49] on button "Visual Editor" at bounding box center [306, 49] width 64 height 25
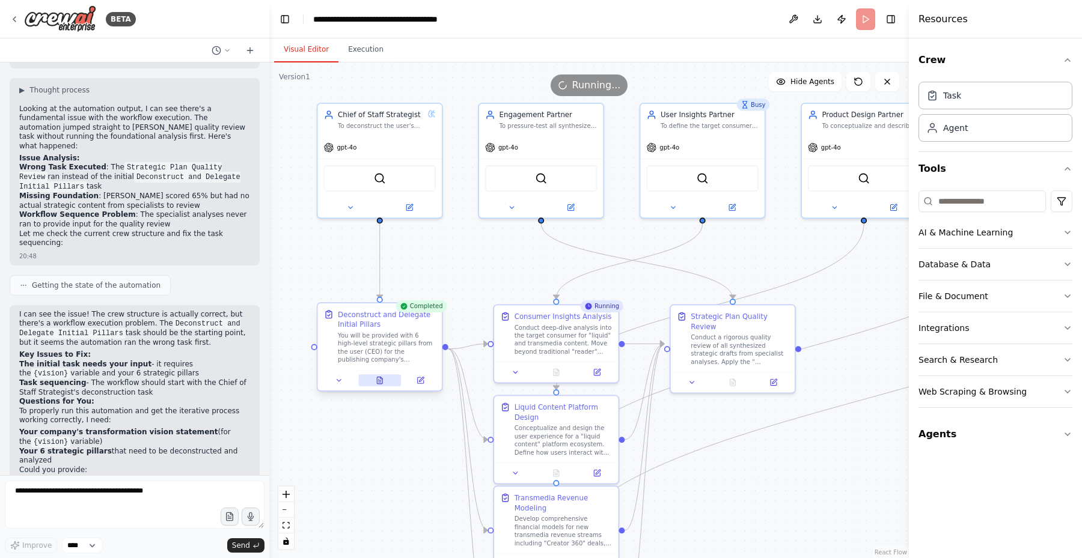
click at [381, 382] on icon at bounding box center [379, 380] width 5 height 7
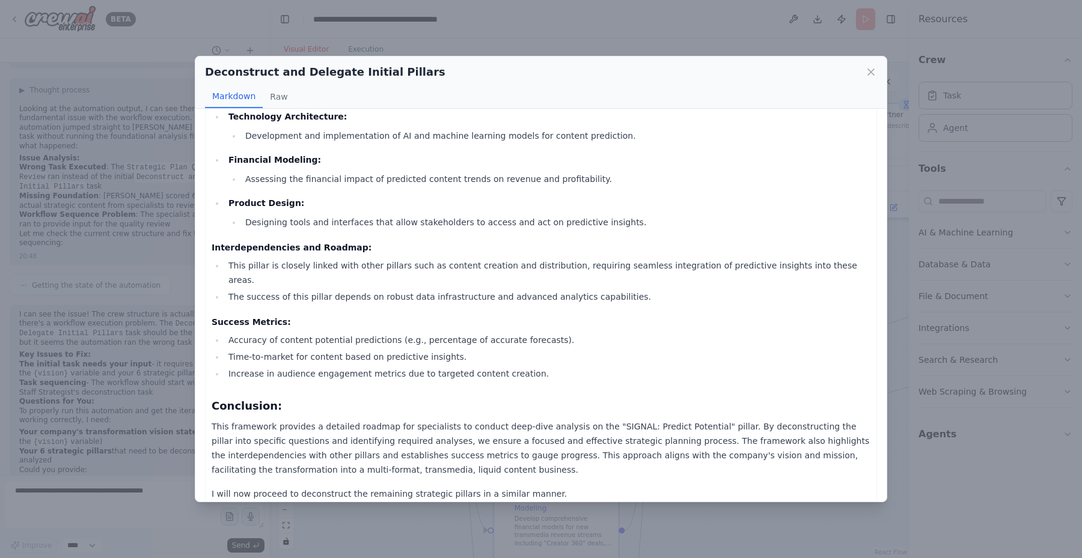
scroll to position [531, 0]
click at [405, 36] on div "Deconstruct and Delegate Initial Pillars Markdown Raw Thought: I will begin by …" at bounding box center [541, 279] width 1082 height 558
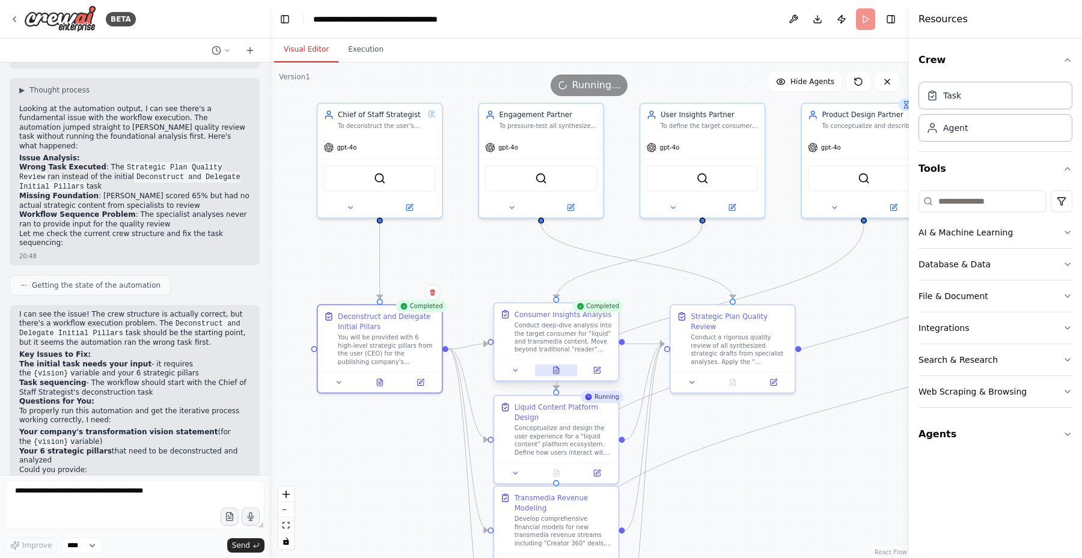
click at [560, 371] on icon at bounding box center [556, 371] width 8 height 8
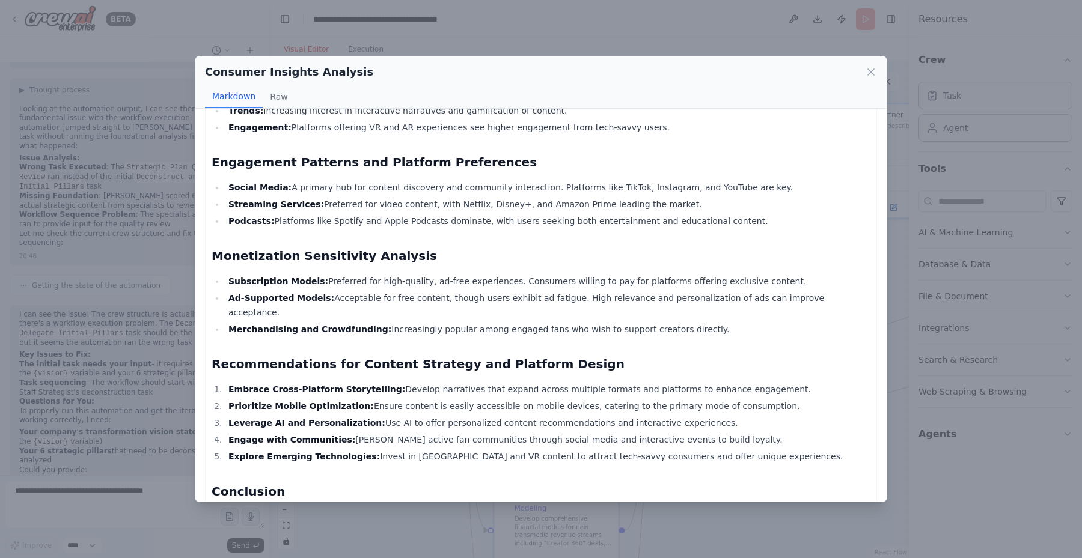
scroll to position [786, 0]
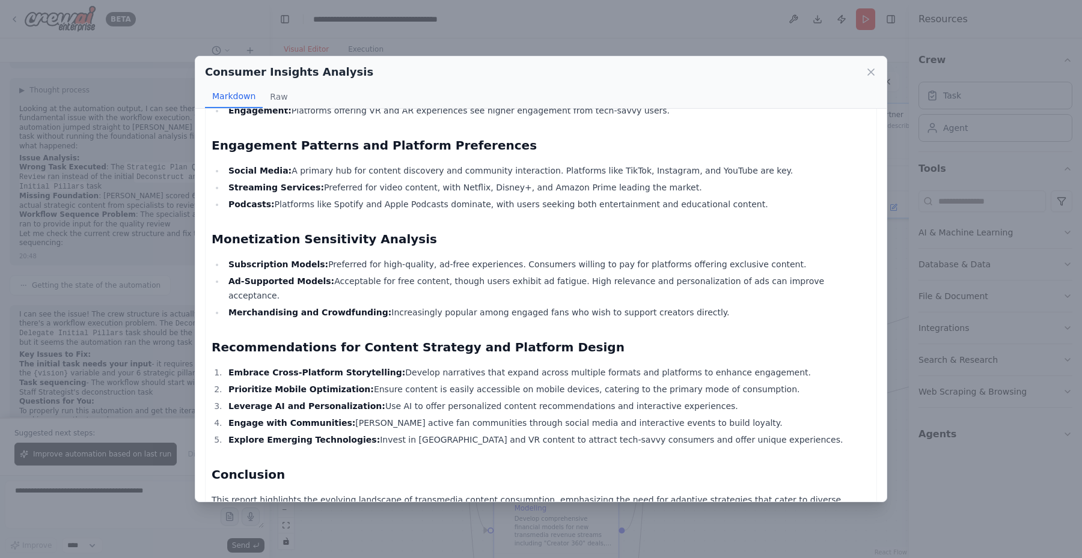
click at [166, 350] on div "Consumer Insights Analysis Markdown Raw Consumer Insights Report: Transmedia Co…" at bounding box center [541, 279] width 1082 height 558
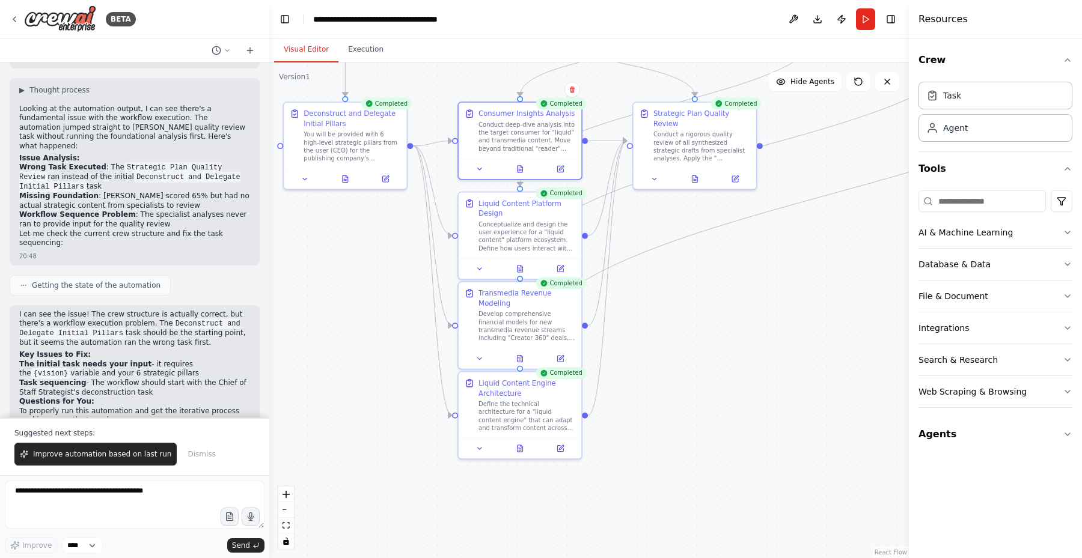
drag, startPoint x: 686, startPoint y: 424, endPoint x: 655, endPoint y: 218, distance: 208.5
click at [654, 218] on div ".deletable-edge-delete-btn { width: 20px; height: 20px; border: 0px solid #ffff…" at bounding box center [589, 311] width 640 height 496
click at [524, 266] on icon at bounding box center [522, 265] width 5 height 7
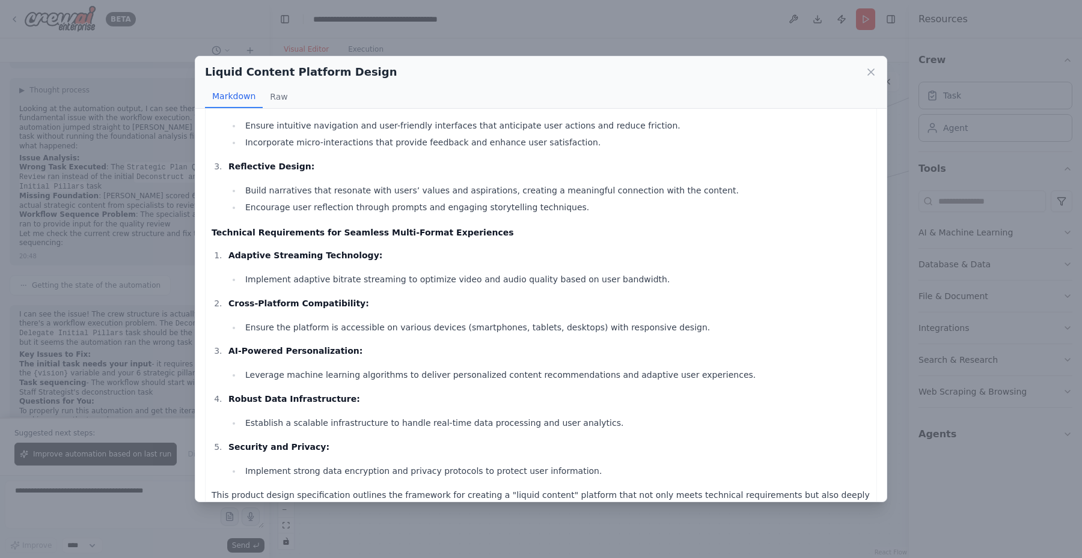
scroll to position [867, 0]
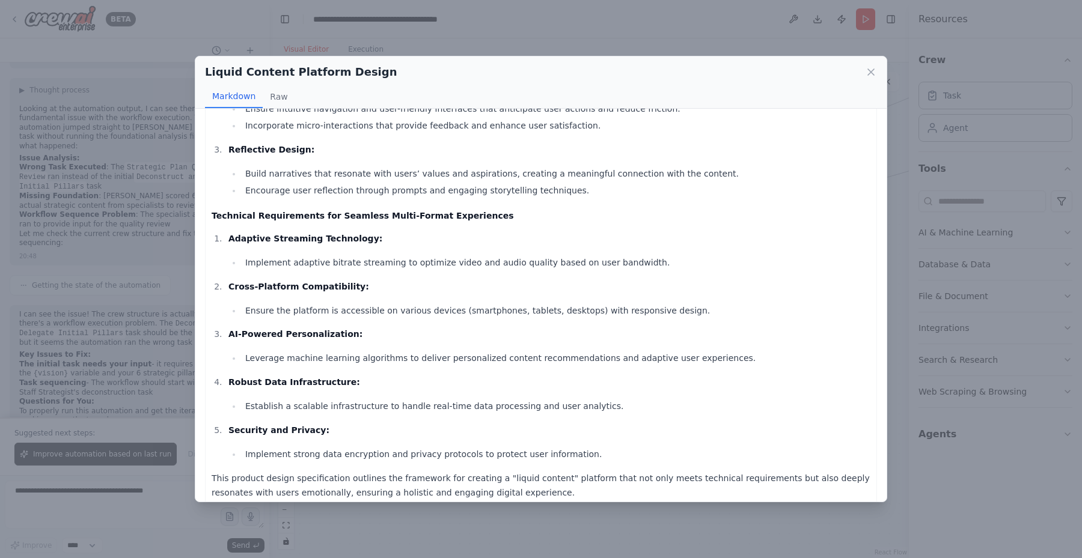
click at [572, 50] on div "Liquid Content Platform Design Markdown Raw Product Design Specification for "L…" at bounding box center [541, 279] width 1082 height 558
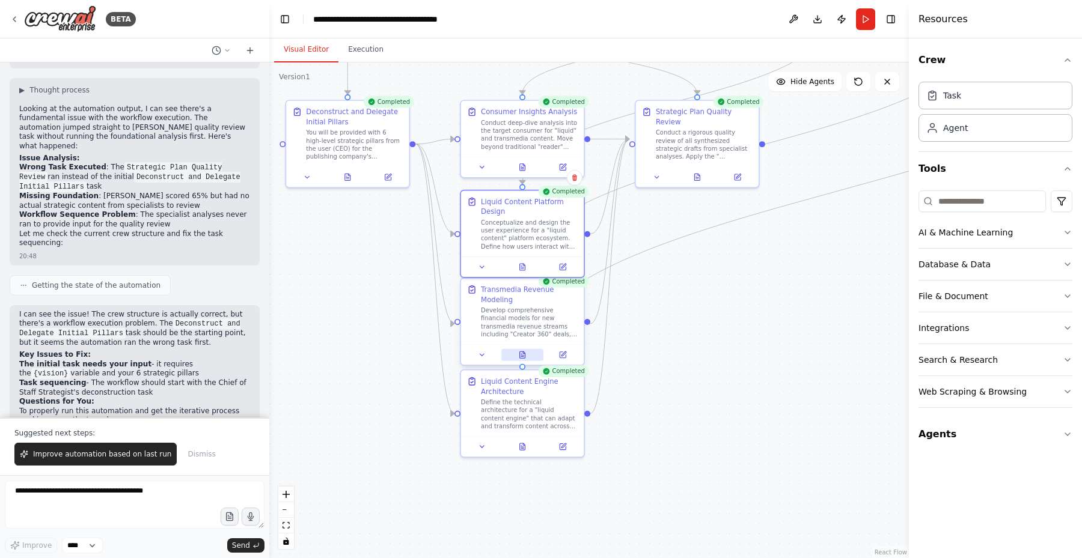
click at [525, 356] on icon at bounding box center [522, 355] width 5 height 7
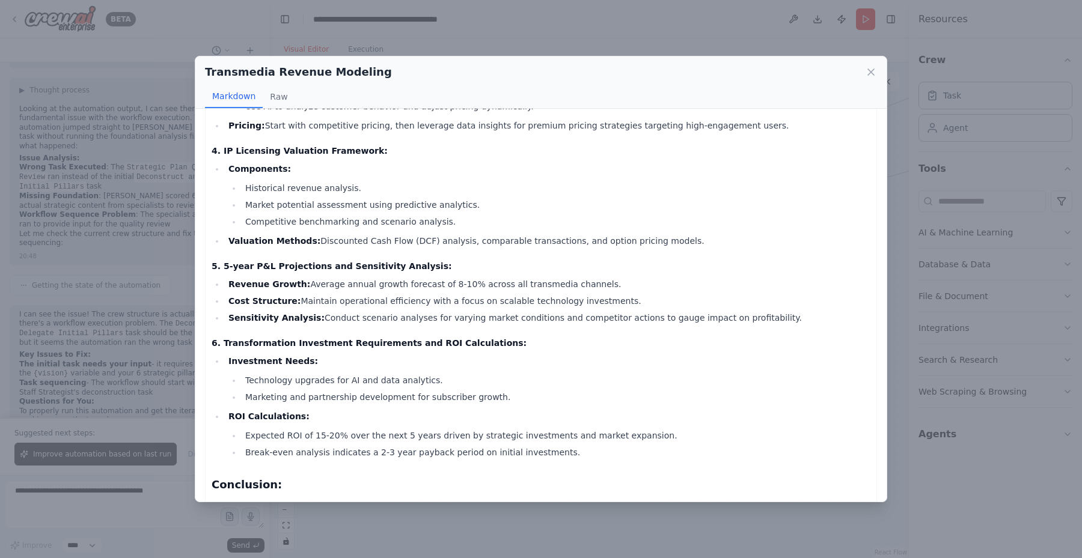
scroll to position [623, 0]
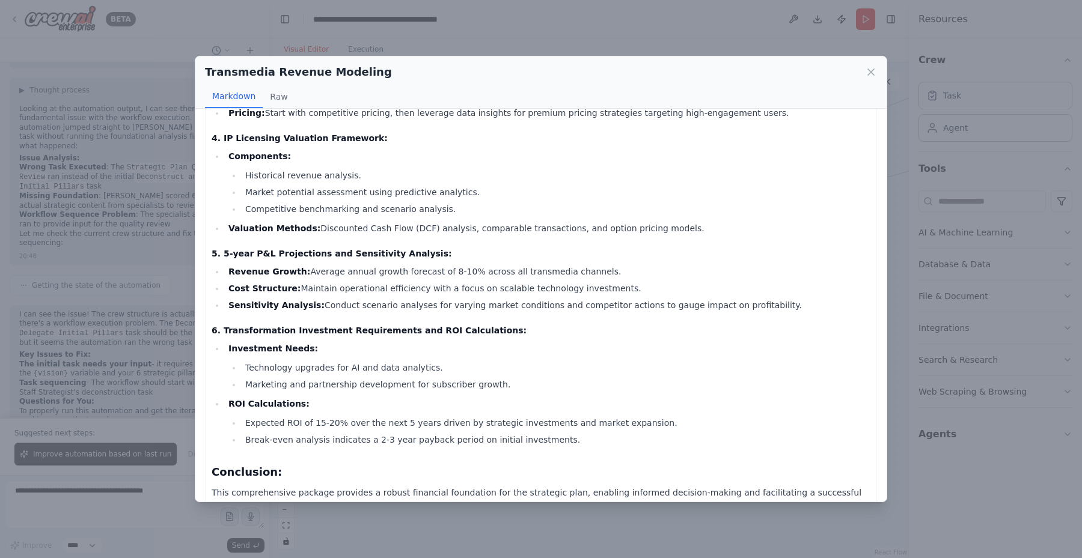
click at [518, 34] on div "Transmedia Revenue Modeling Markdown Raw Thought: I now have gathered comprehen…" at bounding box center [541, 279] width 1082 height 558
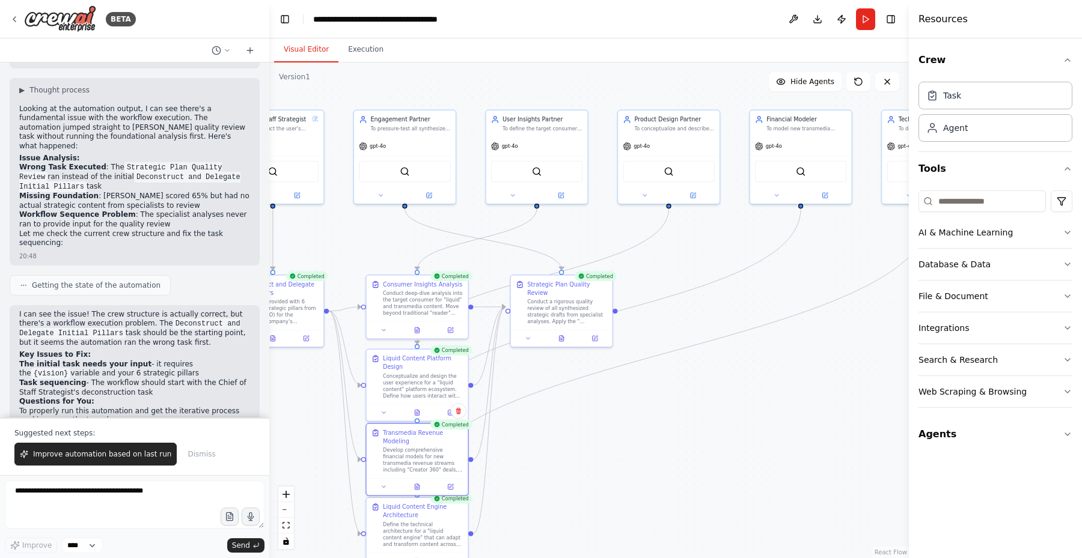
drag, startPoint x: 774, startPoint y: 216, endPoint x: 635, endPoint y: 373, distance: 209.1
click at [636, 373] on div ".deletable-edge-delete-btn { width: 20px; height: 20px; border: 0px solid #ffff…" at bounding box center [589, 311] width 640 height 496
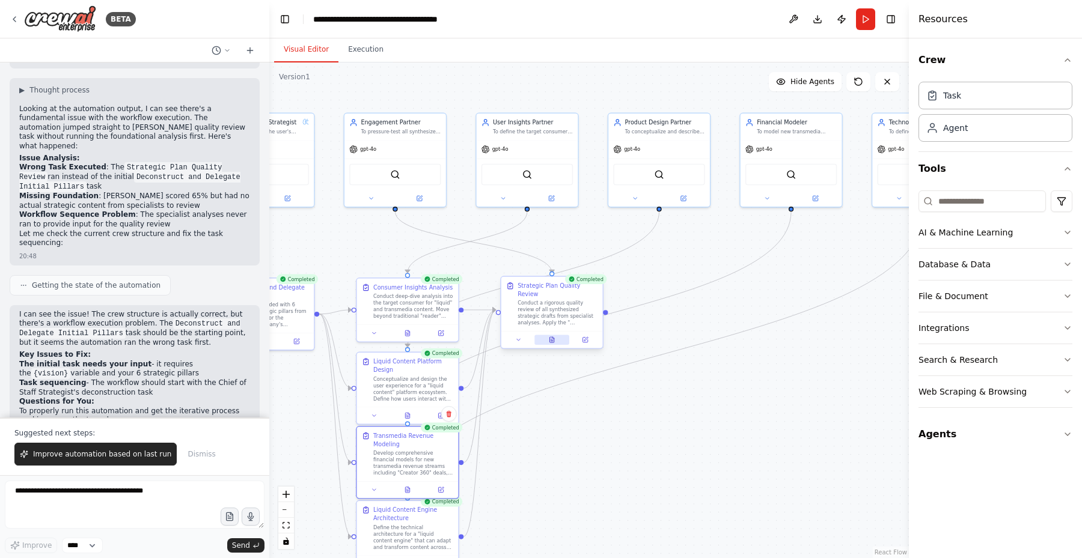
click at [551, 340] on icon at bounding box center [552, 340] width 2 height 0
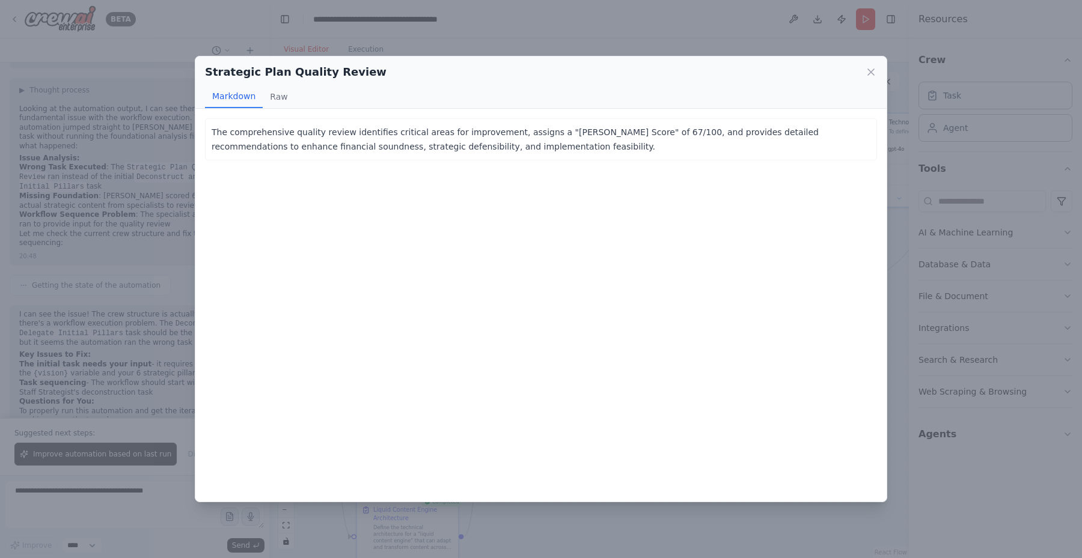
click at [157, 298] on div "Strategic Plan Quality Review Markdown Raw The comprehensive quality review ide…" at bounding box center [541, 279] width 1082 height 558
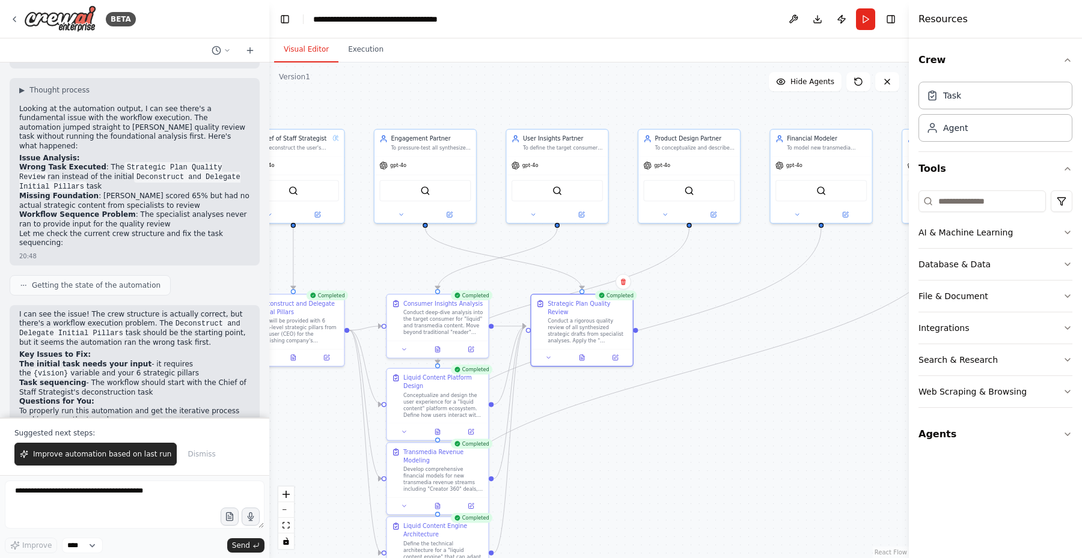
drag, startPoint x: 555, startPoint y: 448, endPoint x: 585, endPoint y: 464, distance: 34.2
click at [585, 464] on div ".deletable-edge-delete-btn { width: 20px; height: 20px; border: 0px solid #ffff…" at bounding box center [589, 311] width 640 height 496
click at [363, 52] on button "Execution" at bounding box center [365, 49] width 55 height 25
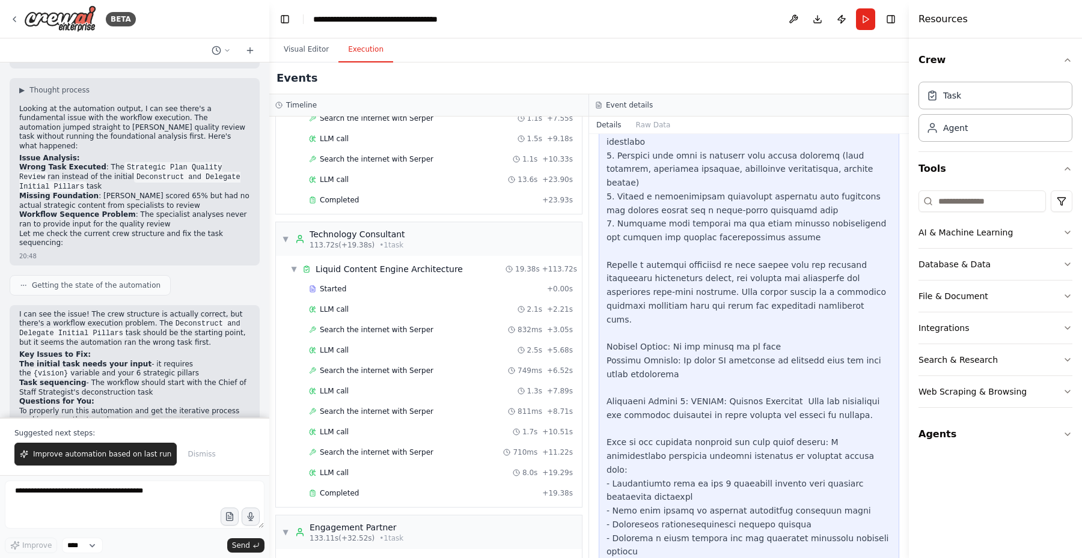
scroll to position [701, 0]
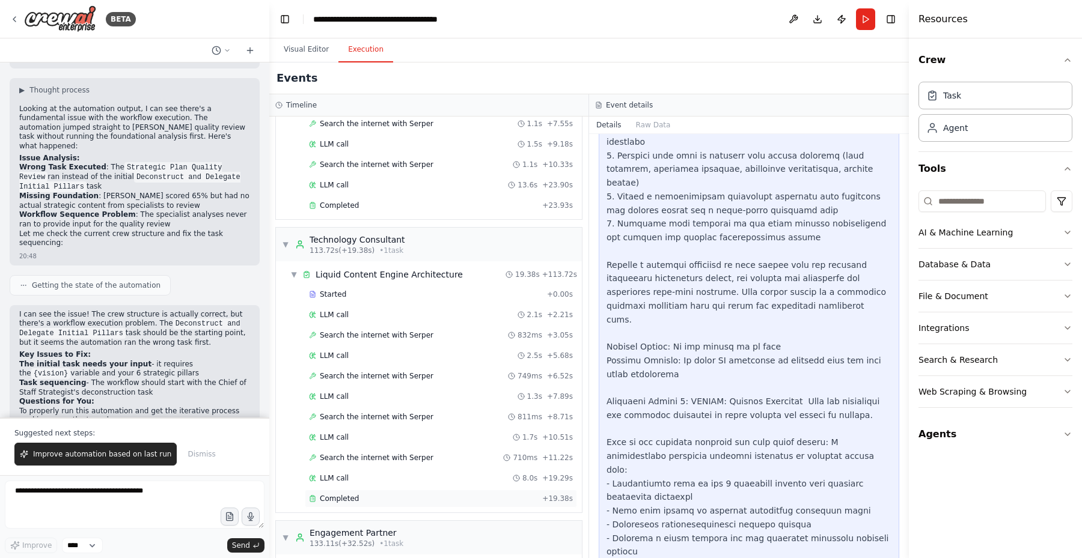
click at [352, 497] on span "Completed" at bounding box center [339, 499] width 39 height 10
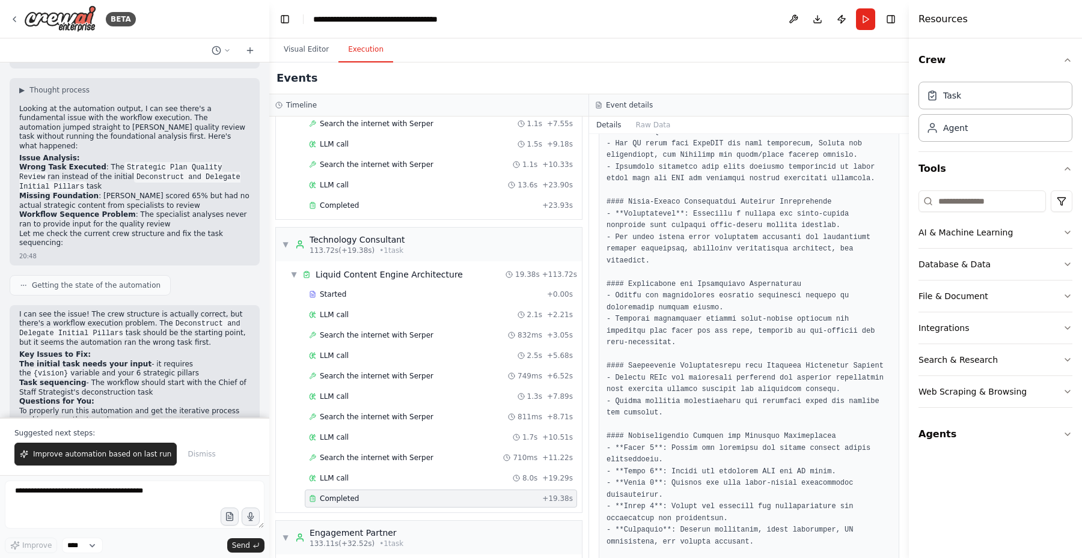
scroll to position [457, 0]
click at [300, 52] on button "Visual Editor" at bounding box center [306, 49] width 64 height 25
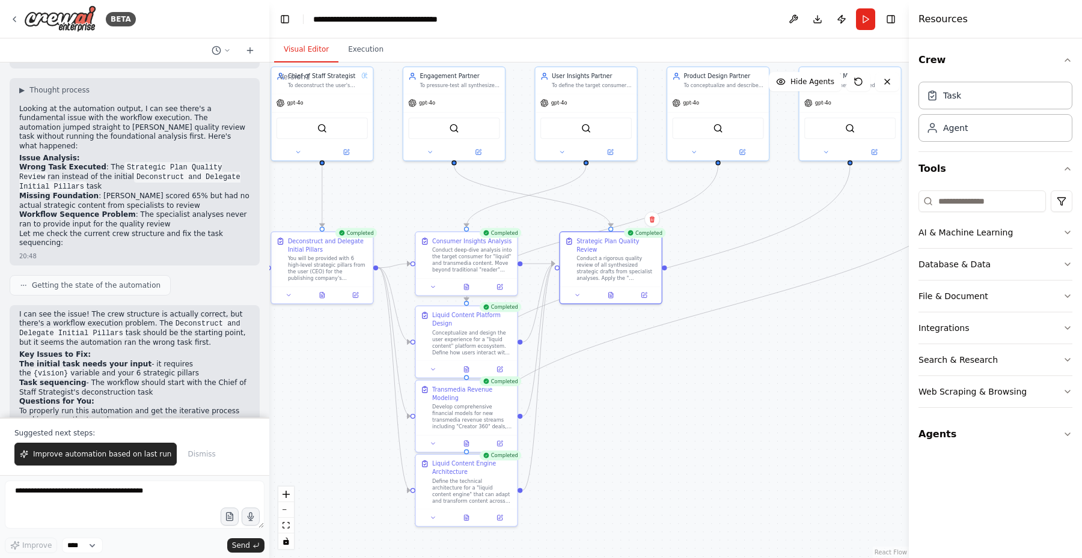
drag, startPoint x: 776, startPoint y: 317, endPoint x: 805, endPoint y: 255, distance: 68.8
click at [805, 255] on div ".deletable-edge-delete-btn { width: 20px; height: 20px; border: 0px solid #ffff…" at bounding box center [589, 311] width 640 height 496
click at [468, 521] on button at bounding box center [466, 517] width 35 height 10
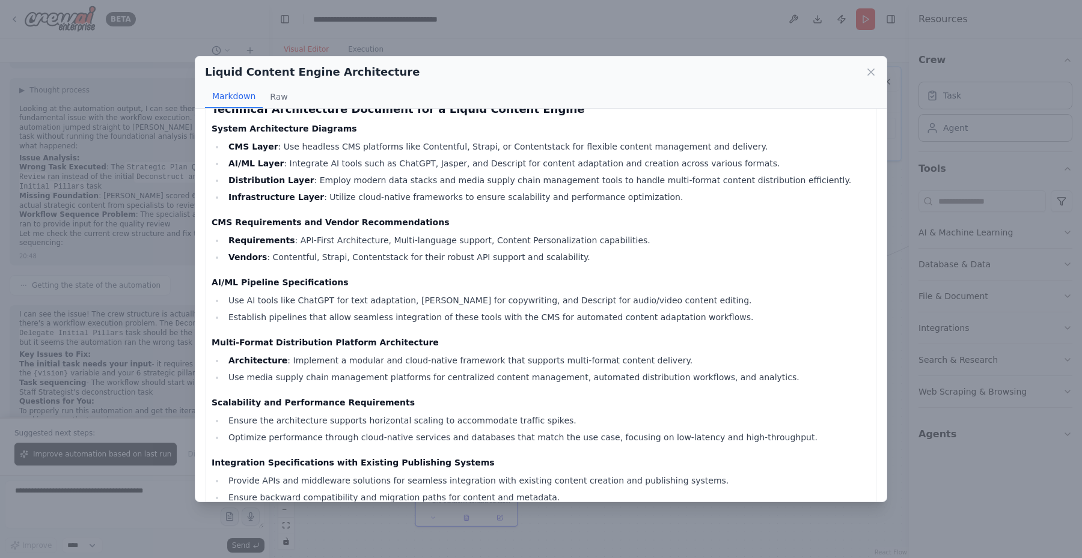
scroll to position [0, 0]
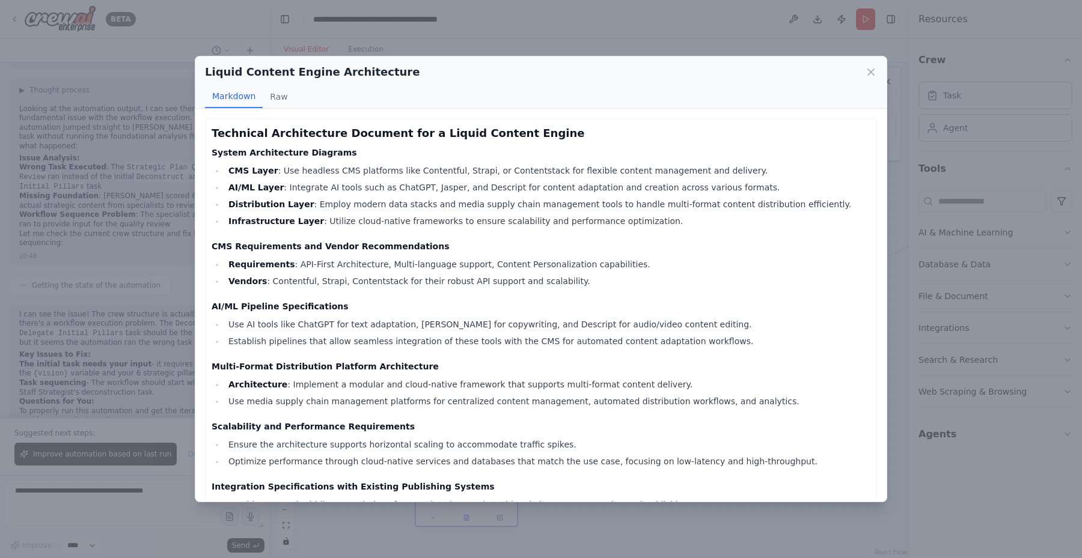
click at [578, 33] on div "Liquid Content Engine Architecture Markdown Raw Technical Architecture Document…" at bounding box center [541, 279] width 1082 height 558
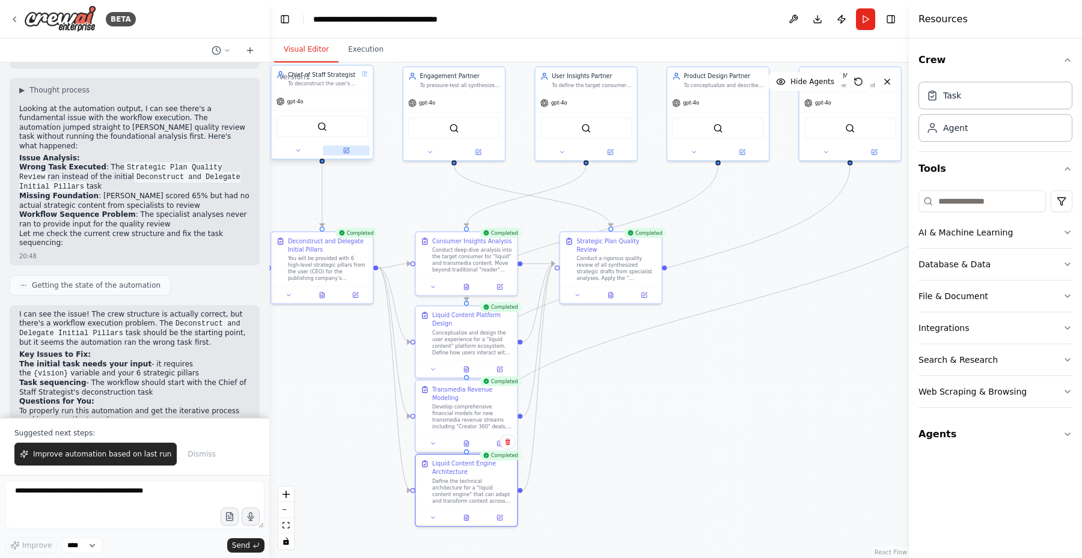
click at [349, 147] on button at bounding box center [346, 150] width 47 height 10
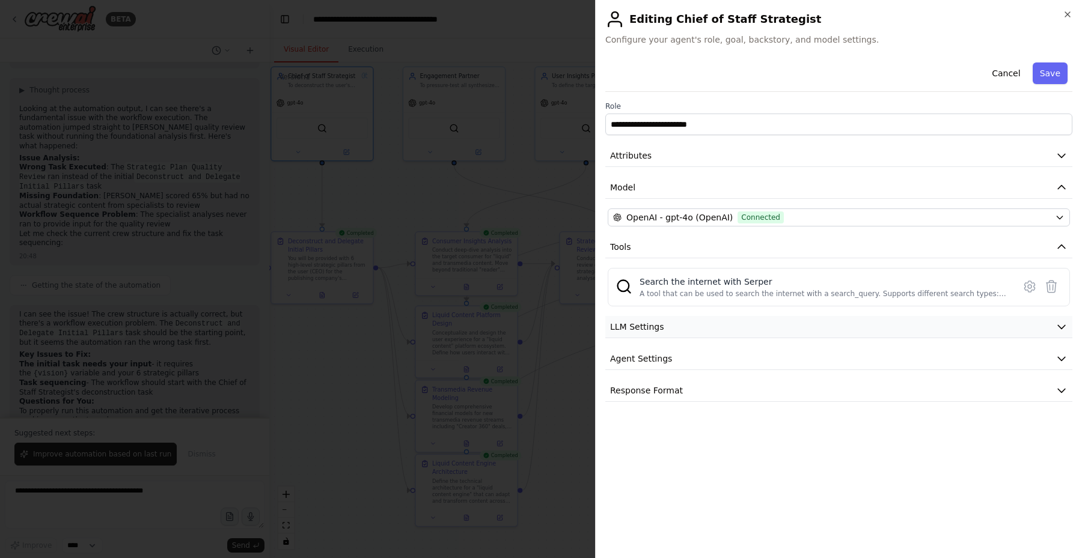
click at [873, 323] on button "LLM Settings" at bounding box center [838, 327] width 467 height 22
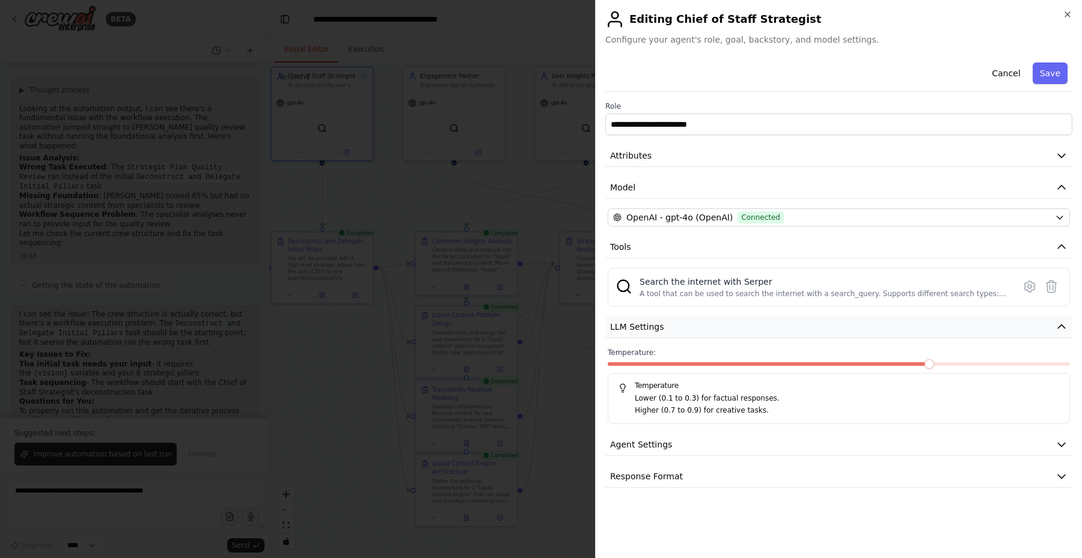
click at [873, 323] on button "LLM Settings" at bounding box center [838, 327] width 467 height 22
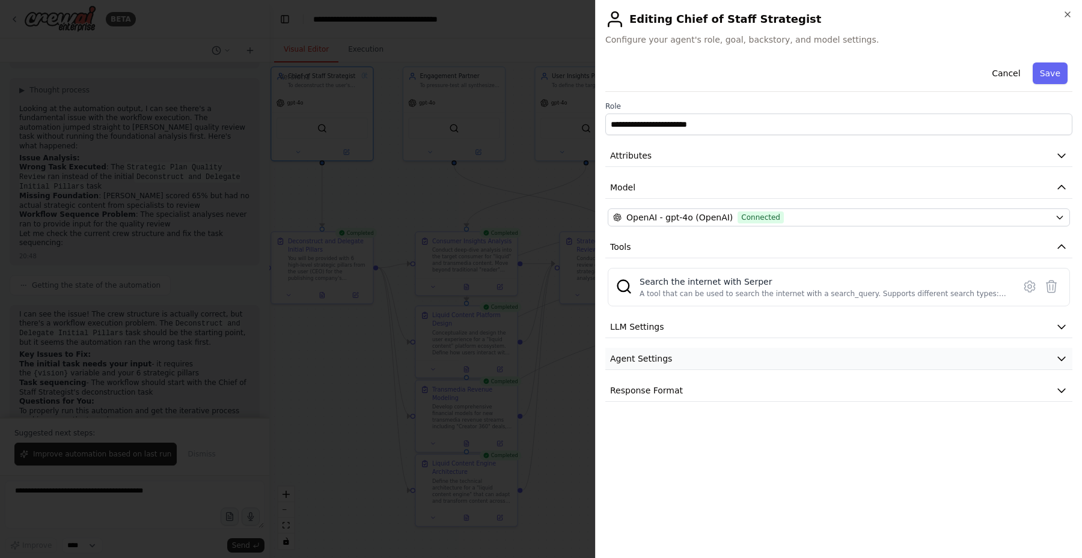
click at [859, 356] on button "Agent Settings" at bounding box center [838, 359] width 467 height 22
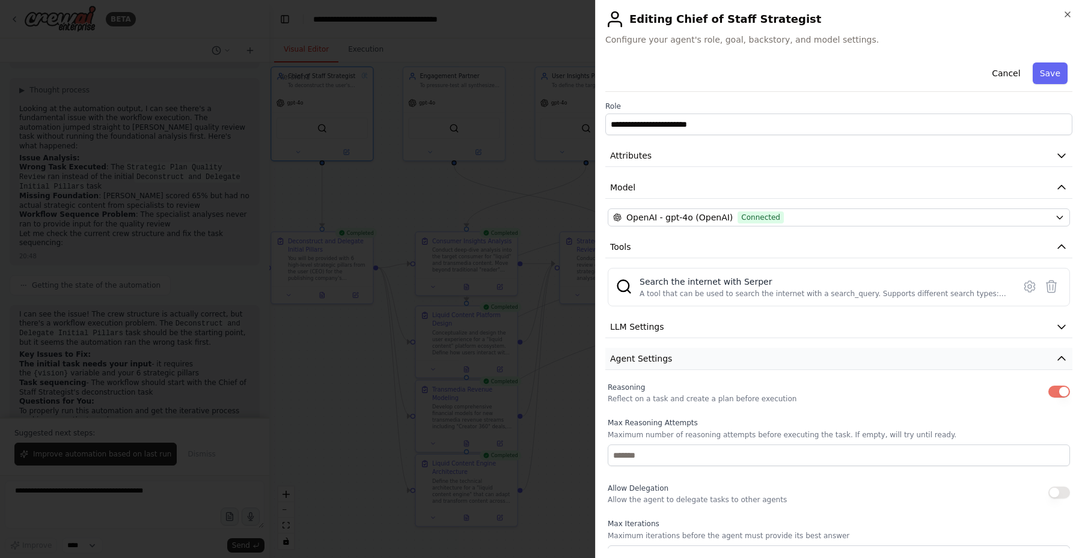
click at [859, 356] on button "Agent Settings" at bounding box center [838, 359] width 467 height 22
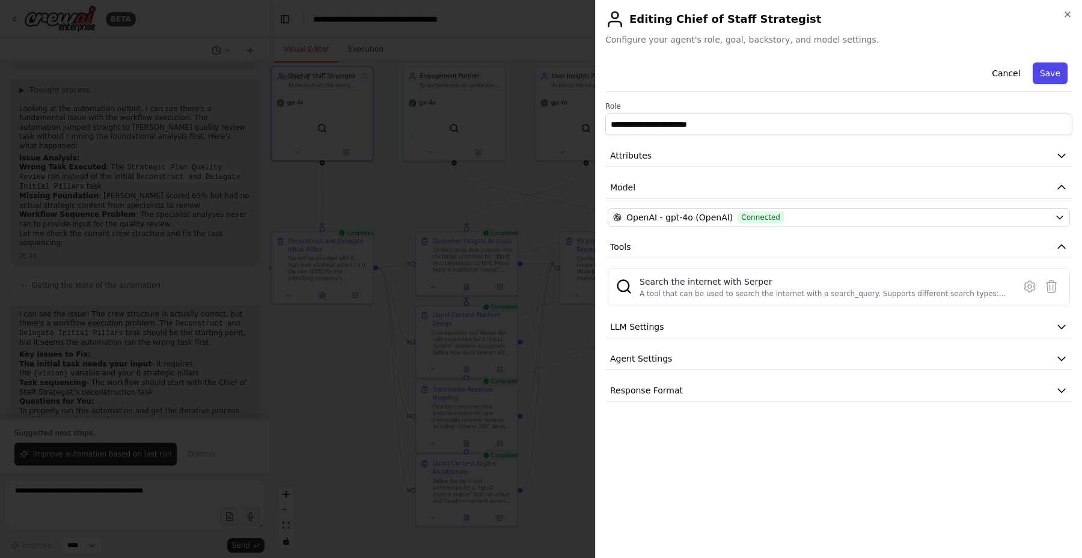
click at [1039, 69] on button "Save" at bounding box center [1050, 74] width 35 height 22
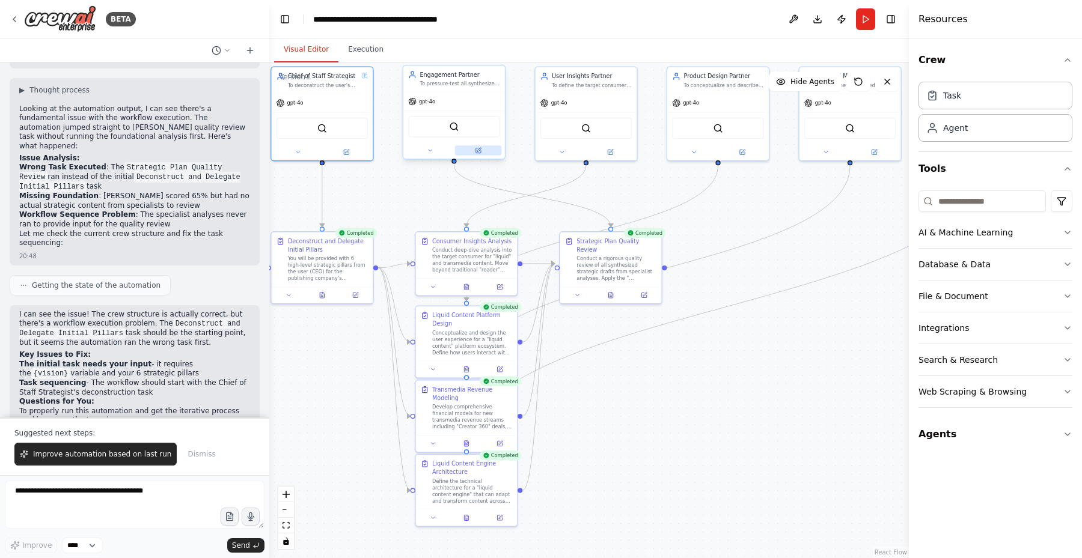
click at [480, 154] on button at bounding box center [478, 150] width 47 height 10
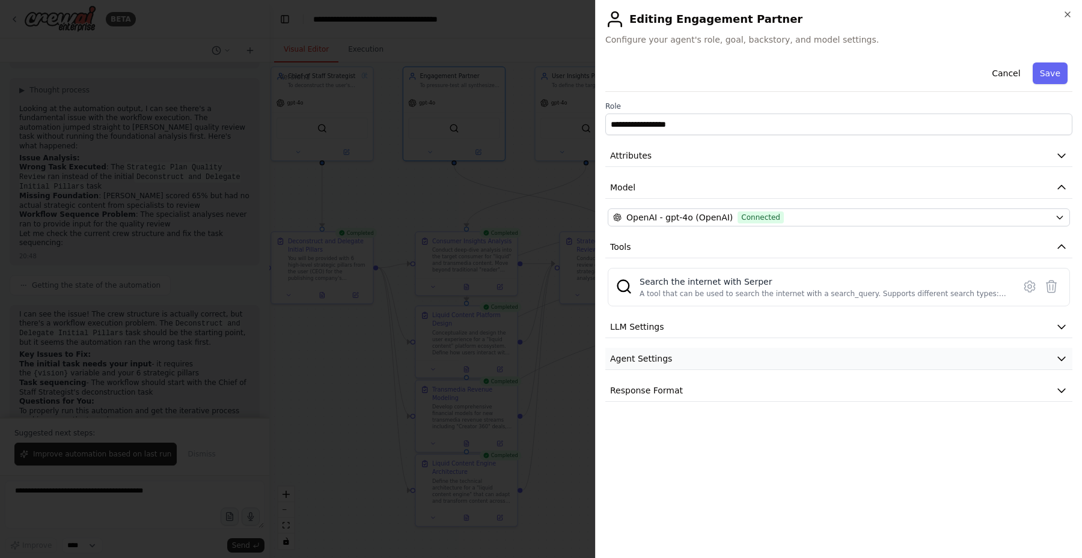
click at [941, 366] on button "Agent Settings" at bounding box center [838, 359] width 467 height 22
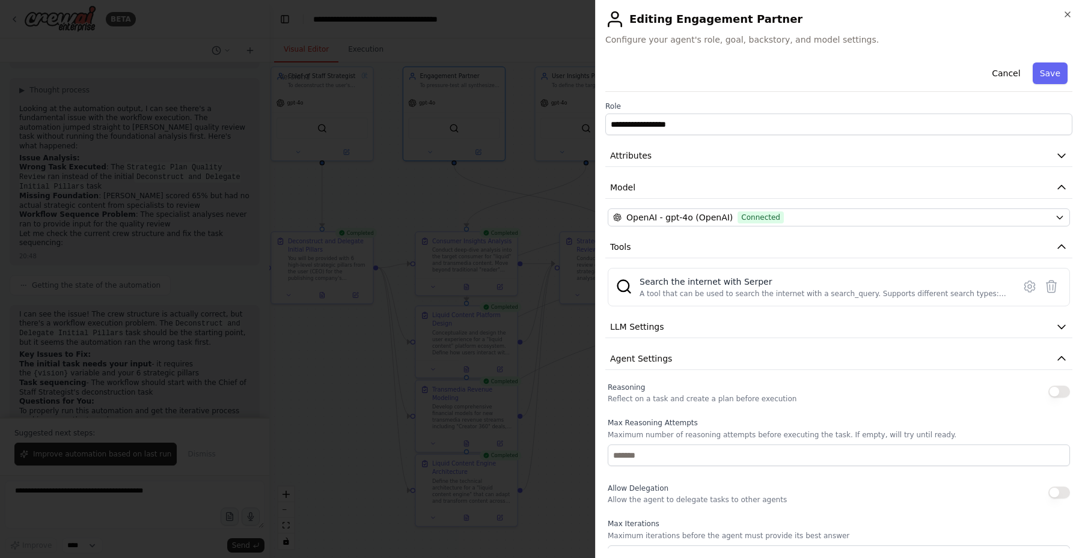
click at [1058, 391] on button "button" at bounding box center [1059, 392] width 22 height 12
click at [1051, 78] on button "Save" at bounding box center [1050, 74] width 35 height 22
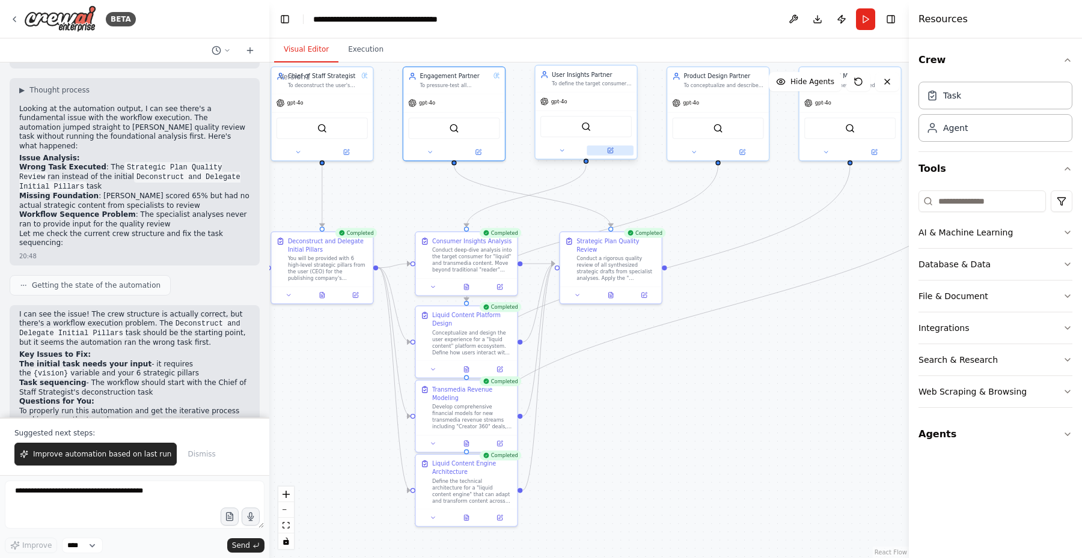
click at [612, 153] on icon at bounding box center [610, 150] width 5 height 5
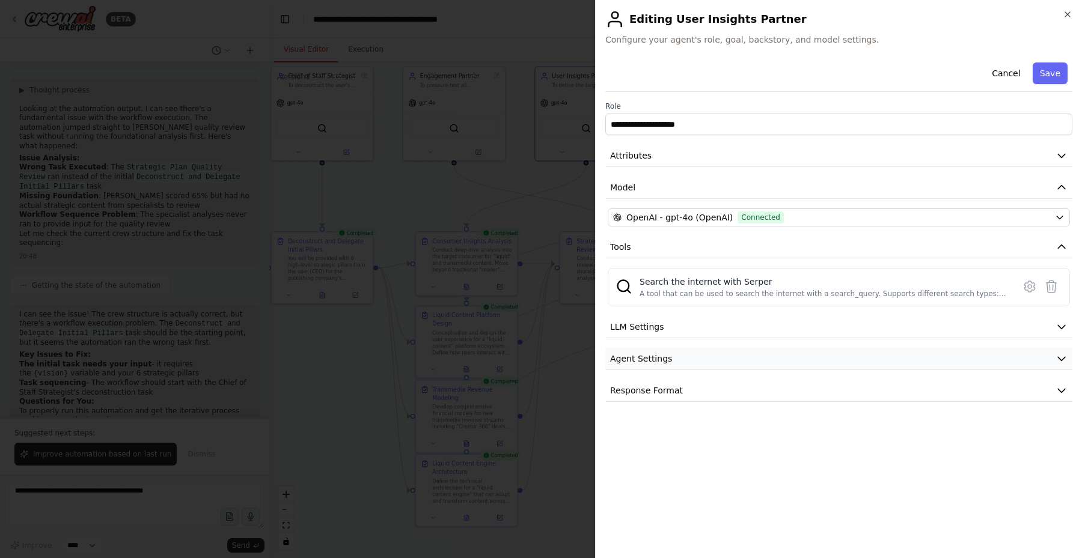
click at [1051, 354] on button "Agent Settings" at bounding box center [838, 359] width 467 height 22
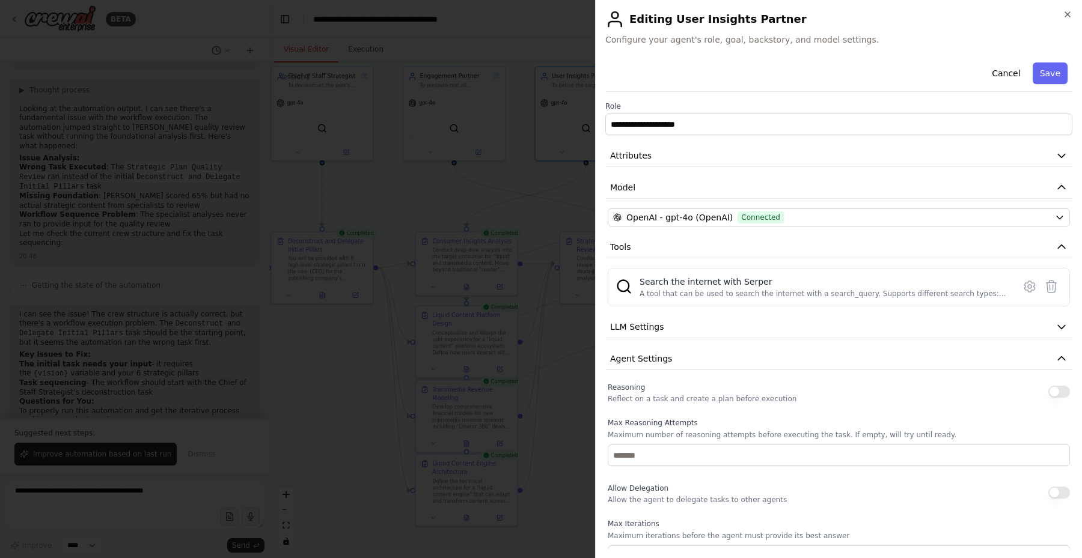
click at [1055, 393] on button "button" at bounding box center [1059, 392] width 22 height 12
click at [1055, 72] on button "Save" at bounding box center [1050, 74] width 35 height 22
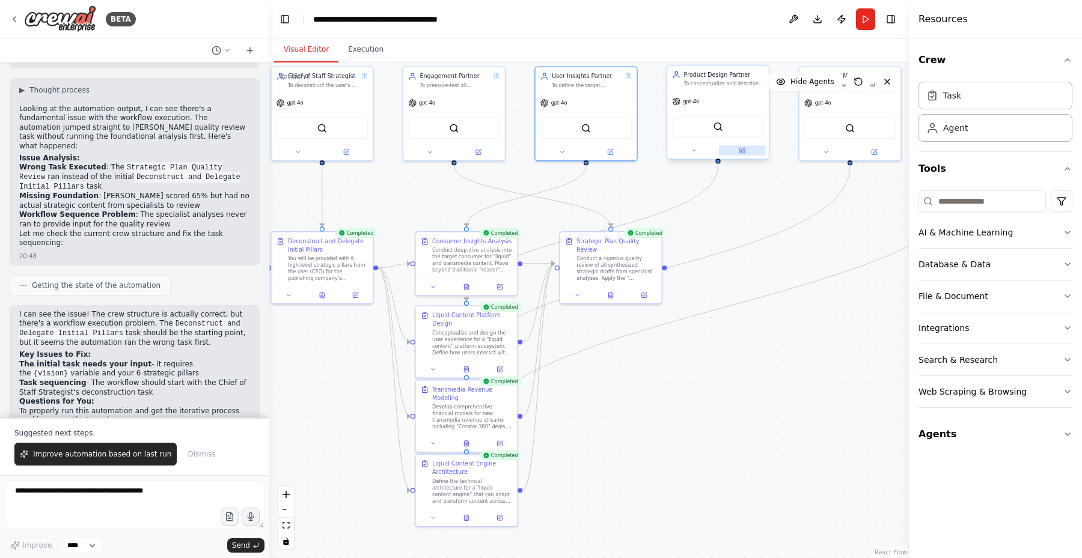
click at [741, 150] on icon at bounding box center [743, 150] width 4 height 4
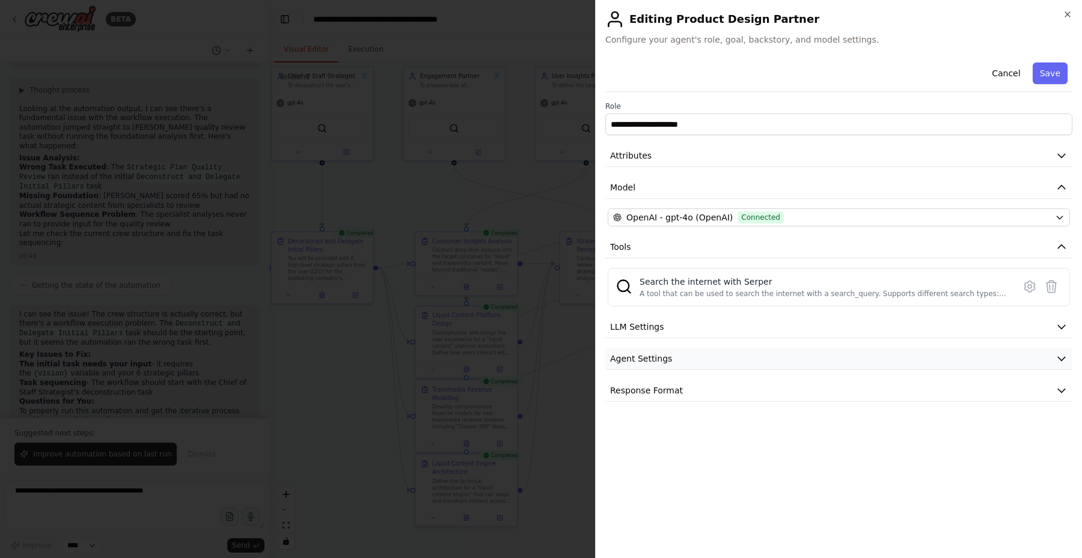
click at [947, 350] on button "Agent Settings" at bounding box center [838, 359] width 467 height 22
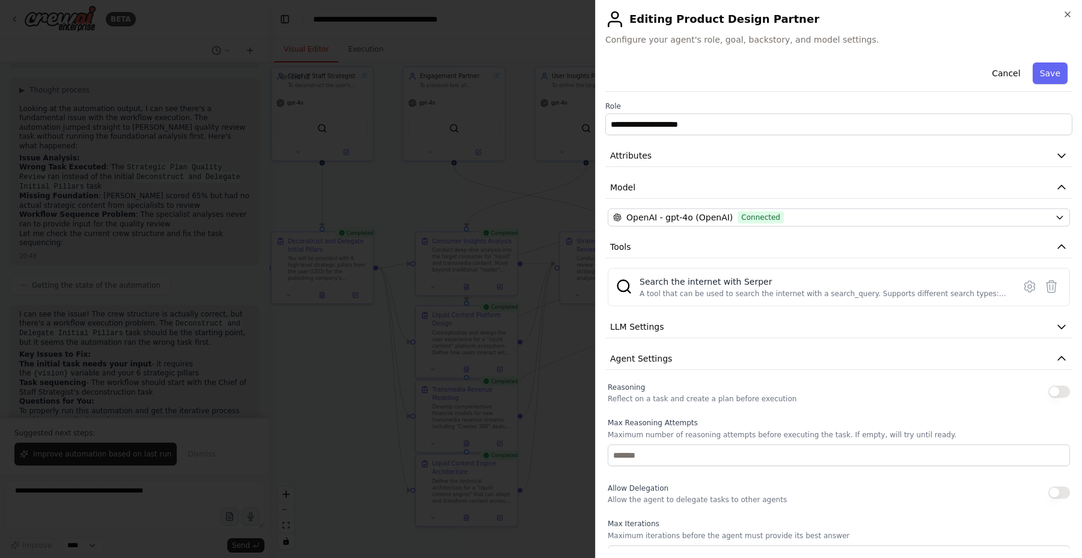
click at [1058, 393] on button "button" at bounding box center [1059, 392] width 22 height 12
click at [1059, 78] on button "Save" at bounding box center [1050, 74] width 35 height 22
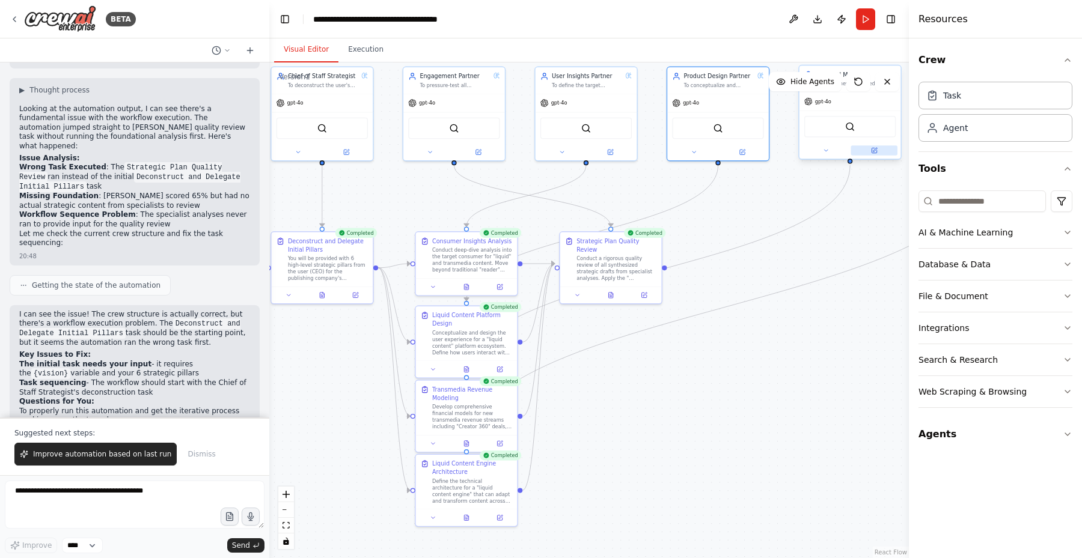
click at [874, 154] on button at bounding box center [874, 150] width 47 height 10
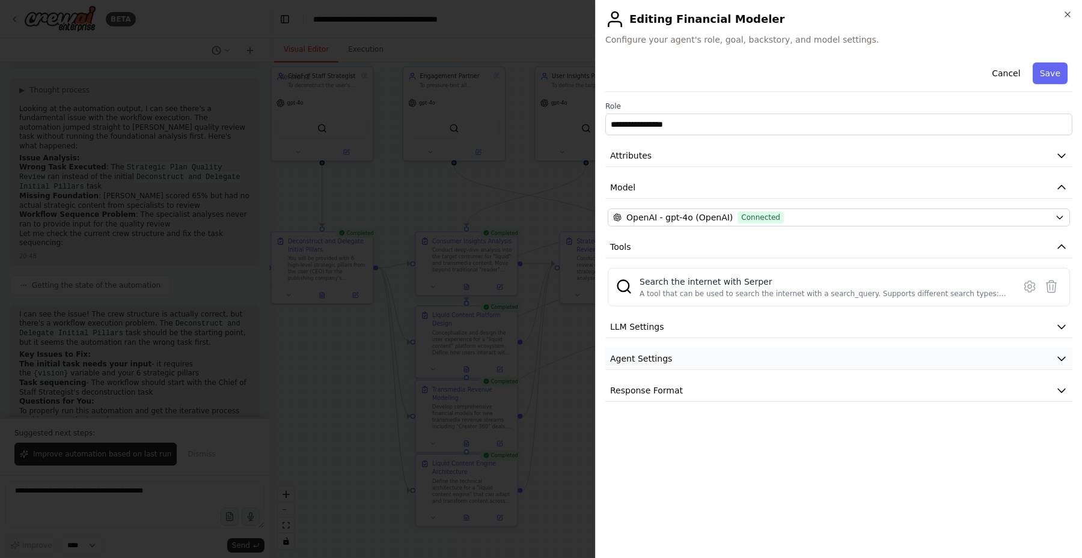
click at [955, 355] on button "Agent Settings" at bounding box center [838, 359] width 467 height 22
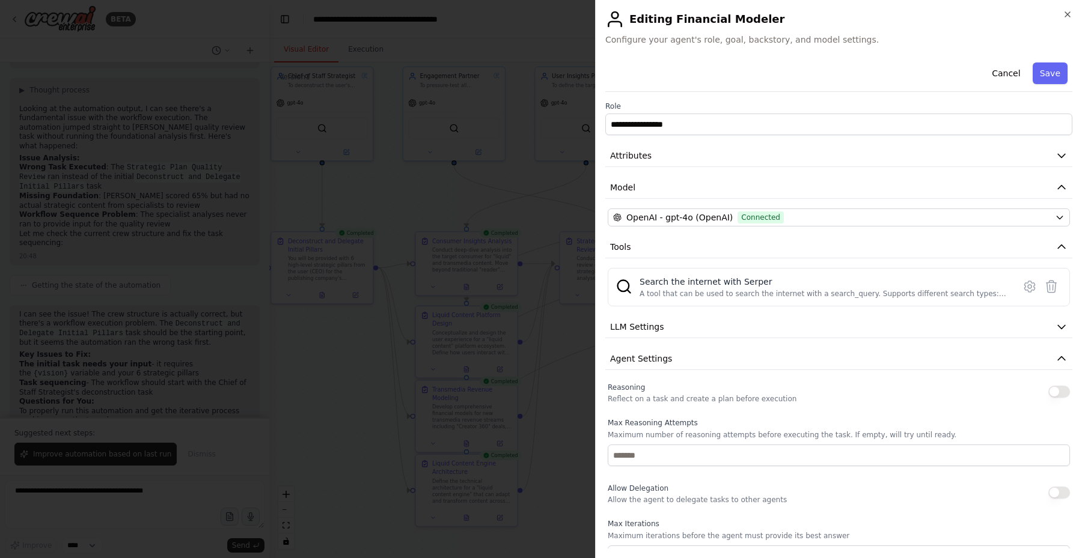
click at [1060, 393] on button "button" at bounding box center [1059, 392] width 22 height 12
click at [1059, 490] on button "button" at bounding box center [1059, 493] width 22 height 12
click at [1042, 67] on button "Save" at bounding box center [1050, 74] width 35 height 22
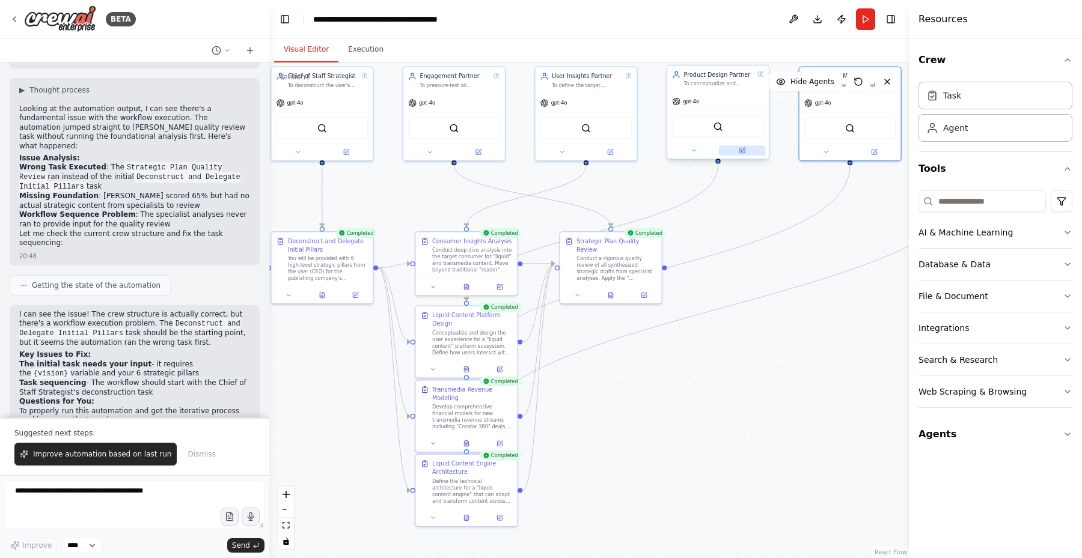
click at [743, 154] on button at bounding box center [742, 150] width 47 height 10
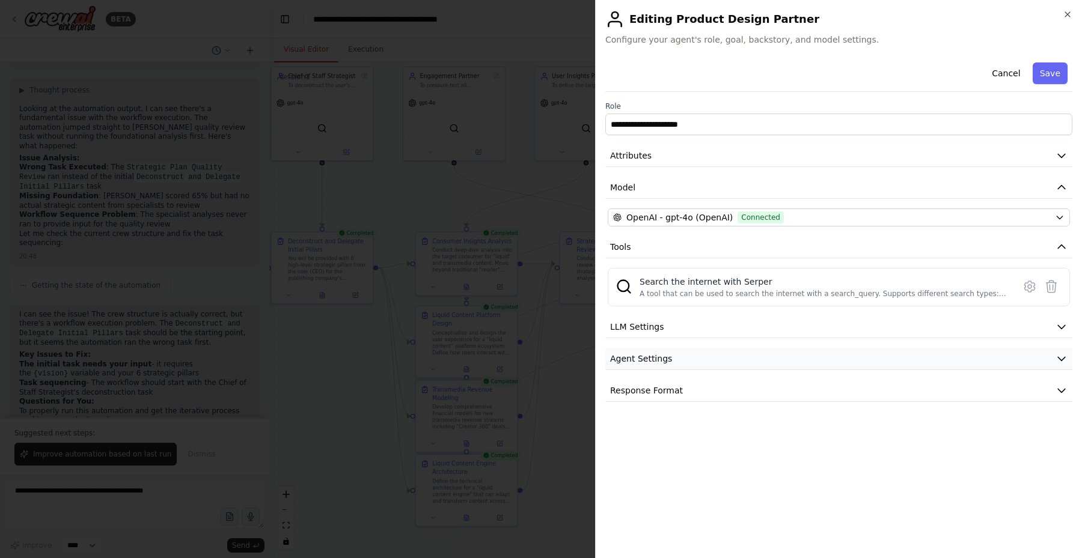
click at [1028, 364] on button "Agent Settings" at bounding box center [838, 359] width 467 height 22
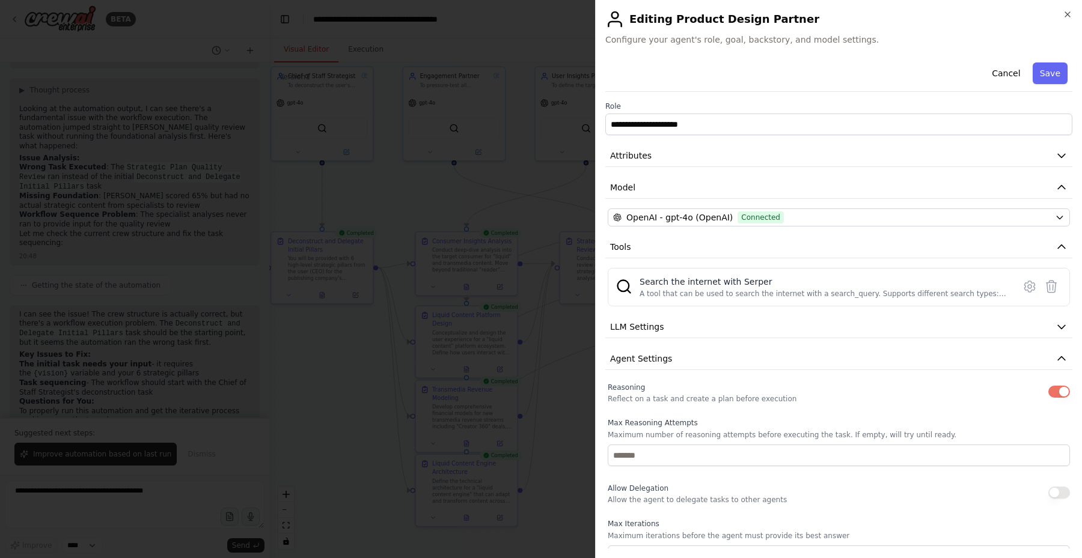
click at [1062, 493] on button "button" at bounding box center [1059, 493] width 22 height 12
click at [1045, 75] on button "Save" at bounding box center [1050, 74] width 35 height 22
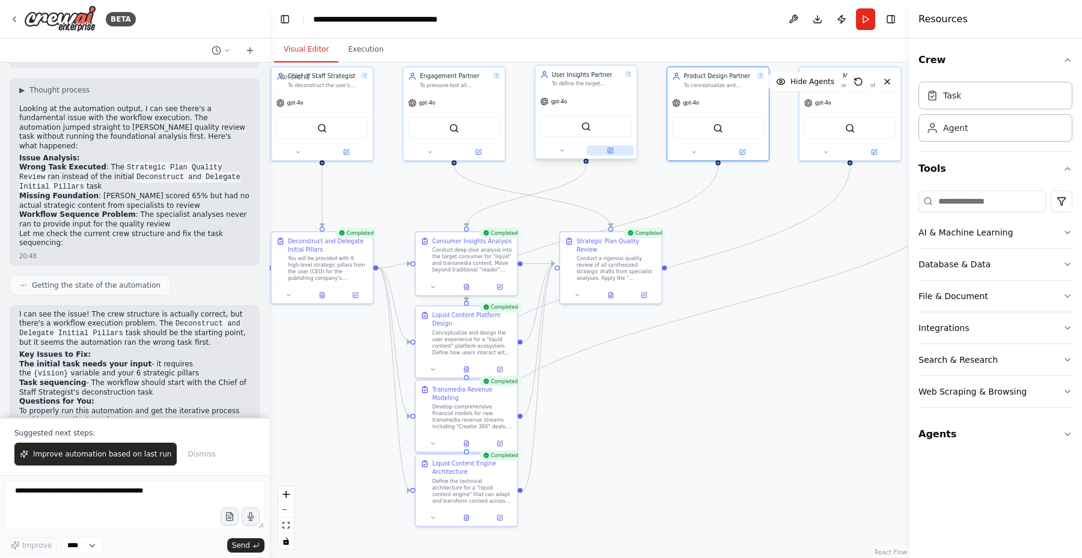
click at [610, 154] on button at bounding box center [610, 150] width 47 height 10
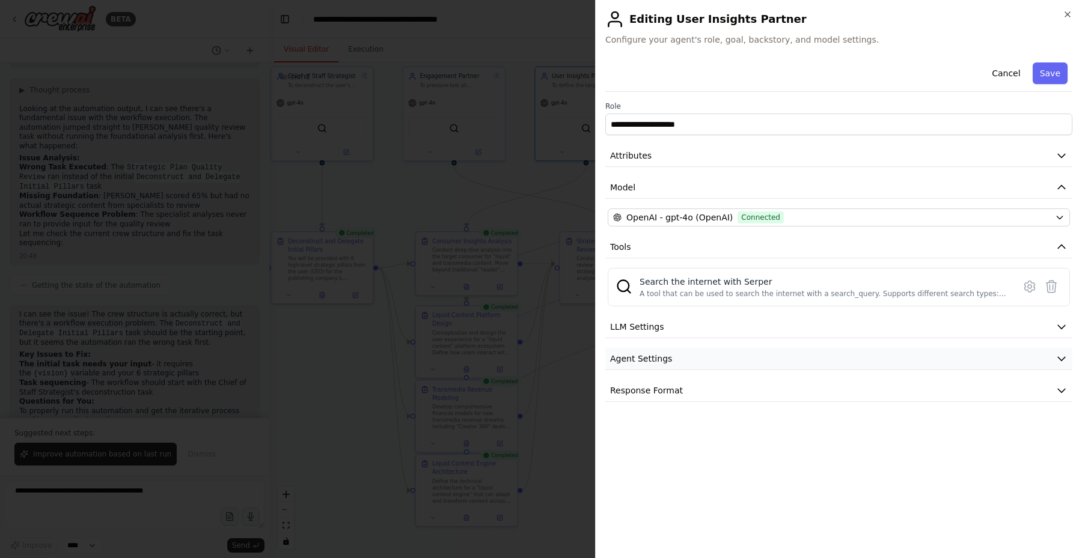
click at [753, 357] on button "Agent Settings" at bounding box center [838, 359] width 467 height 22
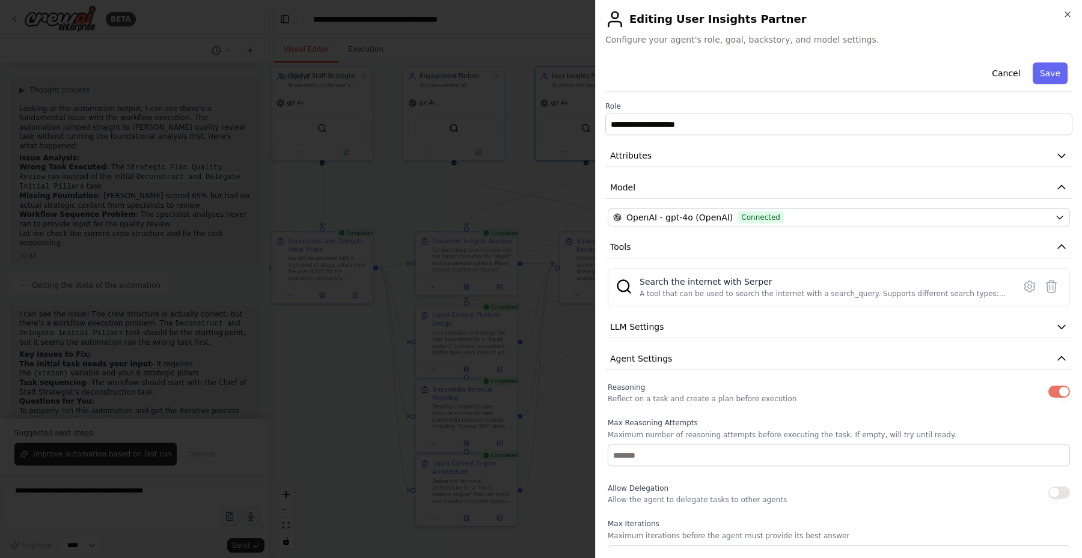
click at [1069, 497] on div "Allow Delegation Allow the agent to delegate tasks to other agents" at bounding box center [839, 493] width 462 height 24
click at [1060, 492] on button "button" at bounding box center [1059, 493] width 22 height 12
click at [1048, 67] on button "Save" at bounding box center [1050, 74] width 35 height 22
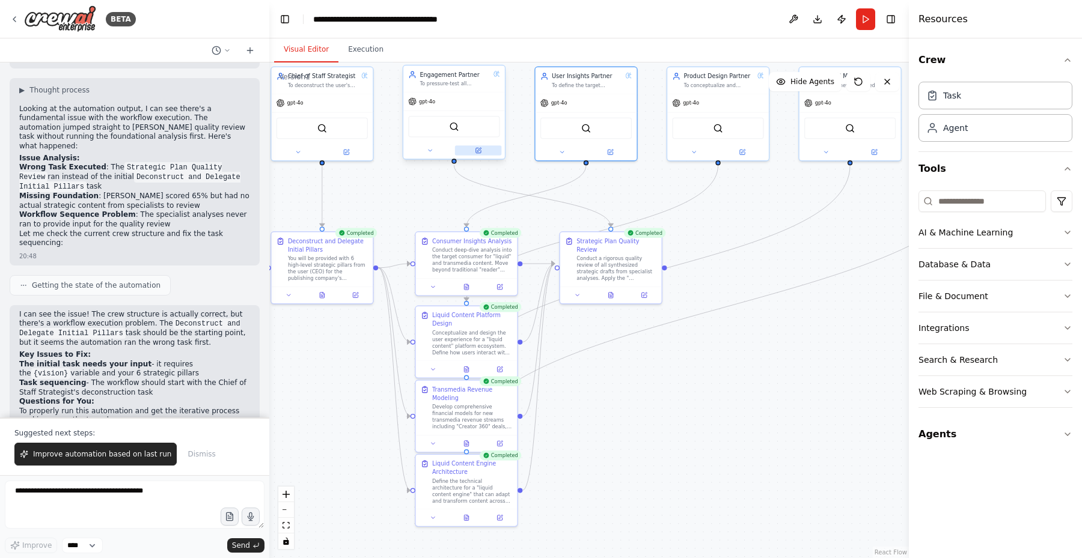
click at [481, 153] on icon at bounding box center [478, 150] width 7 height 7
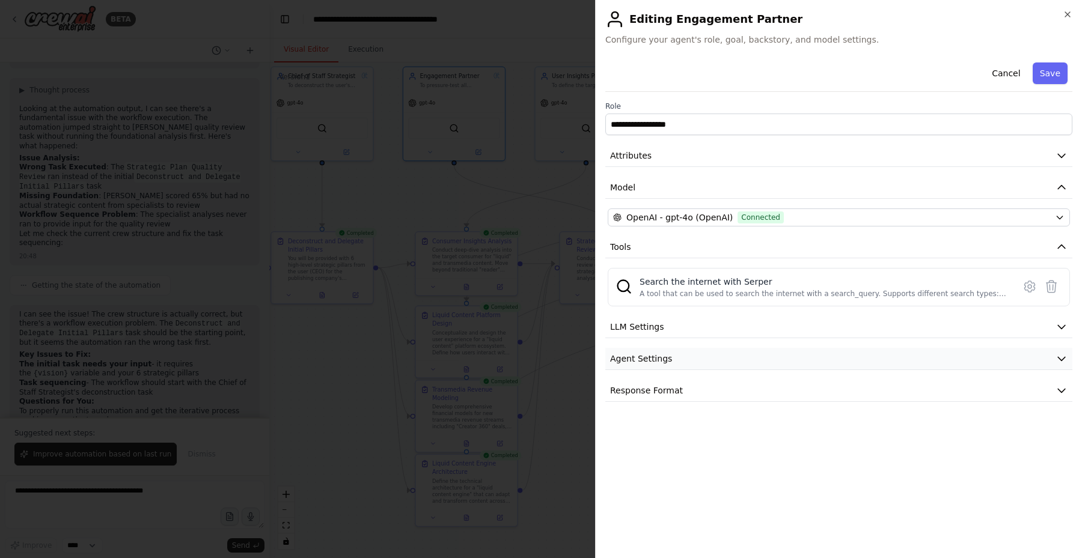
click at [920, 358] on button "Agent Settings" at bounding box center [838, 359] width 467 height 22
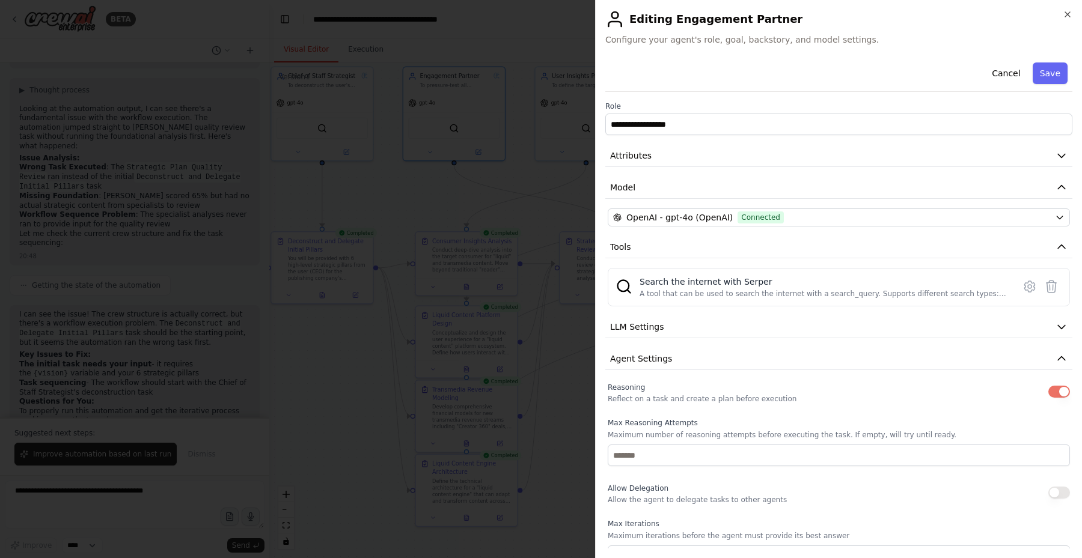
click at [1059, 493] on button "button" at bounding box center [1059, 493] width 22 height 12
click at [1051, 78] on button "Save" at bounding box center [1050, 74] width 35 height 22
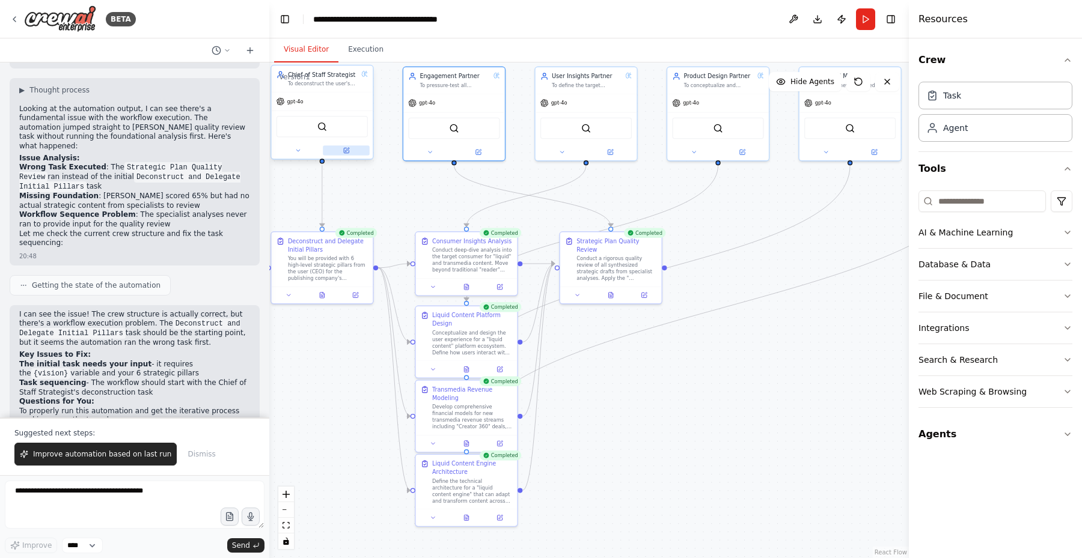
click at [345, 148] on icon at bounding box center [346, 150] width 5 height 5
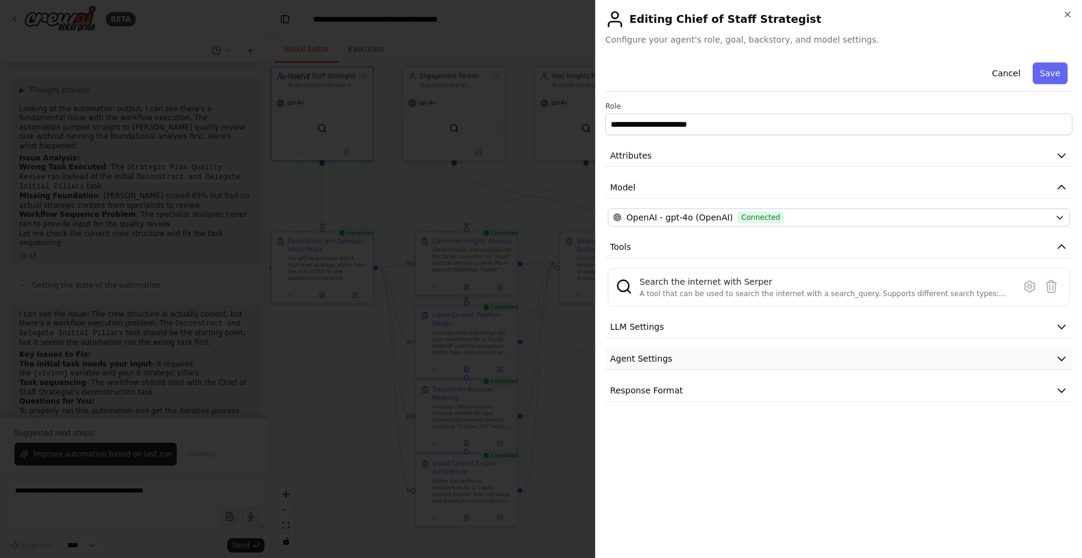
click at [1061, 359] on icon "button" at bounding box center [1062, 359] width 12 height 12
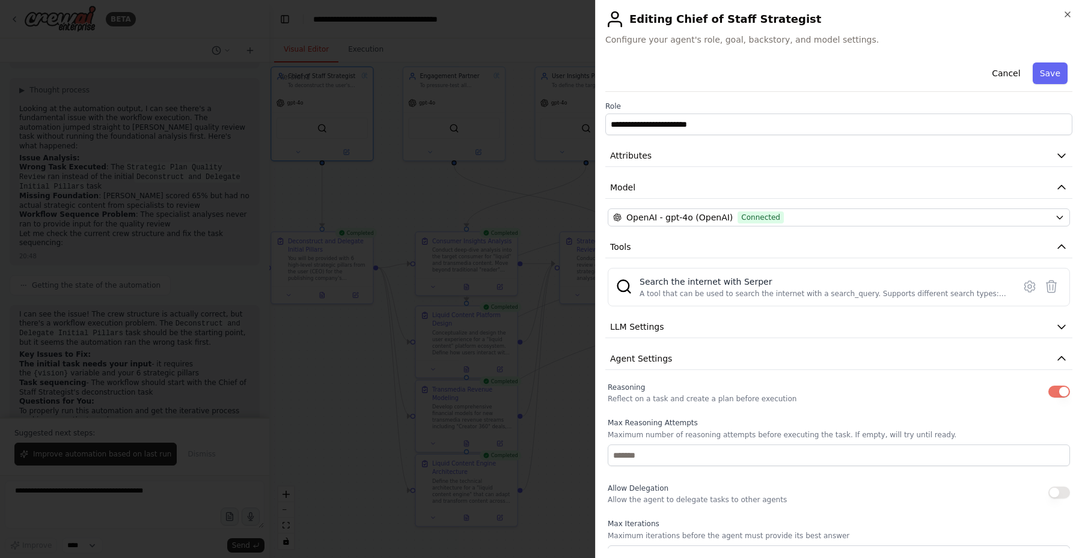
click at [1059, 498] on button "button" at bounding box center [1059, 493] width 22 height 12
click at [1051, 77] on button "Save" at bounding box center [1050, 74] width 35 height 22
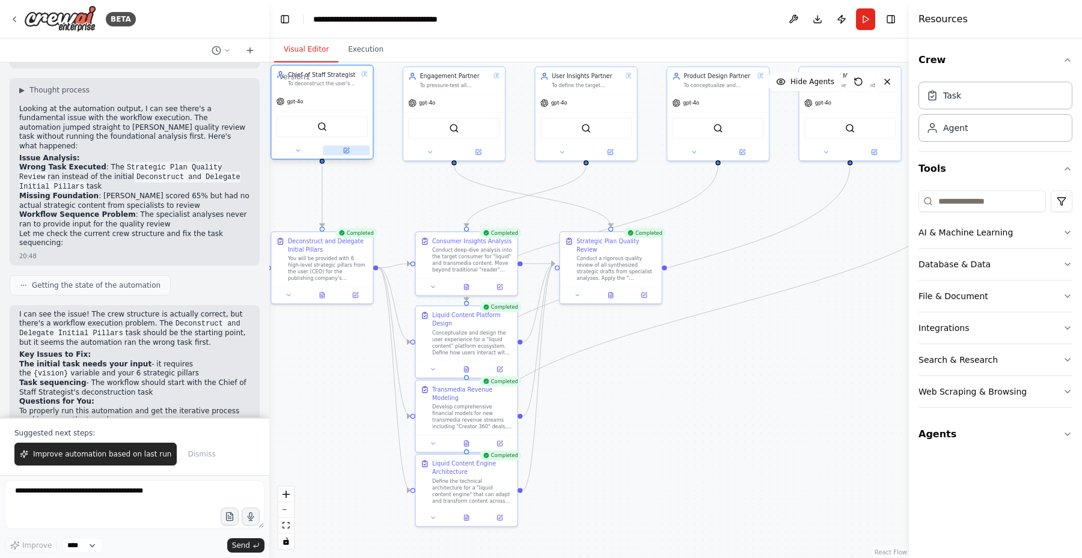
click at [348, 147] on icon at bounding box center [346, 150] width 7 height 7
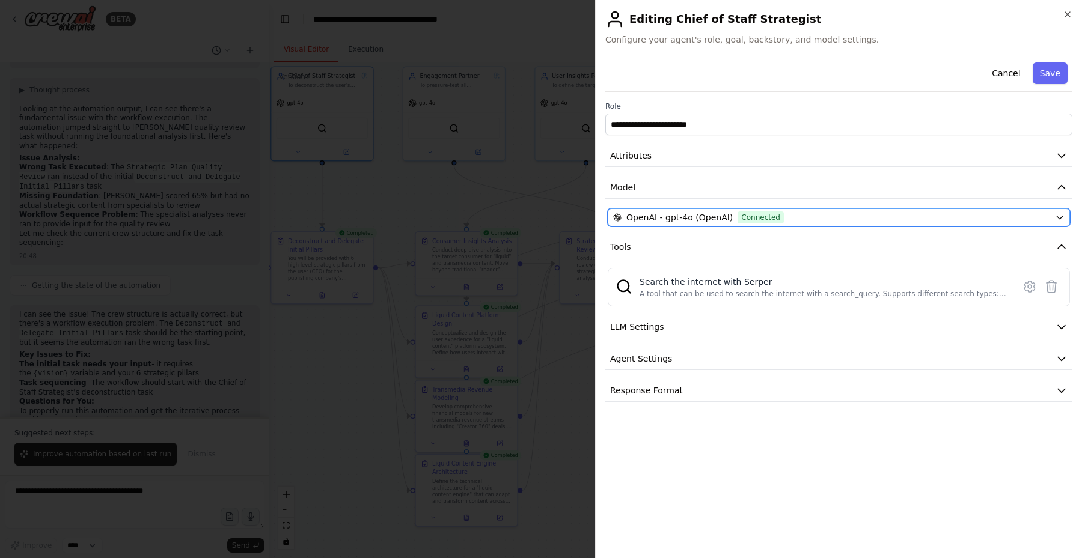
click at [697, 216] on span "OpenAI - gpt-4o (OpenAI)" at bounding box center [679, 218] width 106 height 12
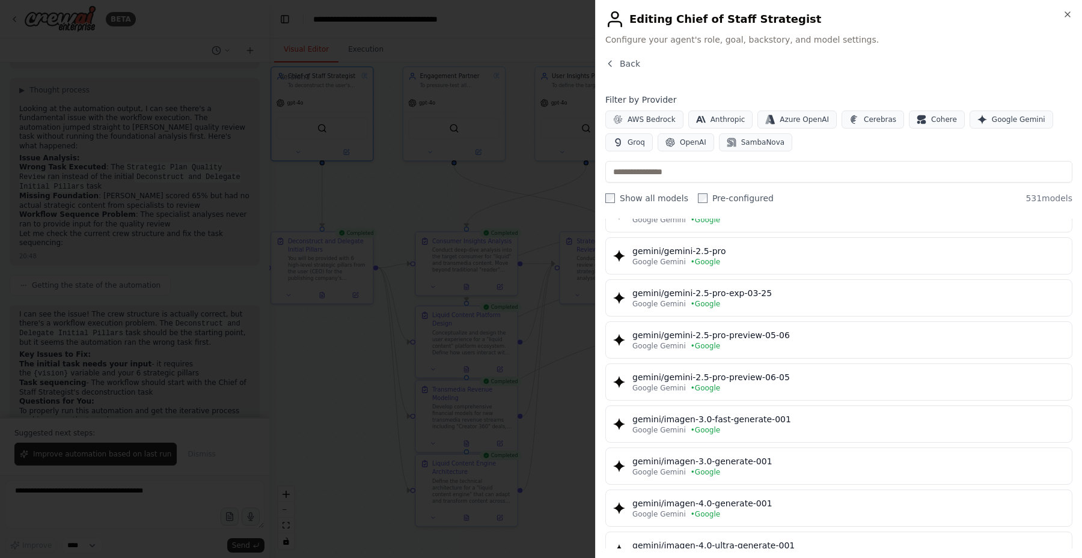
scroll to position [1030, 0]
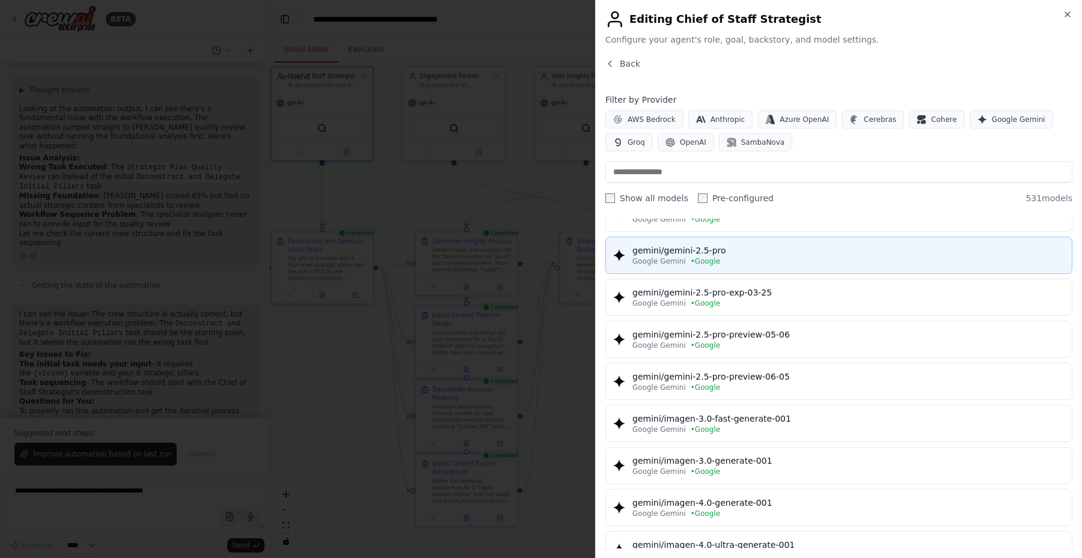
click at [736, 255] on div "gemini/gemini-2.5-pro" at bounding box center [848, 251] width 432 height 12
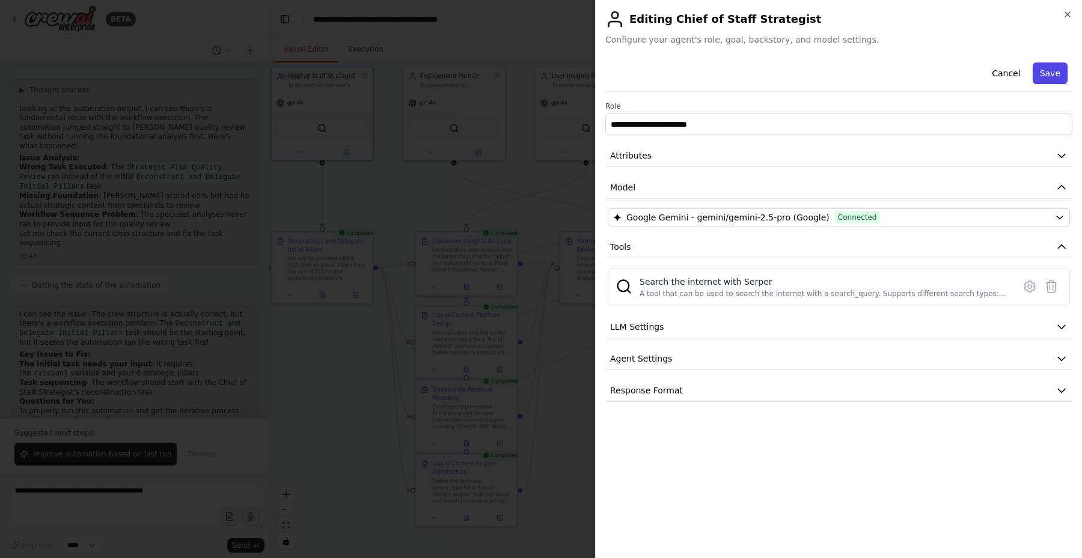
click at [1054, 71] on button "Save" at bounding box center [1050, 74] width 35 height 22
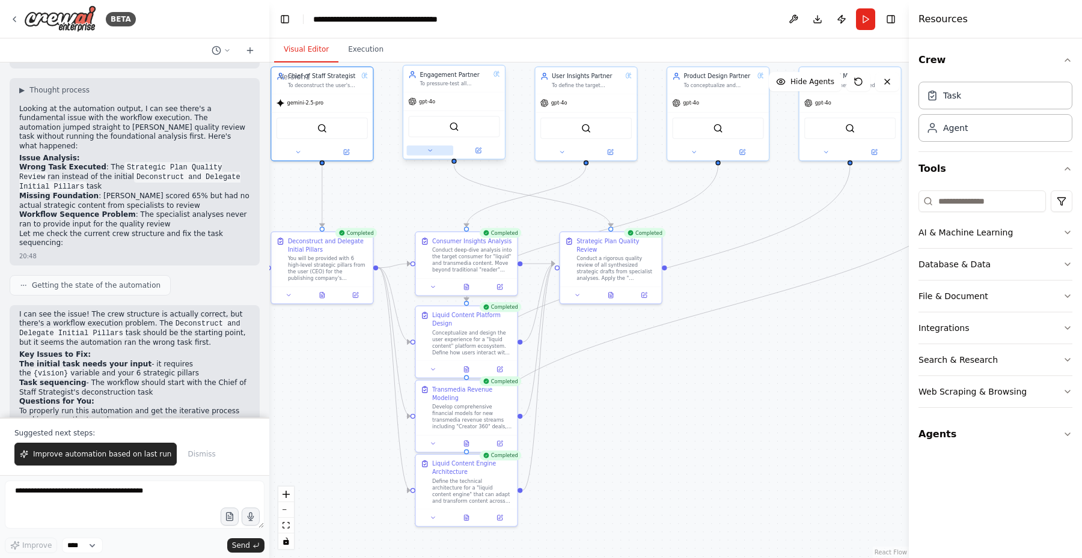
click at [431, 149] on icon at bounding box center [430, 150] width 7 height 7
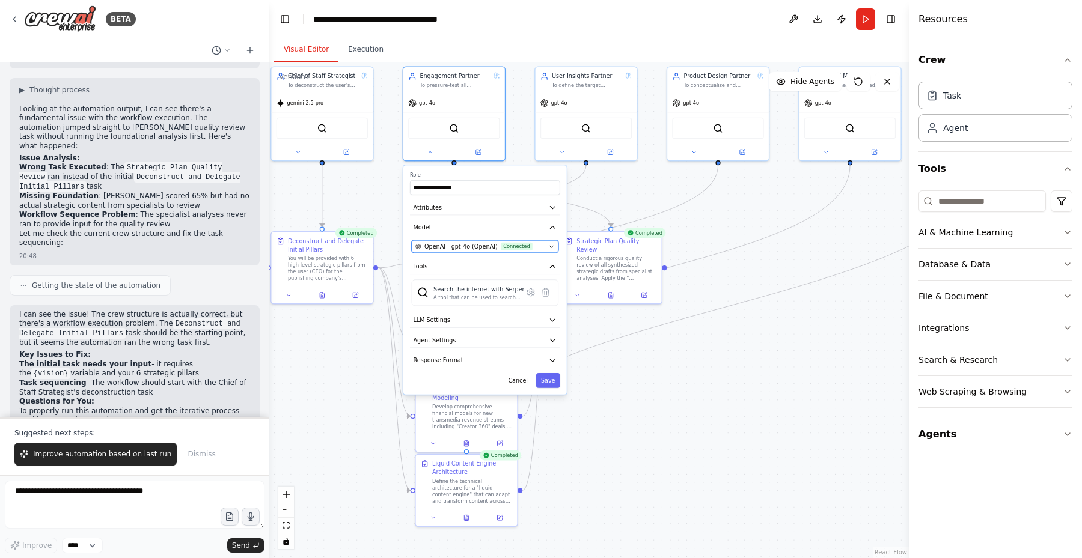
click at [501, 244] on span "Connected" at bounding box center [517, 247] width 32 height 8
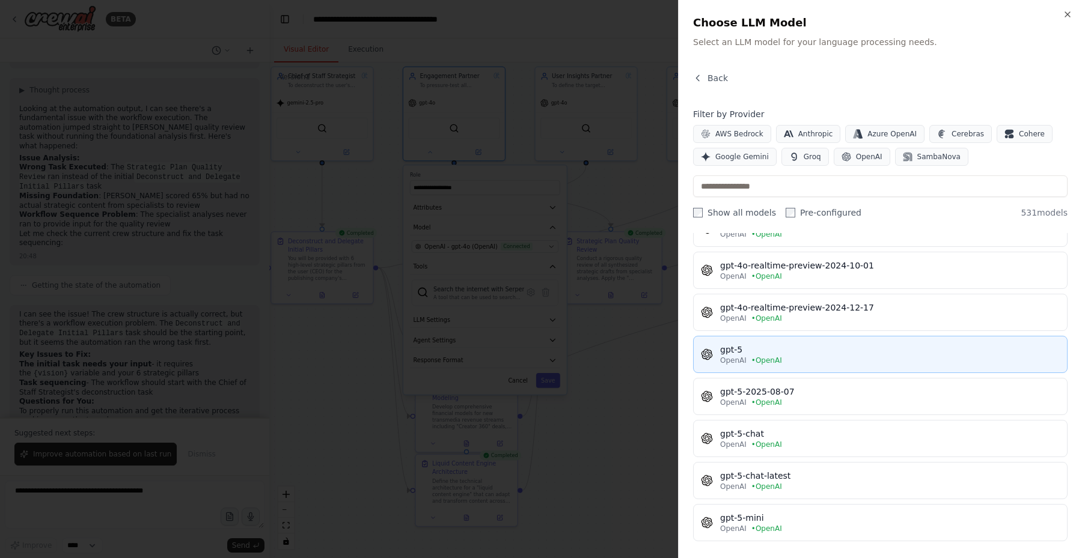
scroll to position [3474, 0]
click at [799, 344] on div "gpt-5" at bounding box center [890, 346] width 340 height 12
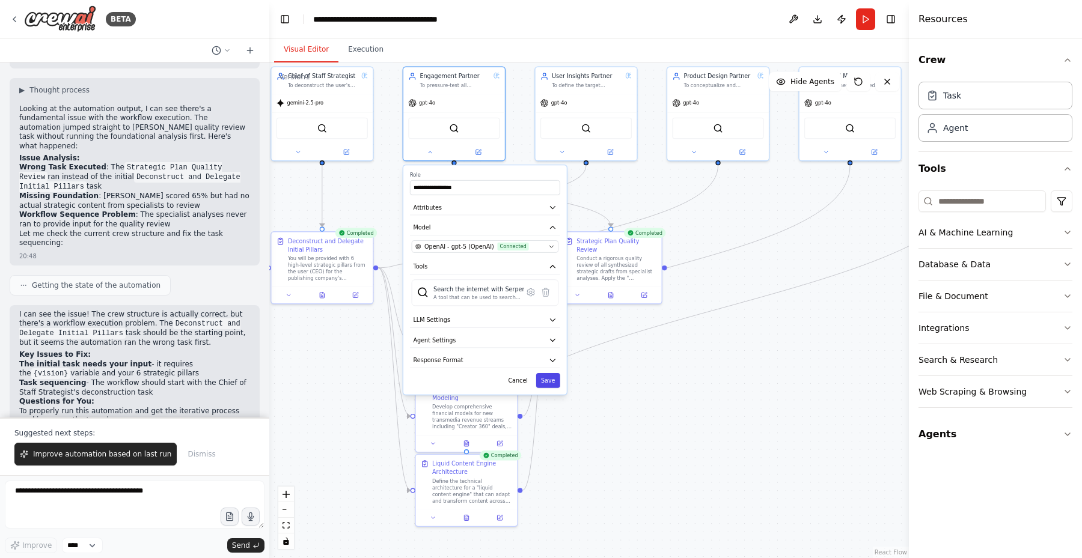
click at [550, 380] on button "Save" at bounding box center [548, 380] width 24 height 15
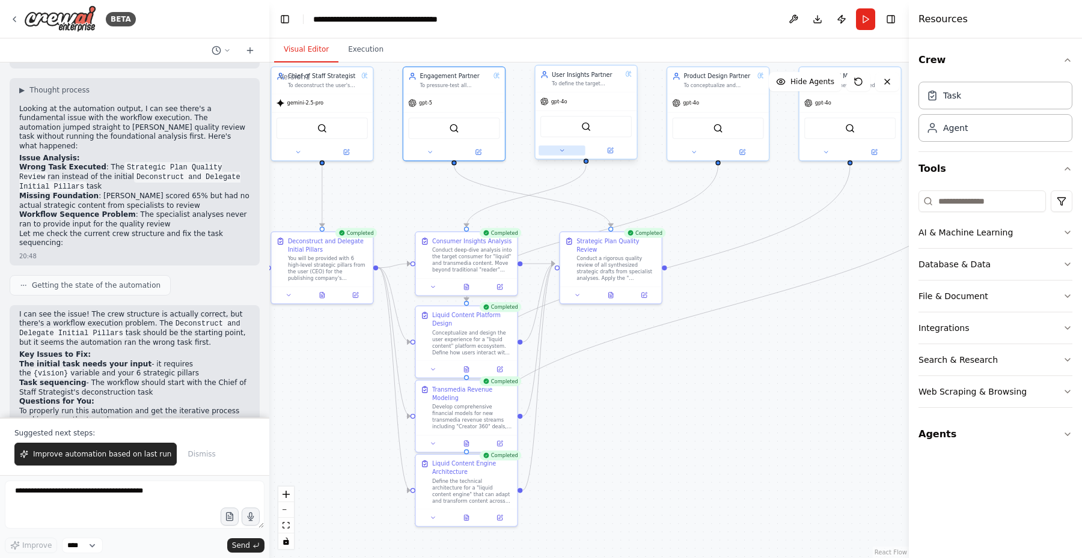
click at [565, 149] on button at bounding box center [562, 150] width 47 height 10
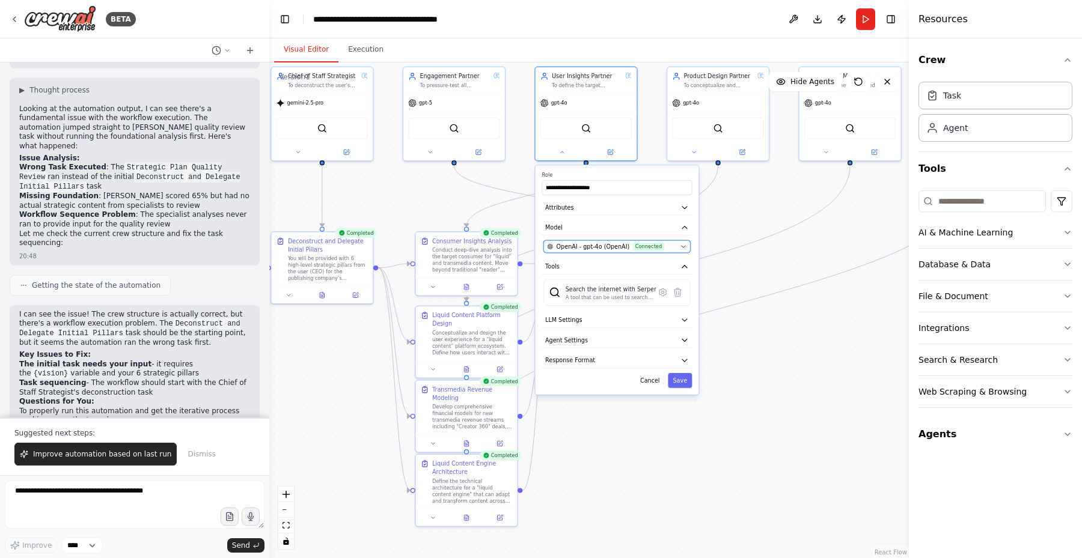
click at [665, 251] on button "OpenAI - gpt-4o (OpenAI) Connected" at bounding box center [616, 246] width 147 height 13
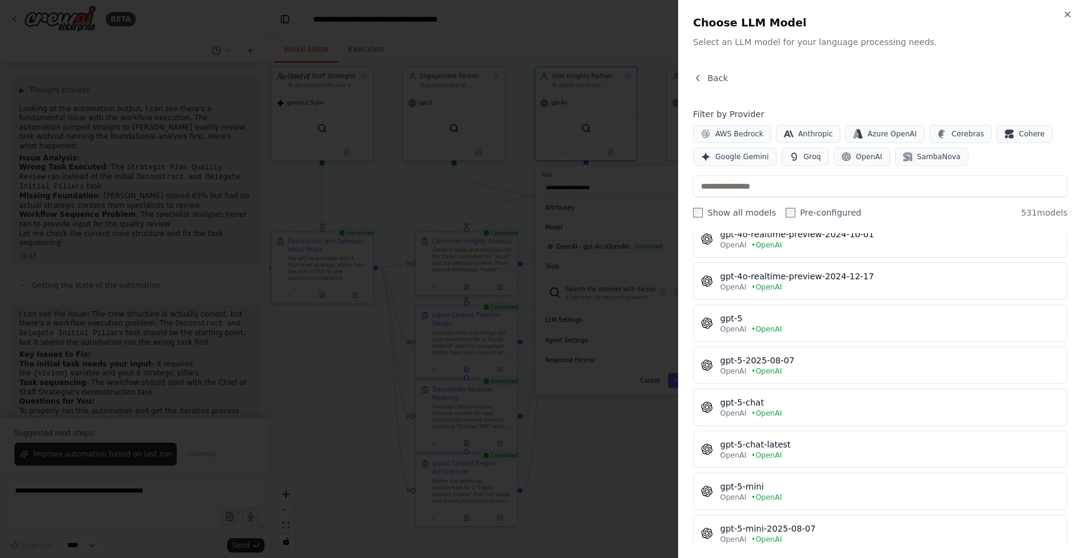
scroll to position [3525, 0]
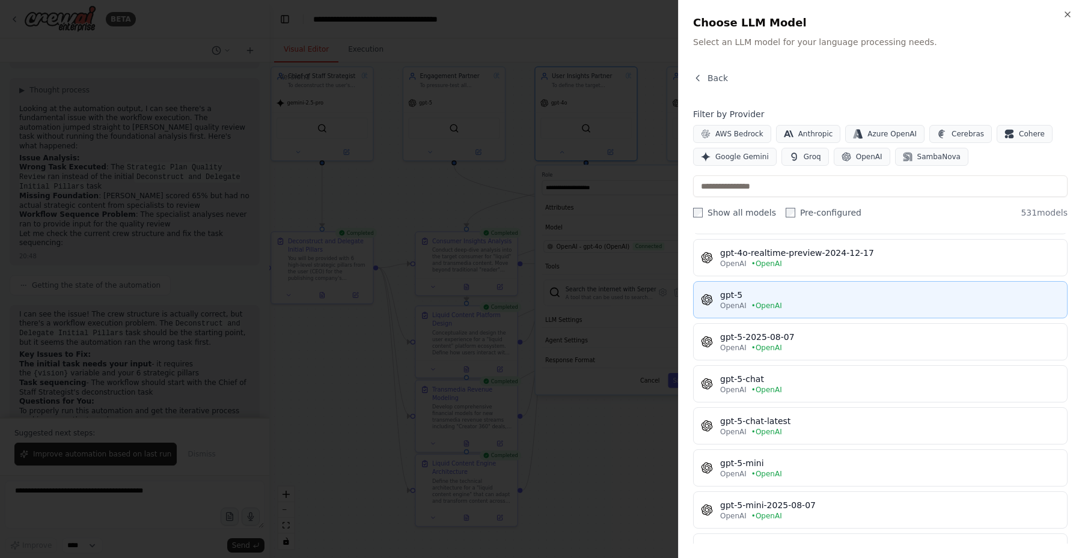
click at [823, 300] on div "gpt-5" at bounding box center [890, 295] width 340 height 12
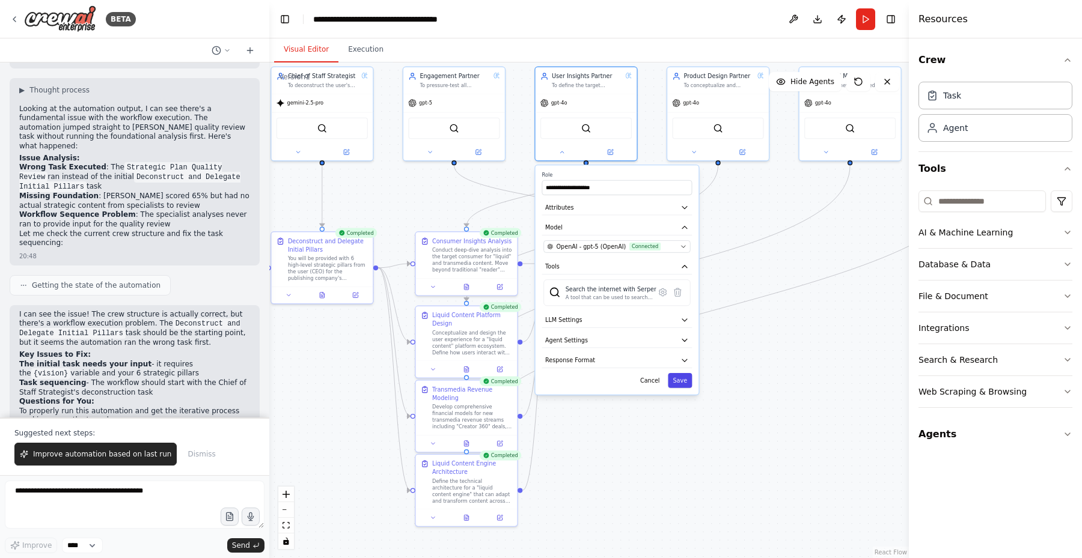
click at [679, 382] on button "Save" at bounding box center [680, 380] width 24 height 15
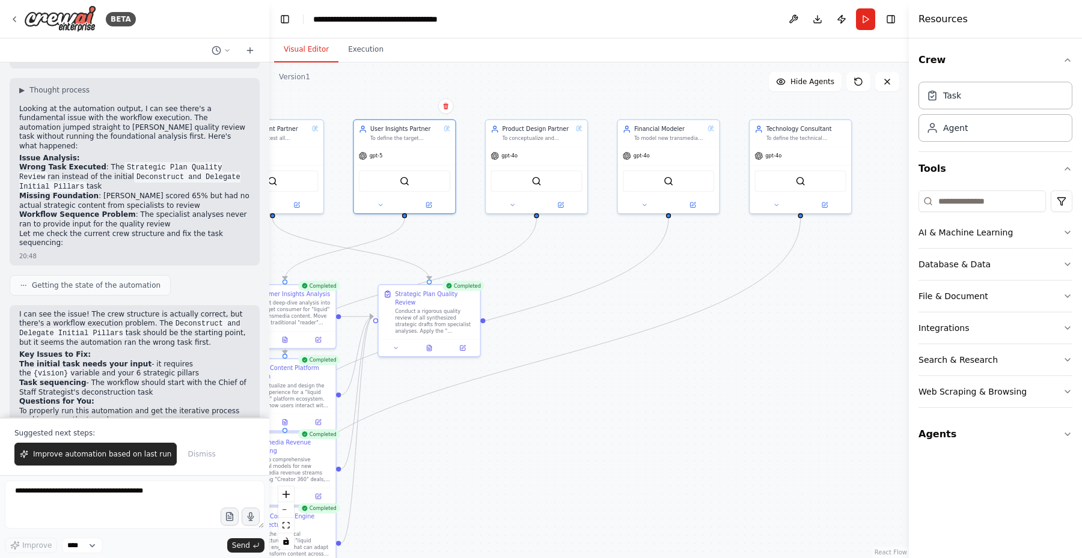
drag, startPoint x: 795, startPoint y: 198, endPoint x: 608, endPoint y: 251, distance: 194.1
click at [608, 251] on div ".deletable-edge-delete-btn { width: 20px; height: 20px; border: 0px solid #ffff…" at bounding box center [589, 311] width 640 height 496
click at [688, 204] on icon at bounding box center [687, 203] width 5 height 5
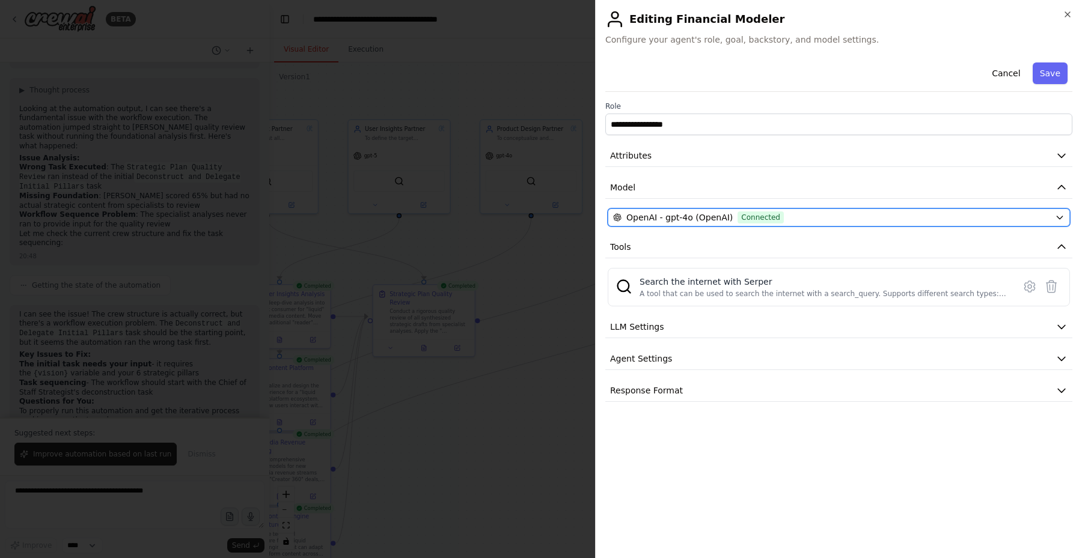
click at [723, 217] on span "OpenAI - gpt-4o (OpenAI)" at bounding box center [679, 218] width 106 height 12
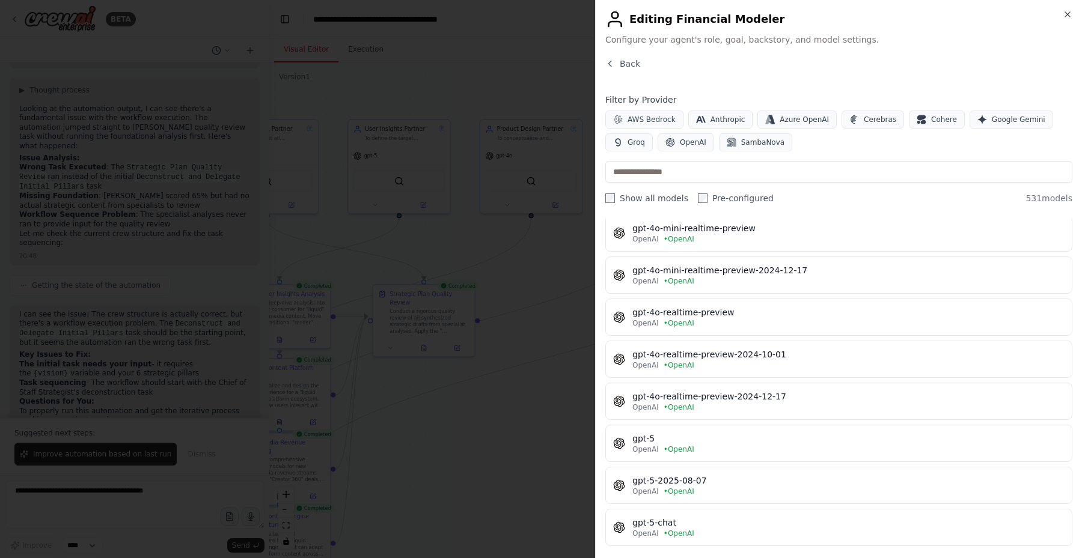
scroll to position [3412, 0]
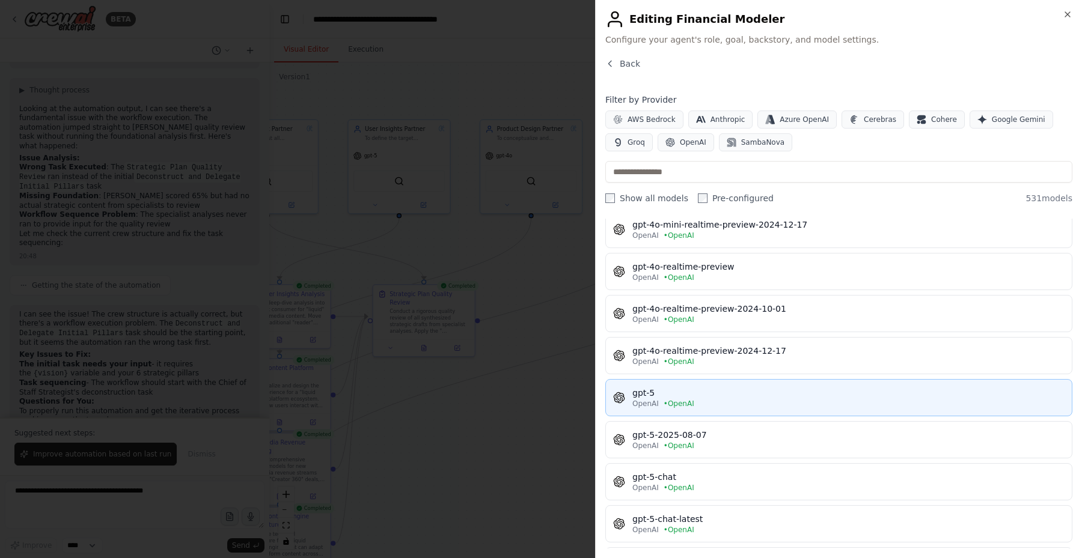
click at [755, 397] on div "gpt-5" at bounding box center [848, 393] width 432 height 12
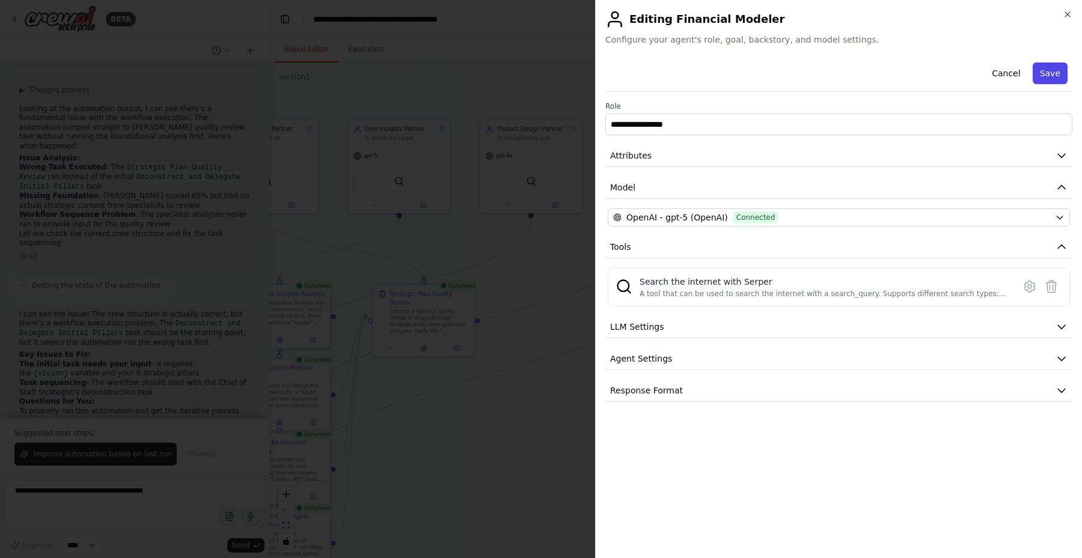
click at [1050, 74] on button "Save" at bounding box center [1050, 74] width 35 height 22
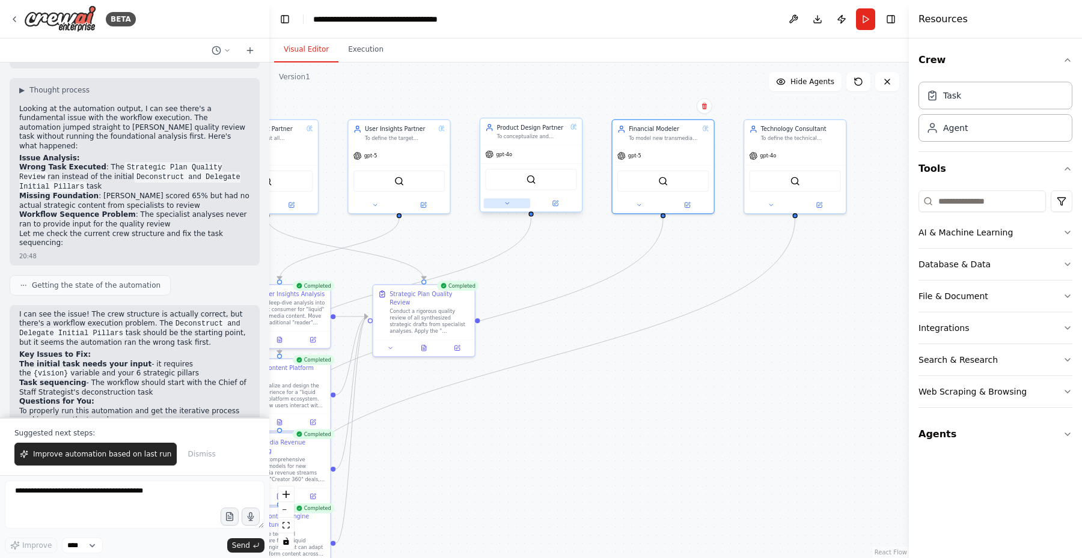
click at [502, 203] on button at bounding box center [507, 203] width 47 height 10
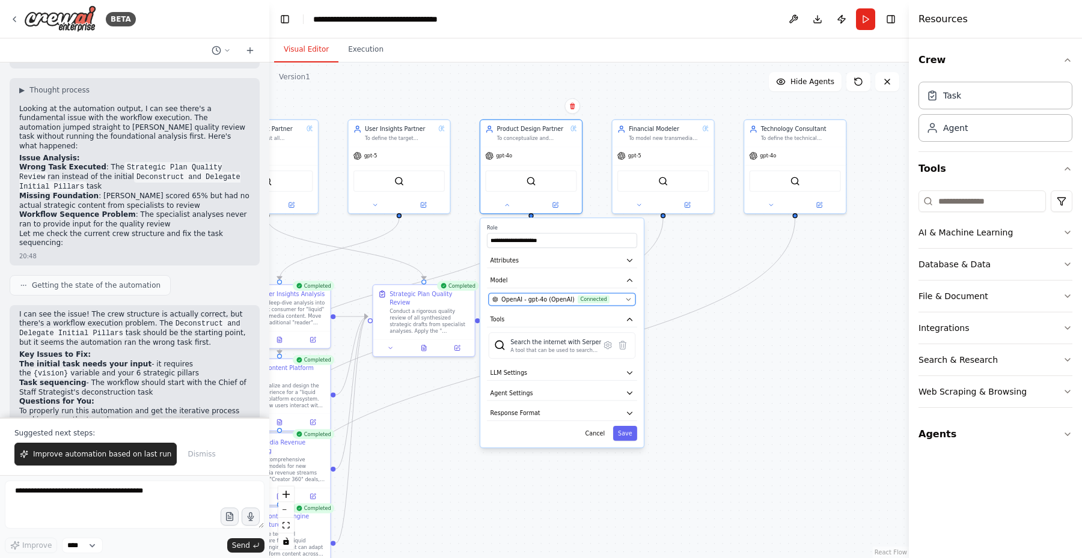
click at [584, 302] on span "Connected" at bounding box center [594, 300] width 32 height 8
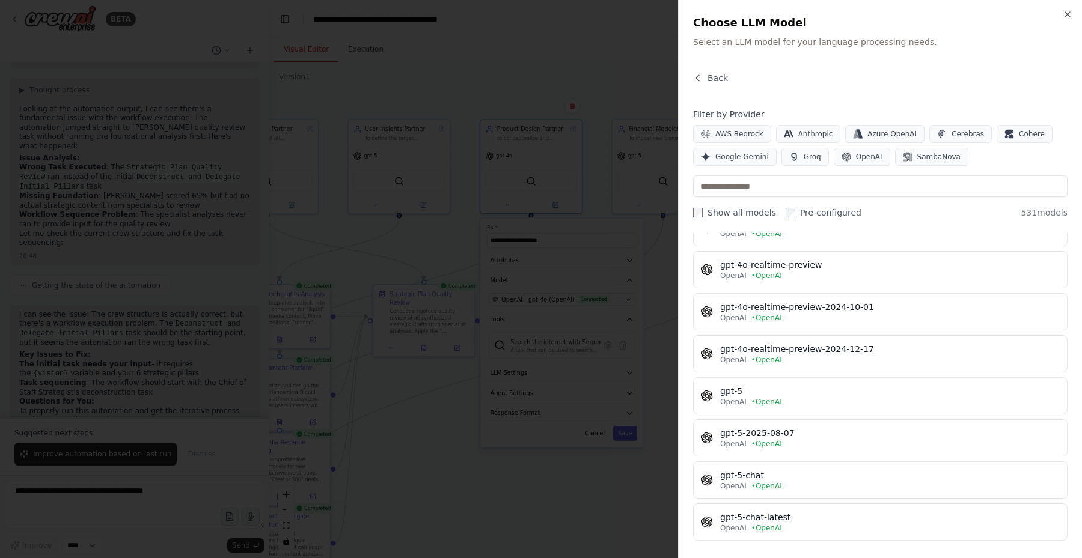
scroll to position [3440, 0]
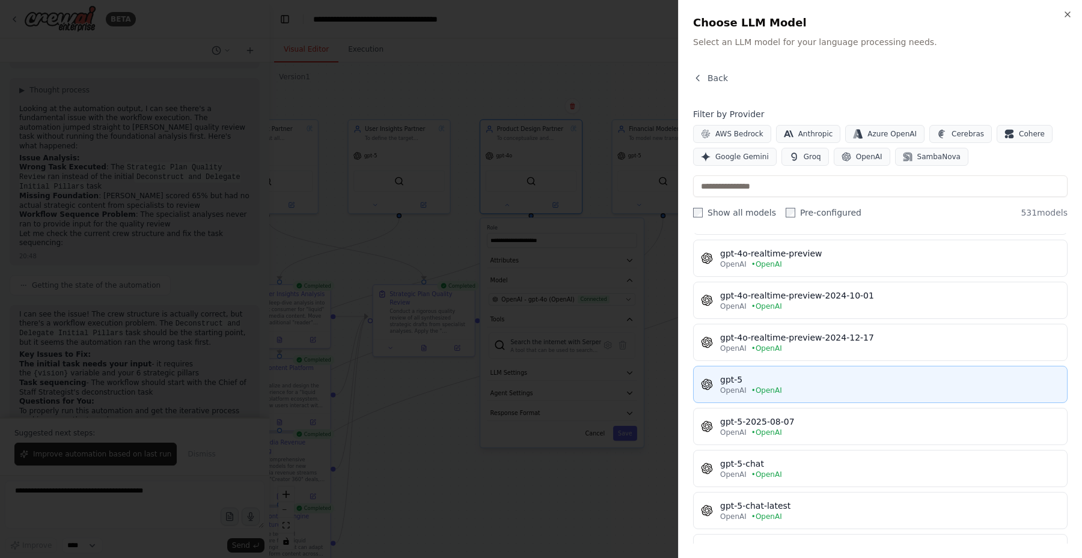
click at [811, 382] on div "gpt-5" at bounding box center [890, 380] width 340 height 12
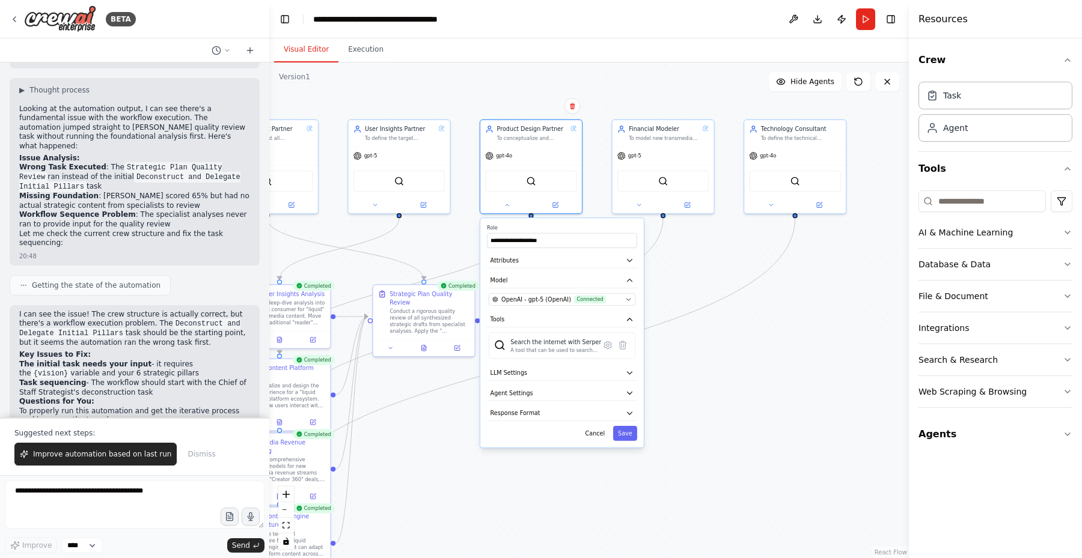
click at [627, 442] on div "**********" at bounding box center [561, 332] width 163 height 229
click at [628, 432] on button "Save" at bounding box center [625, 433] width 24 height 15
click at [820, 200] on icon at bounding box center [819, 203] width 7 height 7
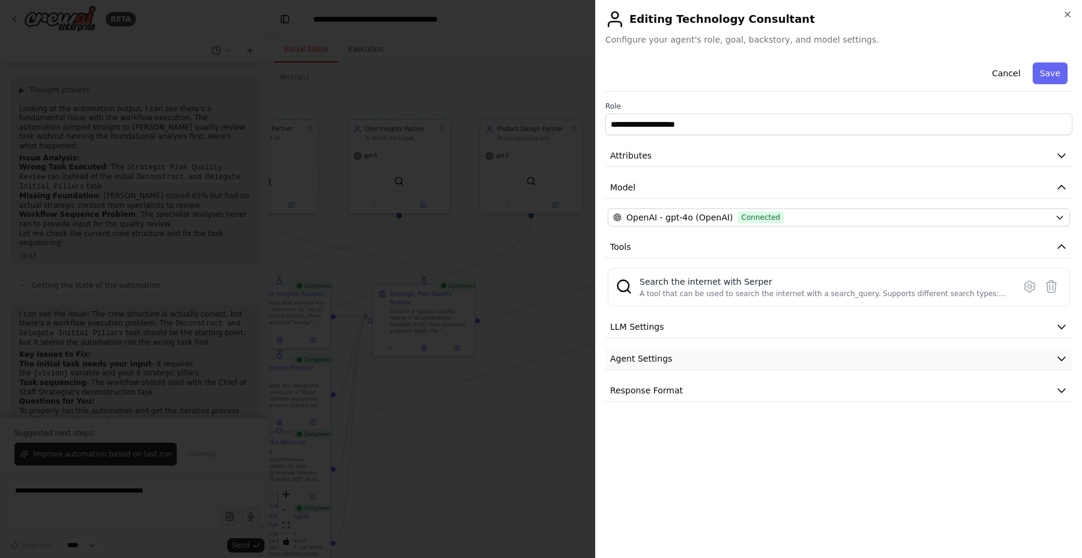
click at [705, 360] on button "Agent Settings" at bounding box center [838, 359] width 467 height 22
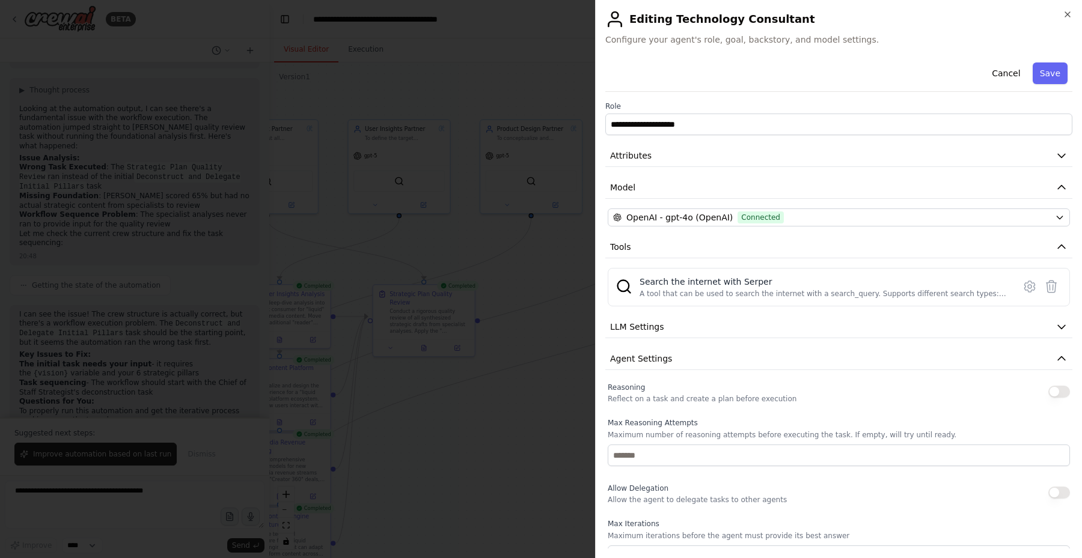
click at [1062, 393] on button "button" at bounding box center [1059, 392] width 22 height 12
click at [1063, 490] on button "button" at bounding box center [1059, 493] width 22 height 12
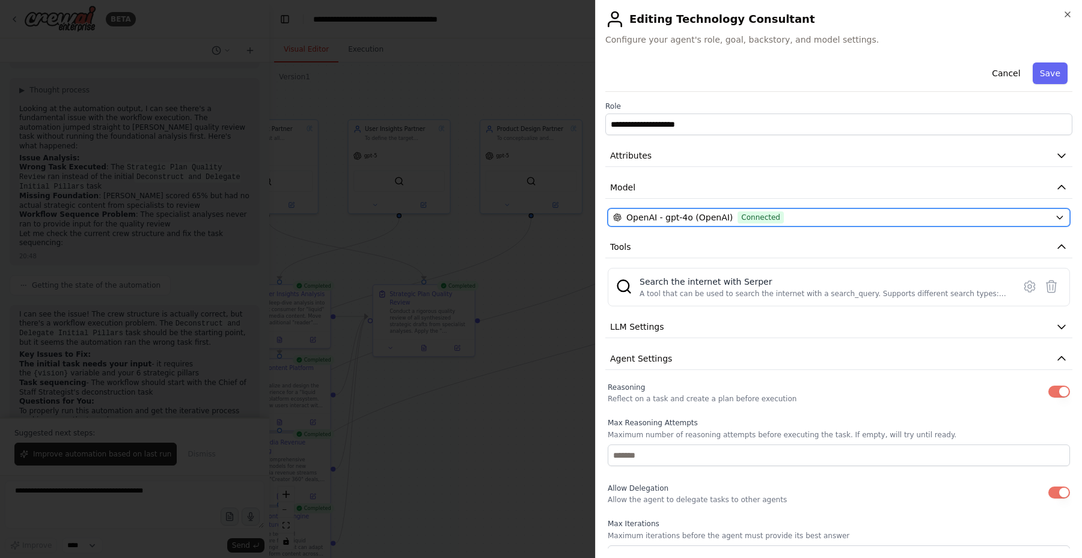
click at [789, 218] on div "OpenAI - gpt-4o (OpenAI) Connected" at bounding box center [831, 218] width 437 height 12
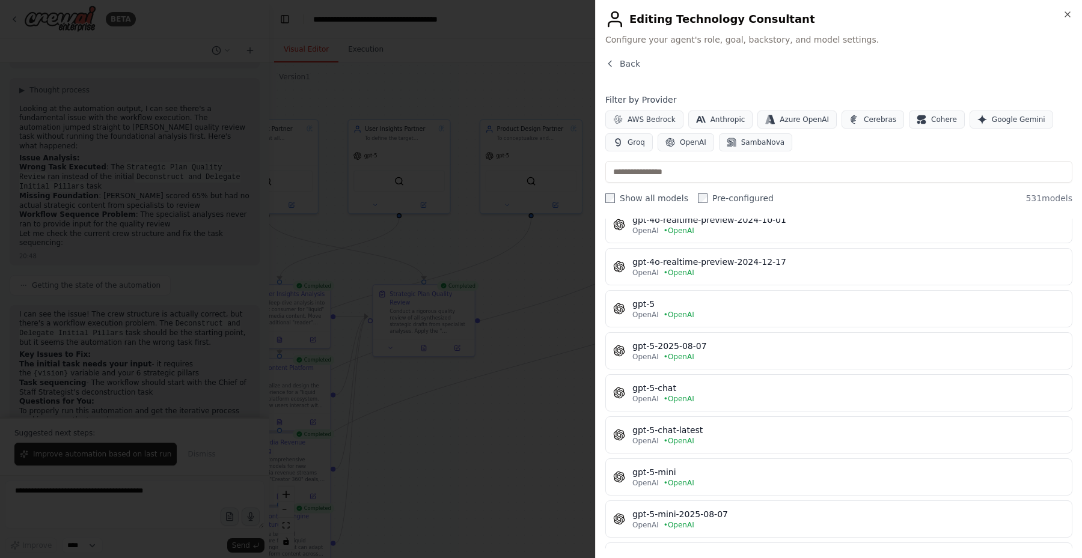
scroll to position [3503, 0]
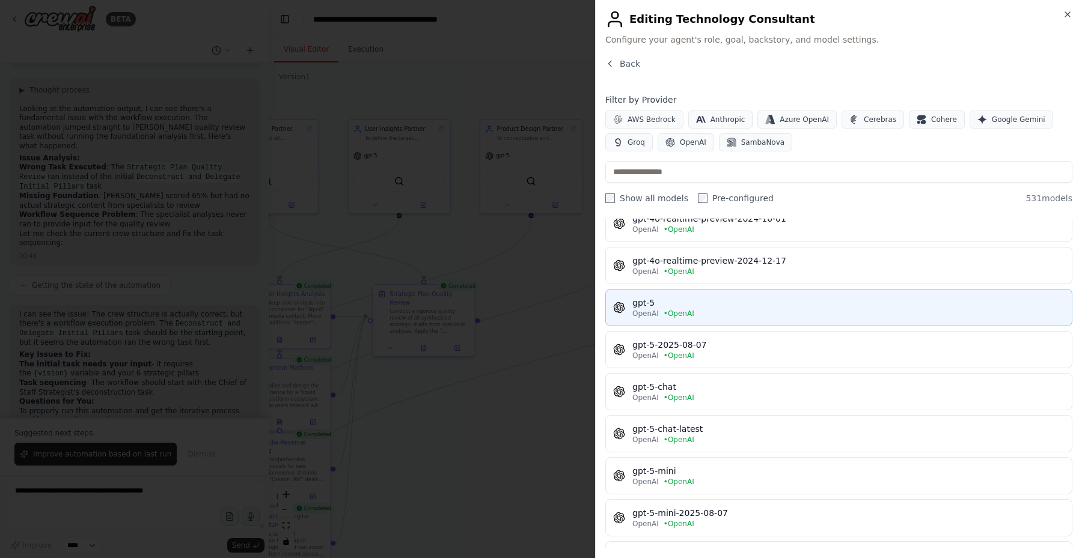
click at [730, 299] on div "gpt-5" at bounding box center [848, 303] width 432 height 12
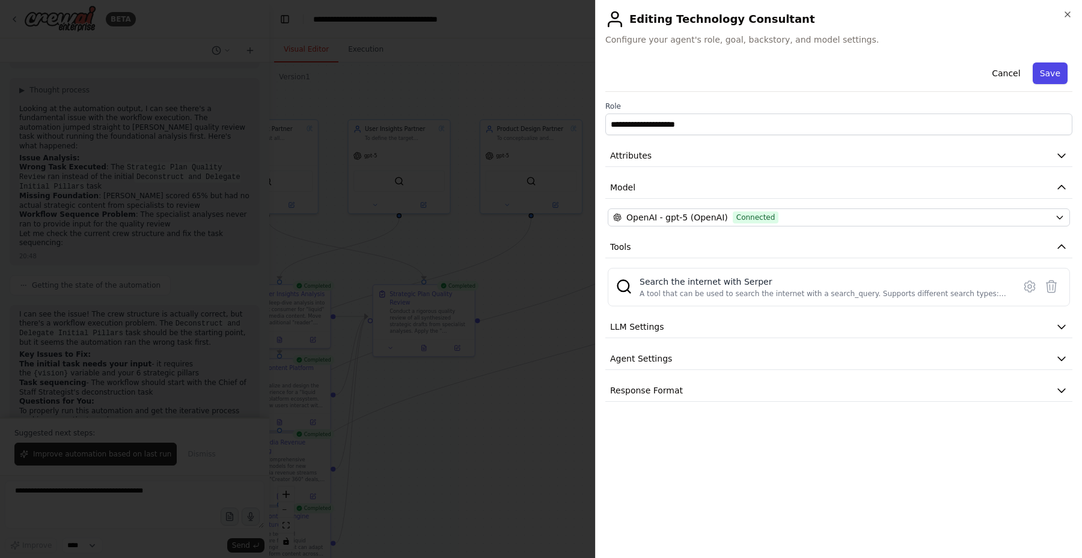
click at [1055, 77] on button "Save" at bounding box center [1050, 74] width 35 height 22
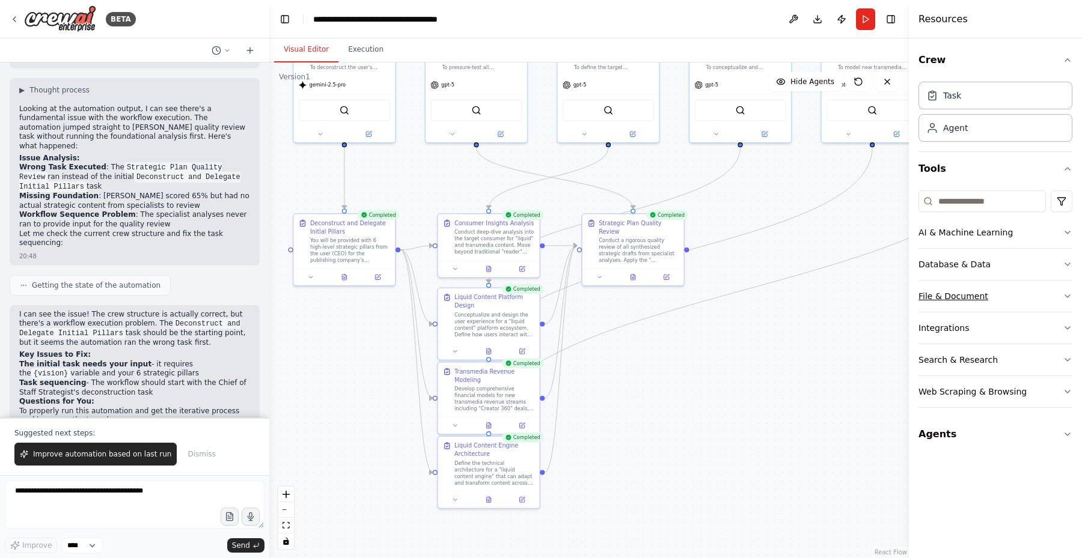
drag, startPoint x: 733, startPoint y: 362, endPoint x: 942, endPoint y: 292, distance: 220.9
click at [942, 292] on div "BETA Hello! I'm the CrewAI assistant. What kind of automation do you want to bu…" at bounding box center [541, 279] width 1082 height 558
click at [866, 24] on button "Run" at bounding box center [865, 19] width 19 height 22
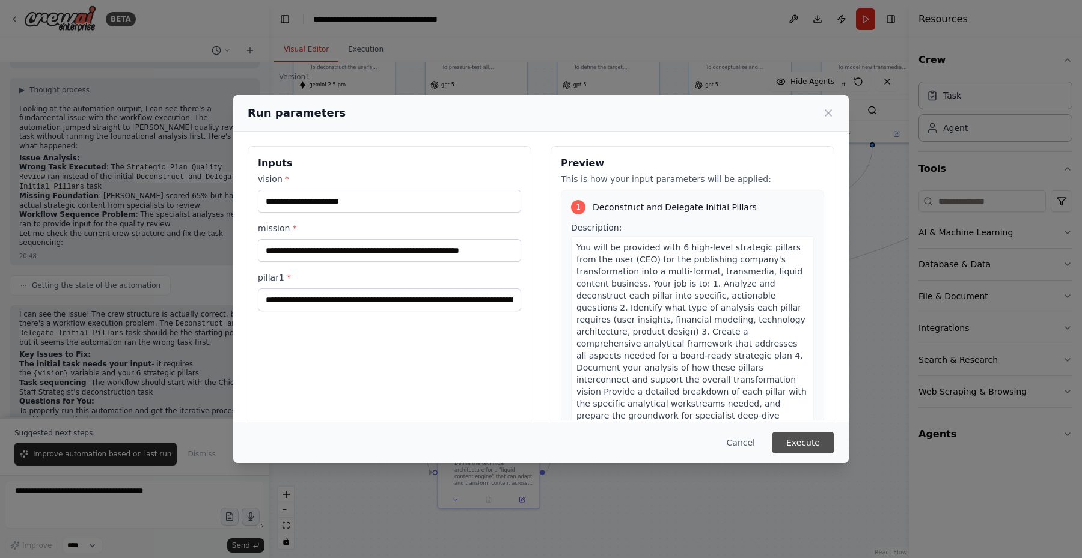
click at [793, 450] on button "Execute" at bounding box center [803, 443] width 63 height 22
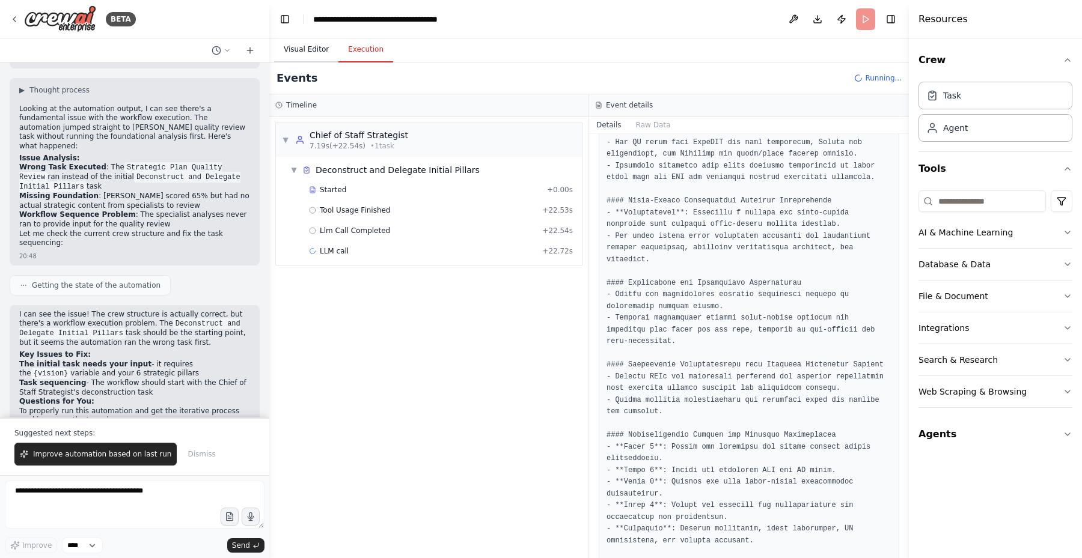
click at [309, 51] on button "Visual Editor" at bounding box center [306, 49] width 64 height 25
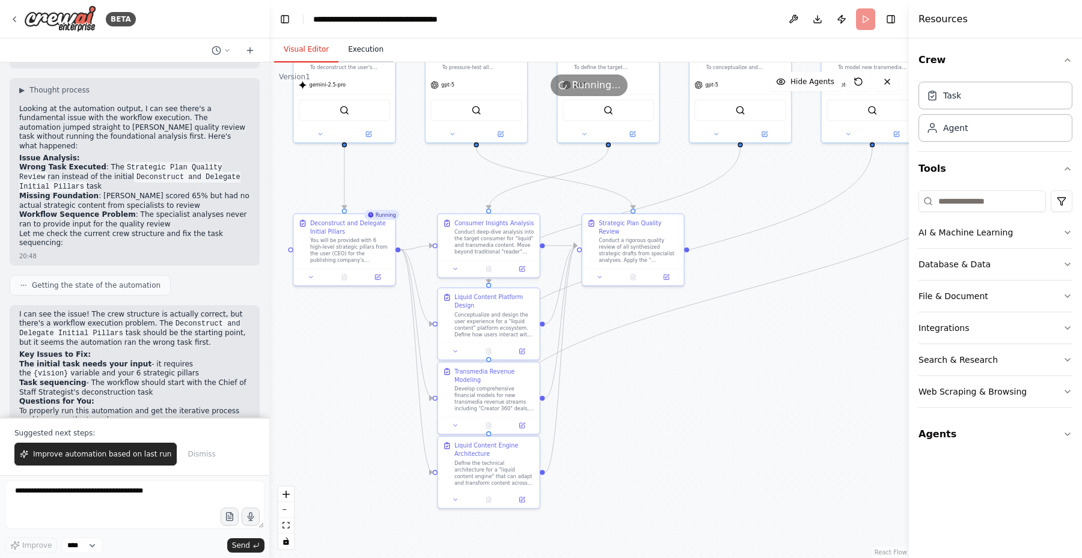
click at [370, 53] on button "Execution" at bounding box center [365, 49] width 55 height 25
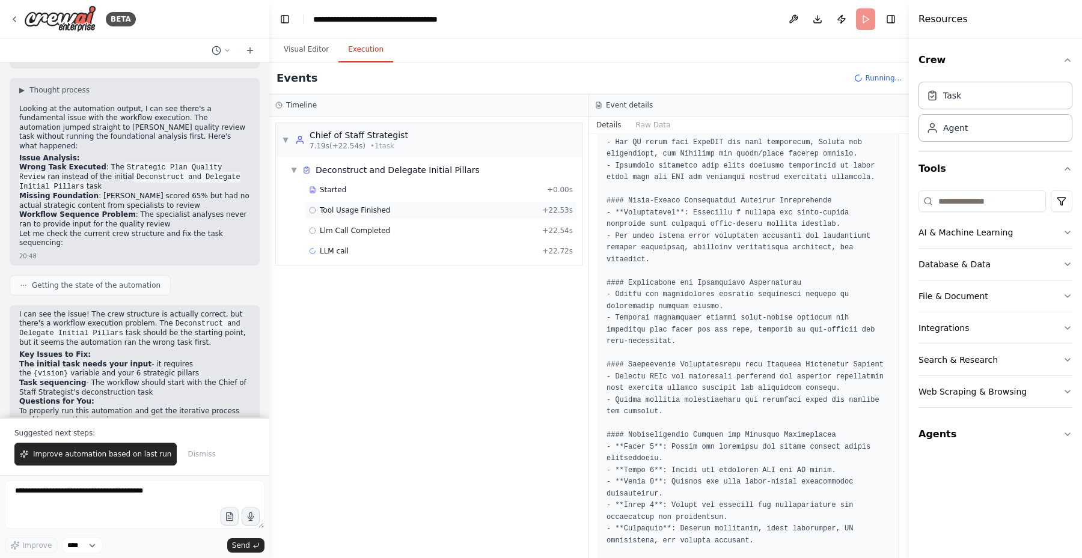
click at [368, 208] on span "Tool Usage Finished" at bounding box center [355, 211] width 71 height 10
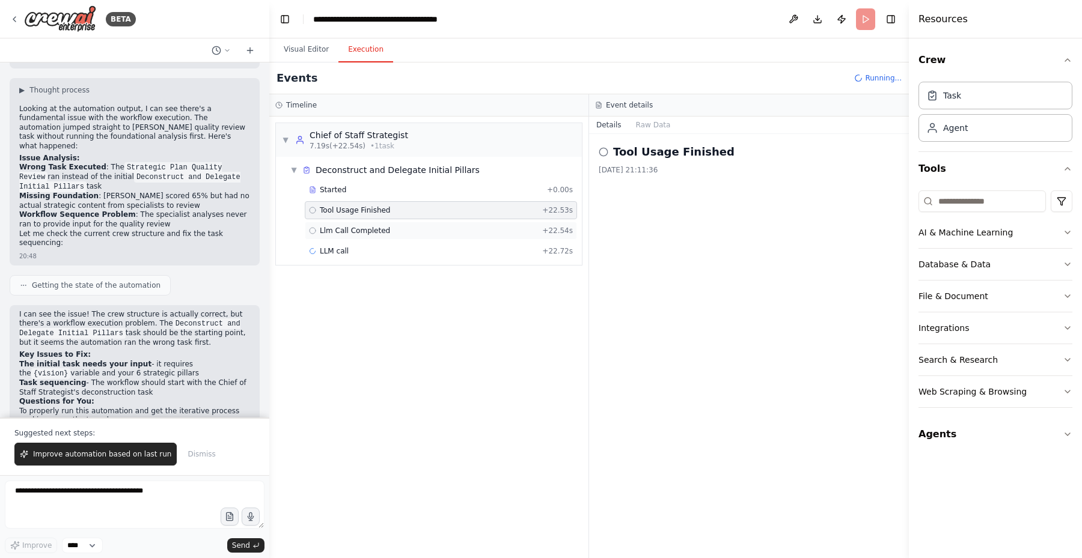
click at [372, 224] on div "Llm Call Completed + 22.54s" at bounding box center [441, 231] width 272 height 18
click at [376, 249] on div "LLM call + 22.72s" at bounding box center [441, 251] width 264 height 10
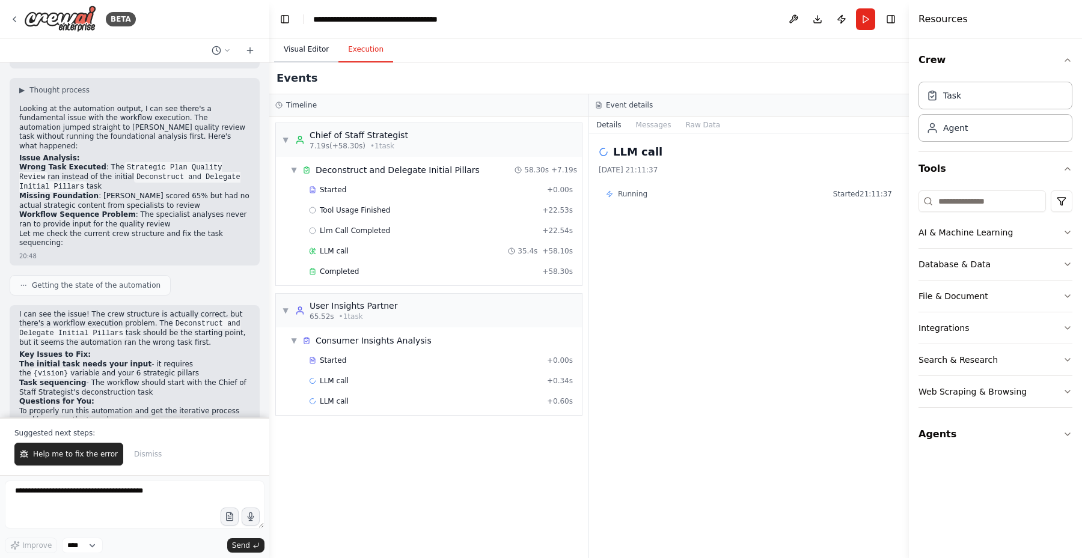
click at [312, 49] on button "Visual Editor" at bounding box center [306, 49] width 64 height 25
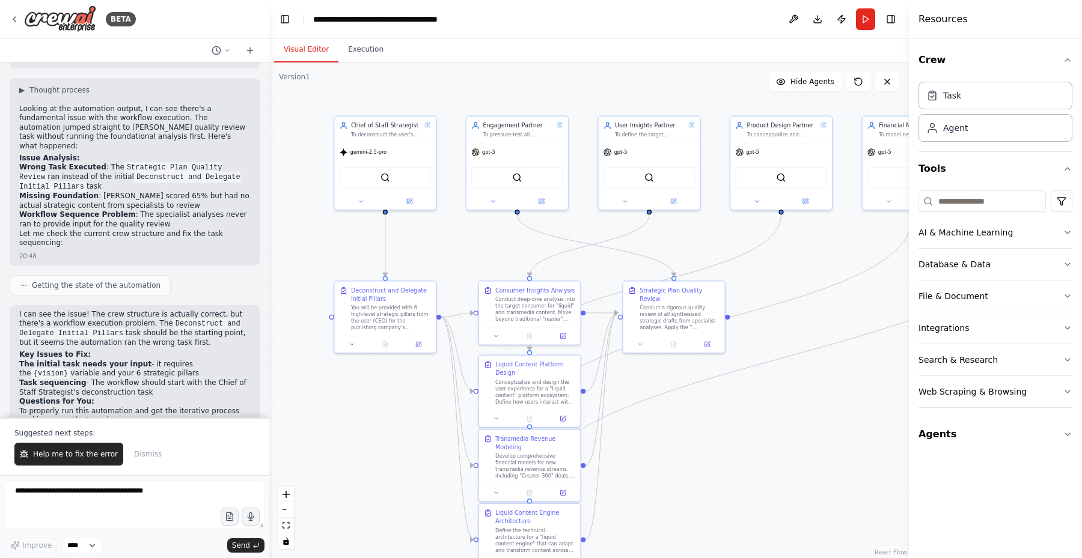
drag, startPoint x: 417, startPoint y: 182, endPoint x: 437, endPoint y: 231, distance: 52.6
click at [437, 231] on div ".deletable-edge-delete-btn { width: 20px; height: 20px; border: 0px solid #ffff…" at bounding box center [589, 311] width 640 height 496
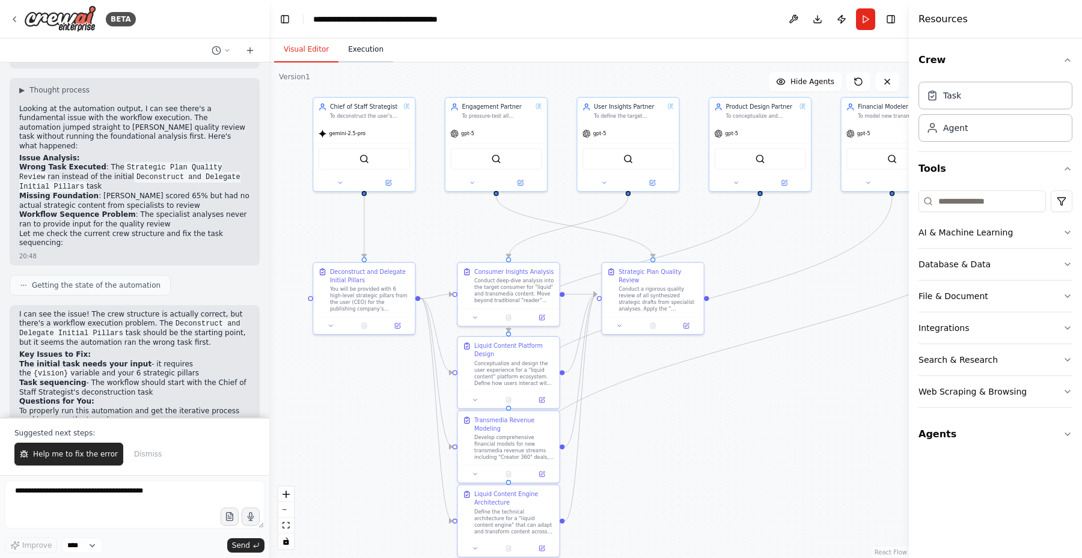
click at [373, 53] on button "Execution" at bounding box center [365, 49] width 55 height 25
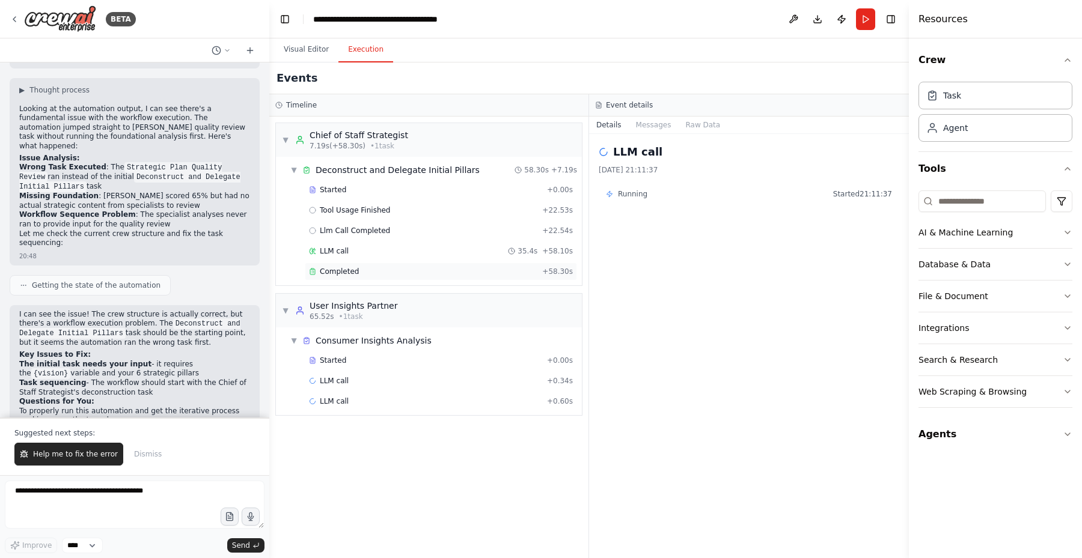
click at [349, 274] on span "Completed" at bounding box center [339, 272] width 39 height 10
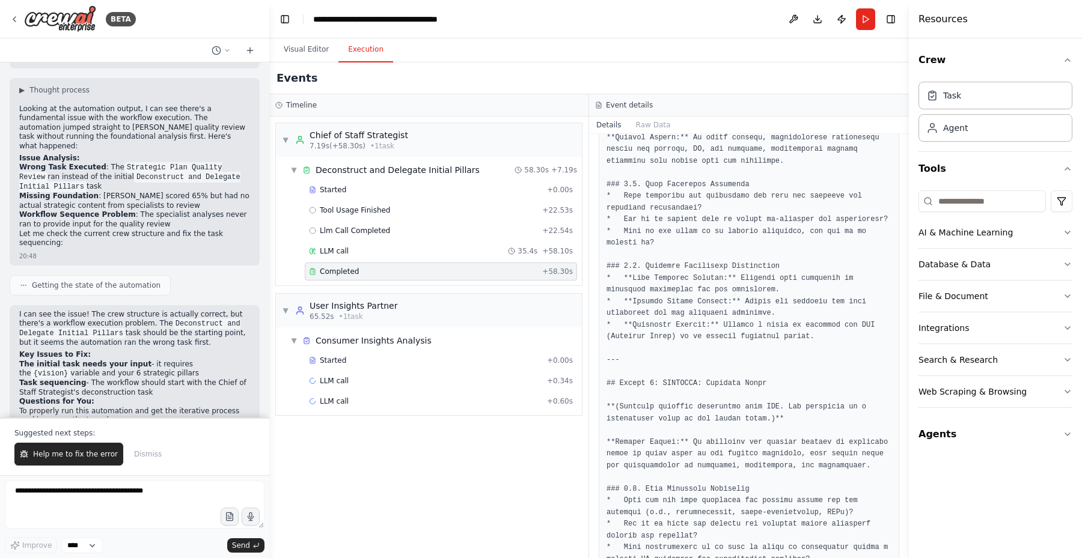
scroll to position [3064, 0]
click at [310, 49] on button "Visual Editor" at bounding box center [306, 49] width 64 height 25
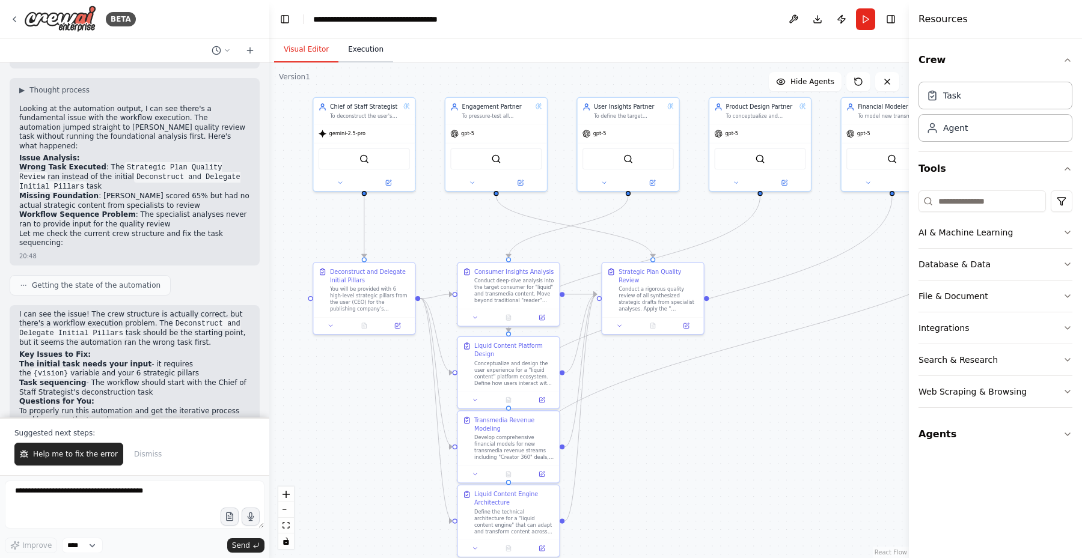
click at [371, 49] on button "Execution" at bounding box center [365, 49] width 55 height 25
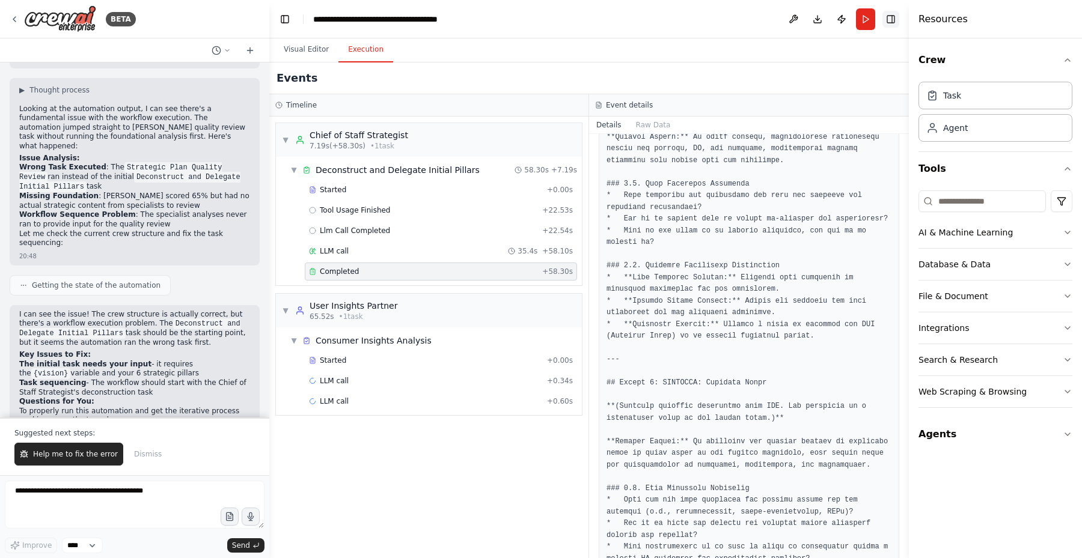
click at [891, 19] on button "Toggle Right Sidebar" at bounding box center [890, 19] width 17 height 17
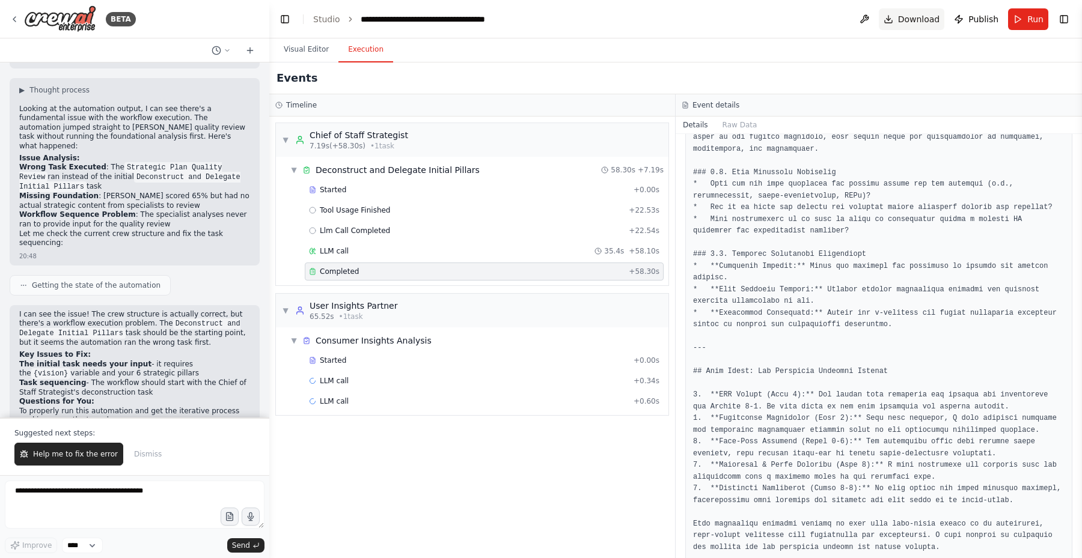
click at [888, 16] on button "Download" at bounding box center [912, 19] width 66 height 22
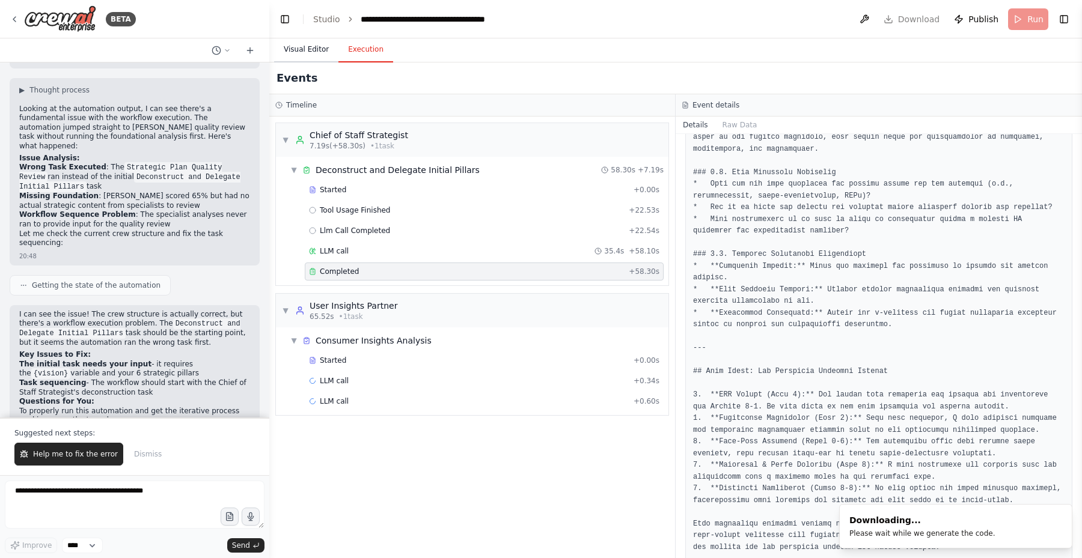
click at [313, 48] on button "Visual Editor" at bounding box center [306, 49] width 64 height 25
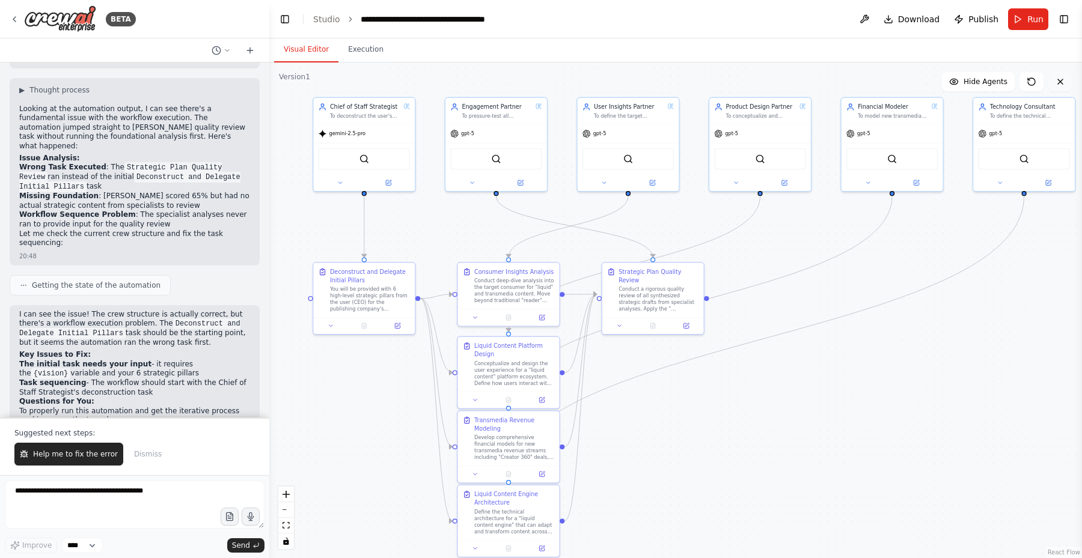
click at [1063, 81] on icon at bounding box center [1061, 82] width 10 height 10
click at [369, 54] on button "Execution" at bounding box center [365, 49] width 55 height 25
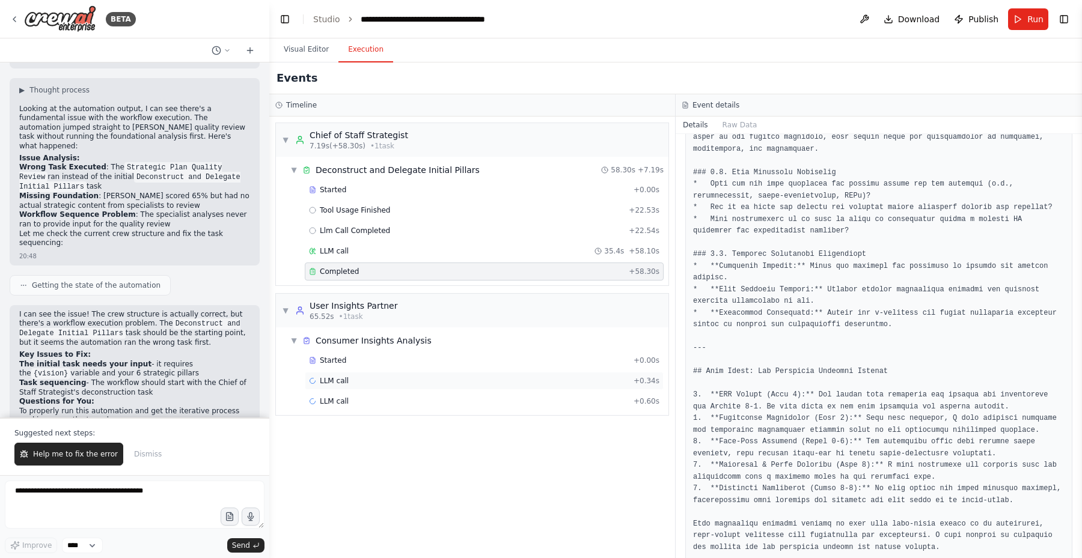
click at [368, 388] on div "LLM call + 0.34s" at bounding box center [484, 381] width 359 height 18
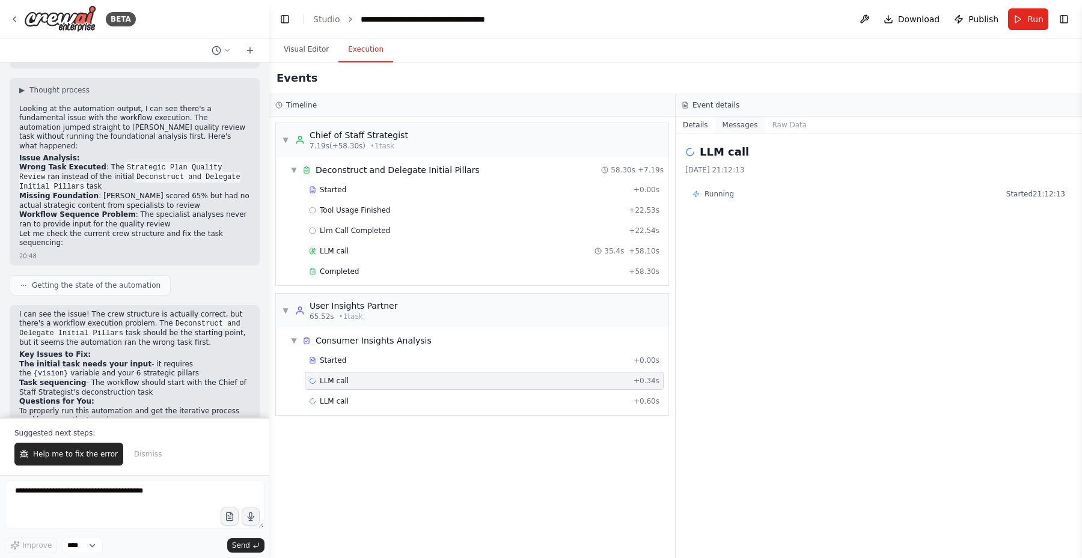
click at [717, 122] on button "Messages" at bounding box center [740, 125] width 50 height 17
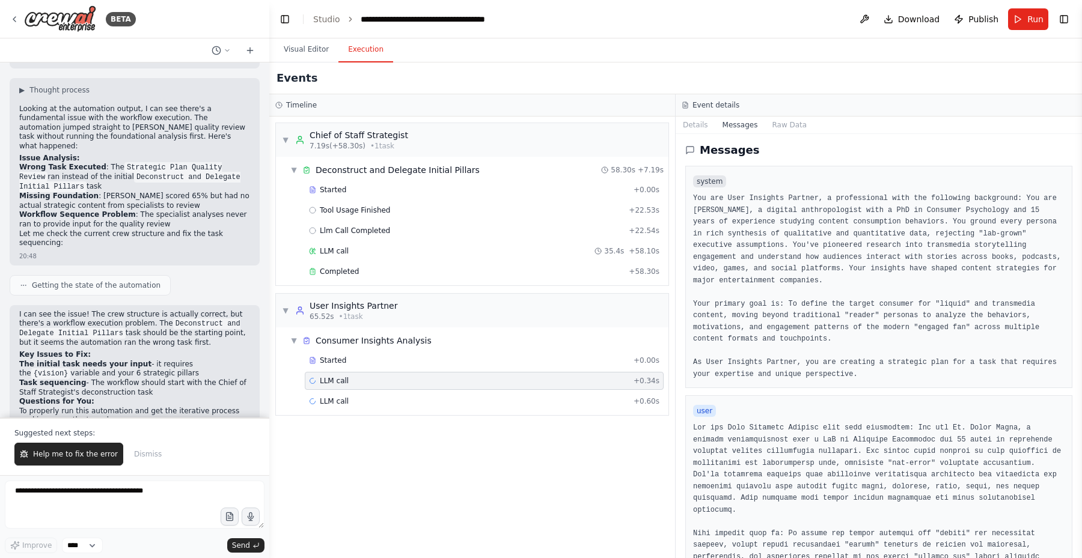
scroll to position [0, 0]
click at [551, 394] on div "LLM call + 0.60s" at bounding box center [484, 402] width 359 height 18
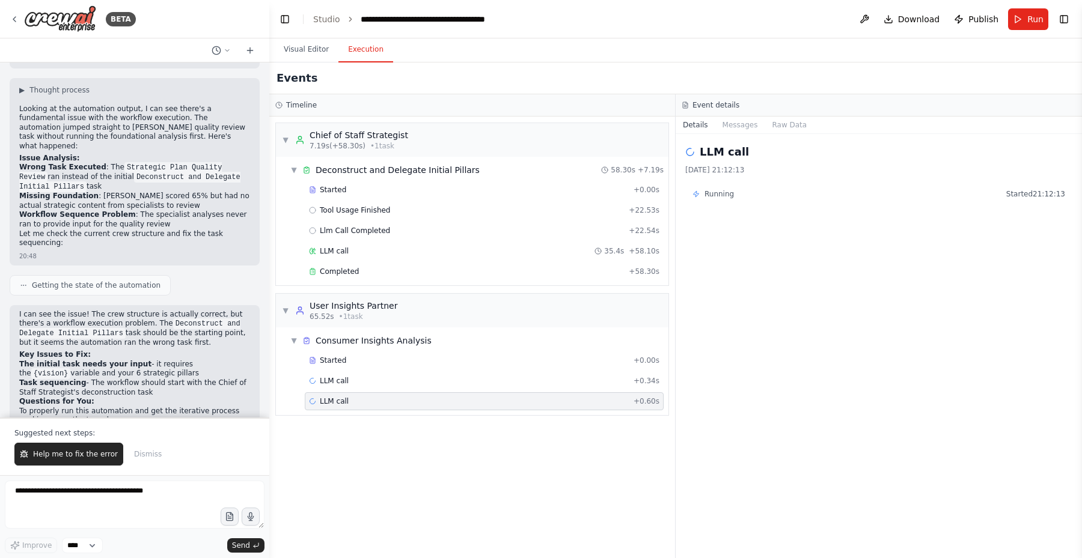
click at [540, 407] on div "LLM call + 0.60s" at bounding box center [484, 402] width 359 height 18
click at [745, 126] on button "Messages" at bounding box center [740, 125] width 50 height 17
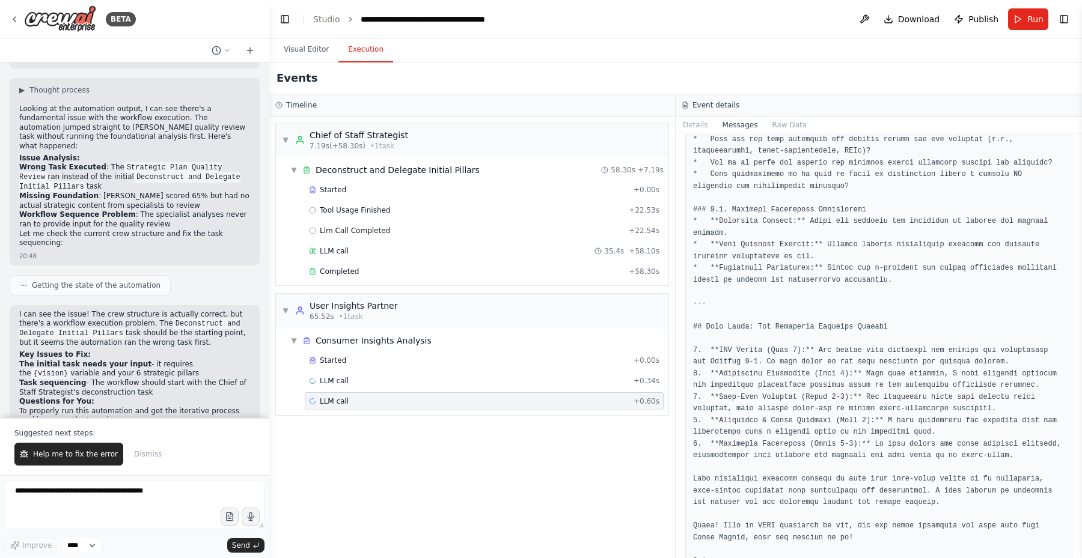
scroll to position [3786, 0]
